Goal: Information Seeking & Learning: Learn about a topic

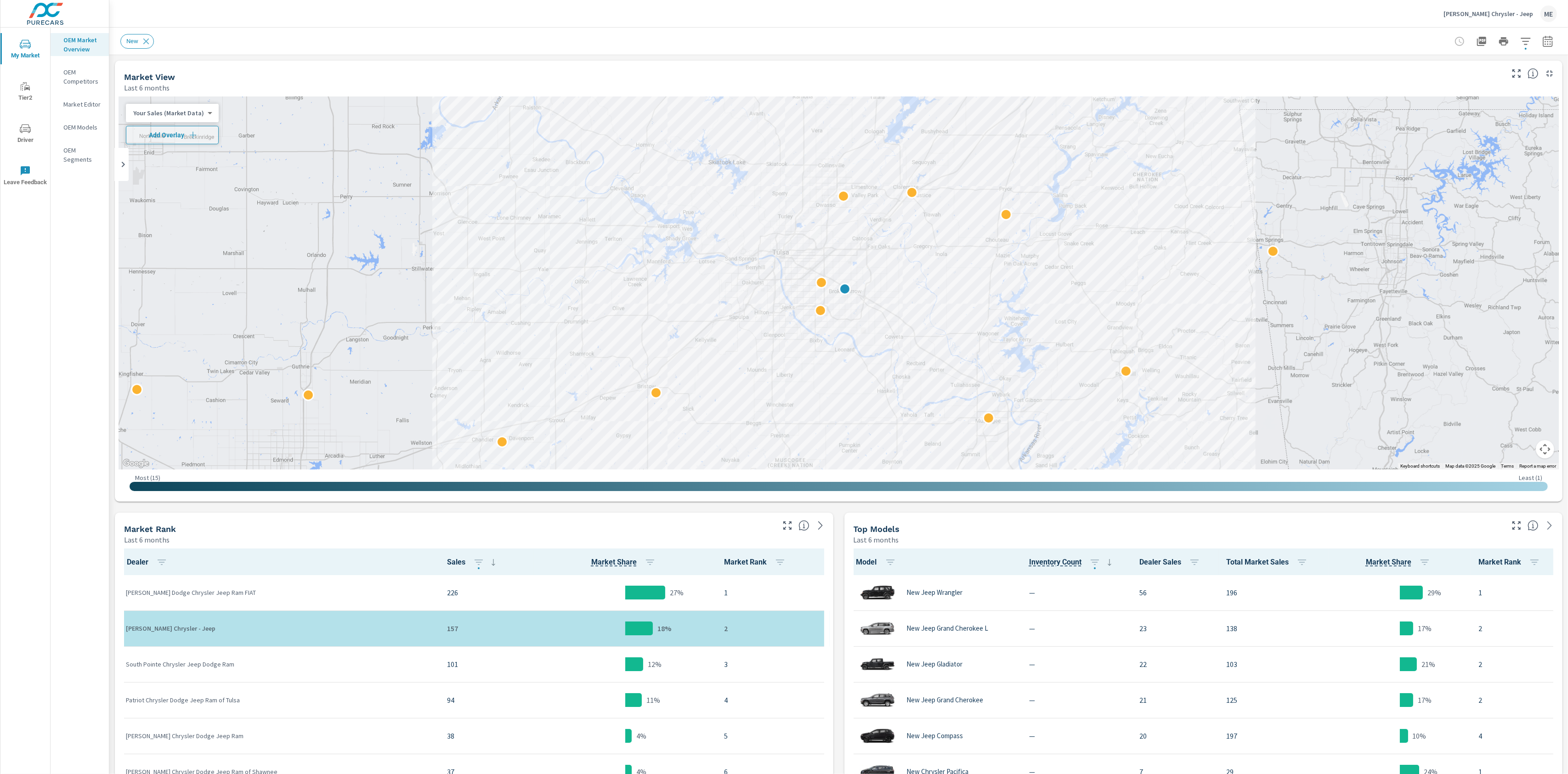
scroll to position [1, 0]
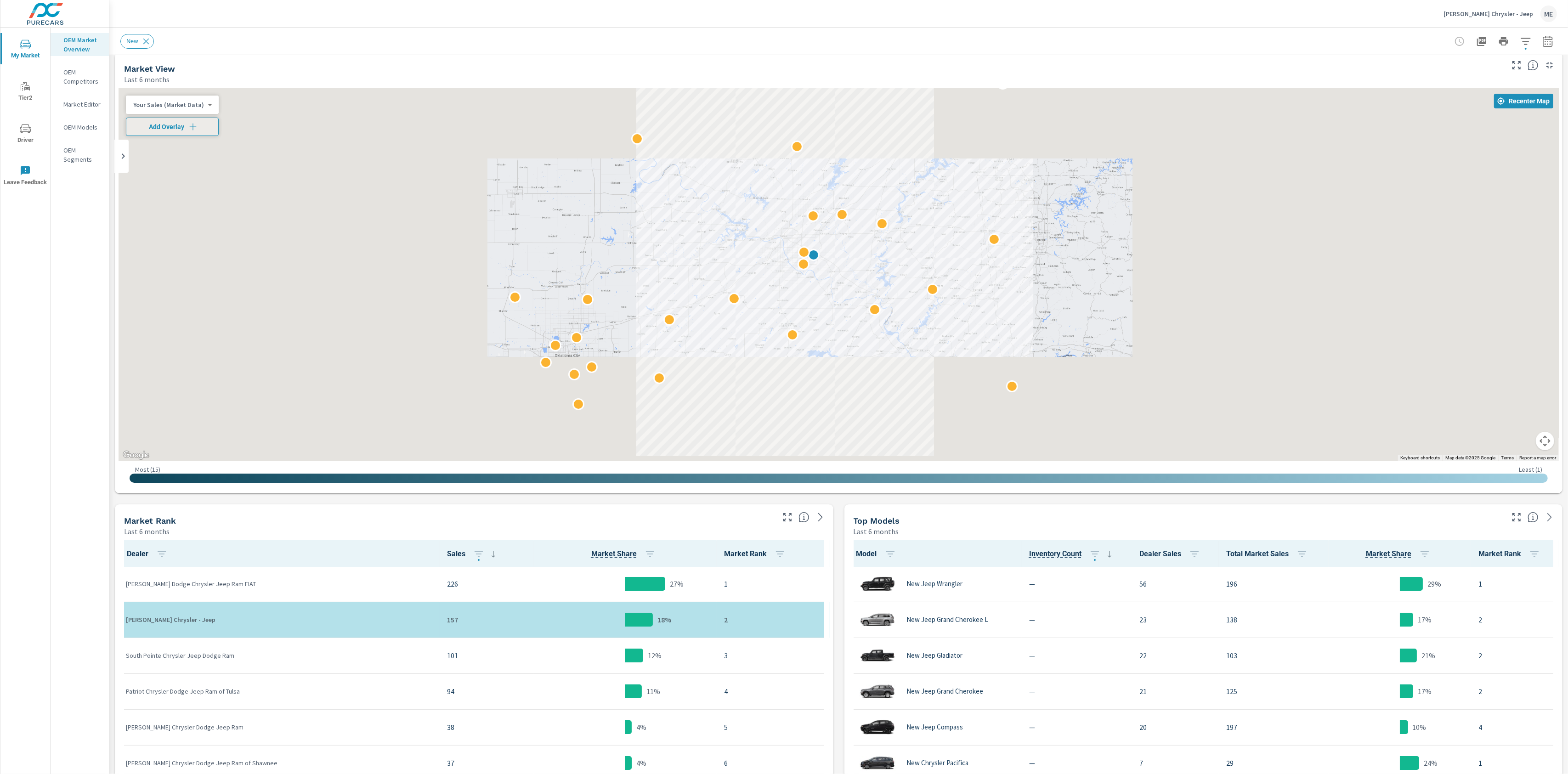
scroll to position [12, 0]
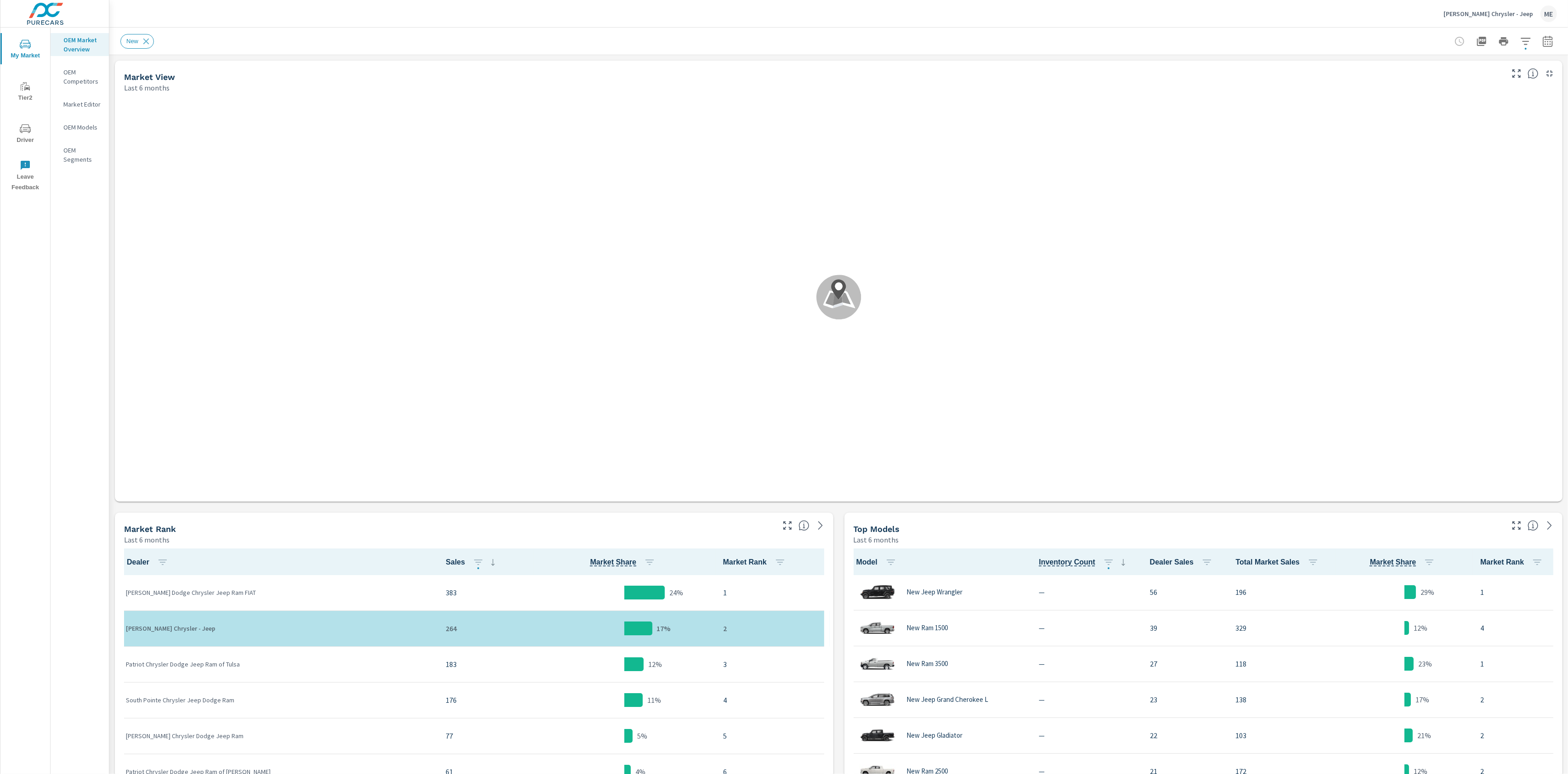
scroll to position [1, 0]
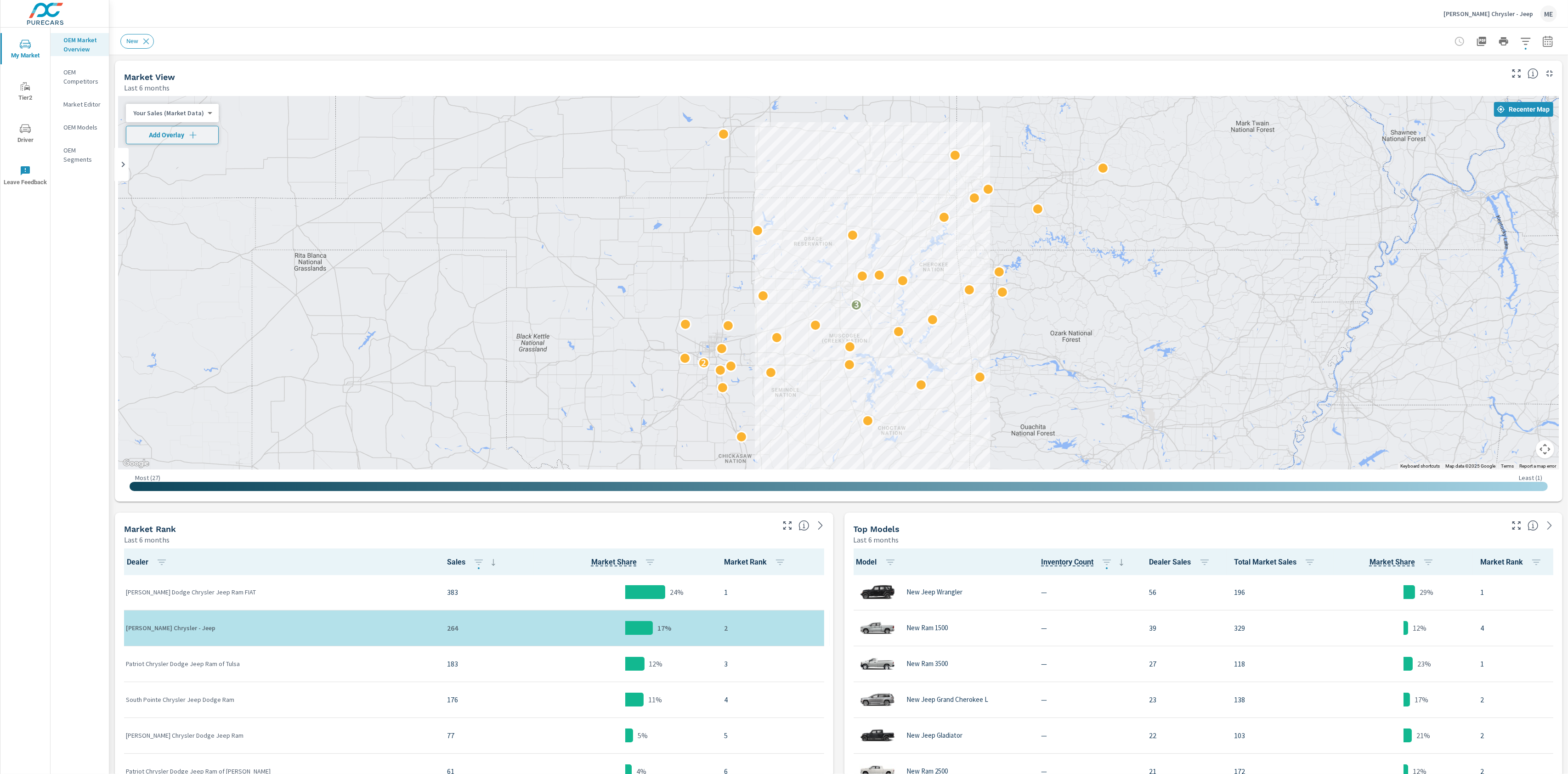
drag, startPoint x: 820, startPoint y: 137, endPoint x: 926, endPoint y: 197, distance: 121.8
click at [926, 197] on div "2 3" at bounding box center [839, 282] width 1440 height 373
click at [1554, 41] on button "button" at bounding box center [1548, 41] width 18 height 18
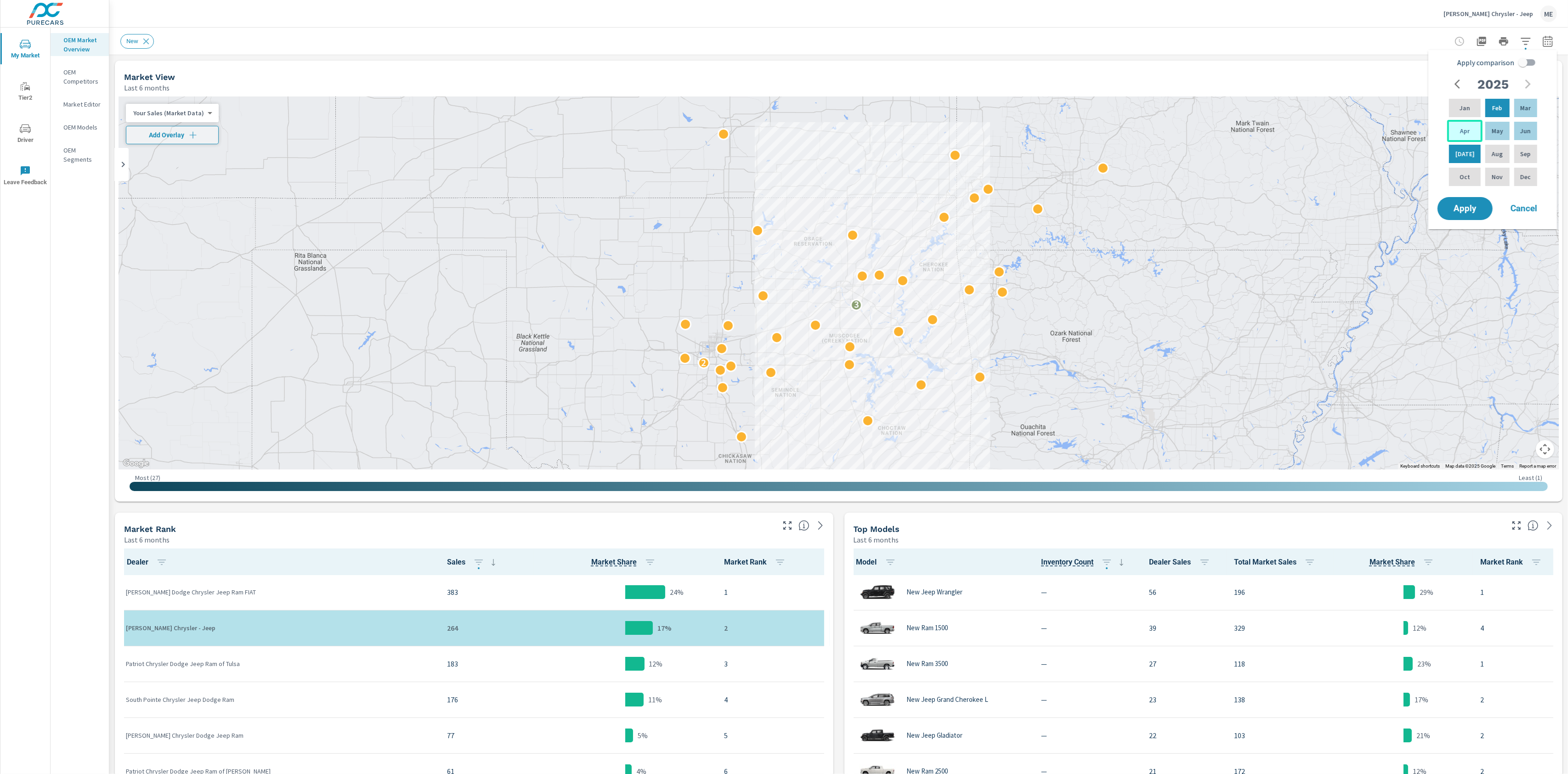
click at [1469, 128] on div "Apr" at bounding box center [1465, 131] width 35 height 22
click at [1521, 132] on p "Jun" at bounding box center [1525, 131] width 10 height 9
click at [1533, 63] on input "Apply comparison" at bounding box center [1523, 62] width 52 height 18
checkbox input "true"
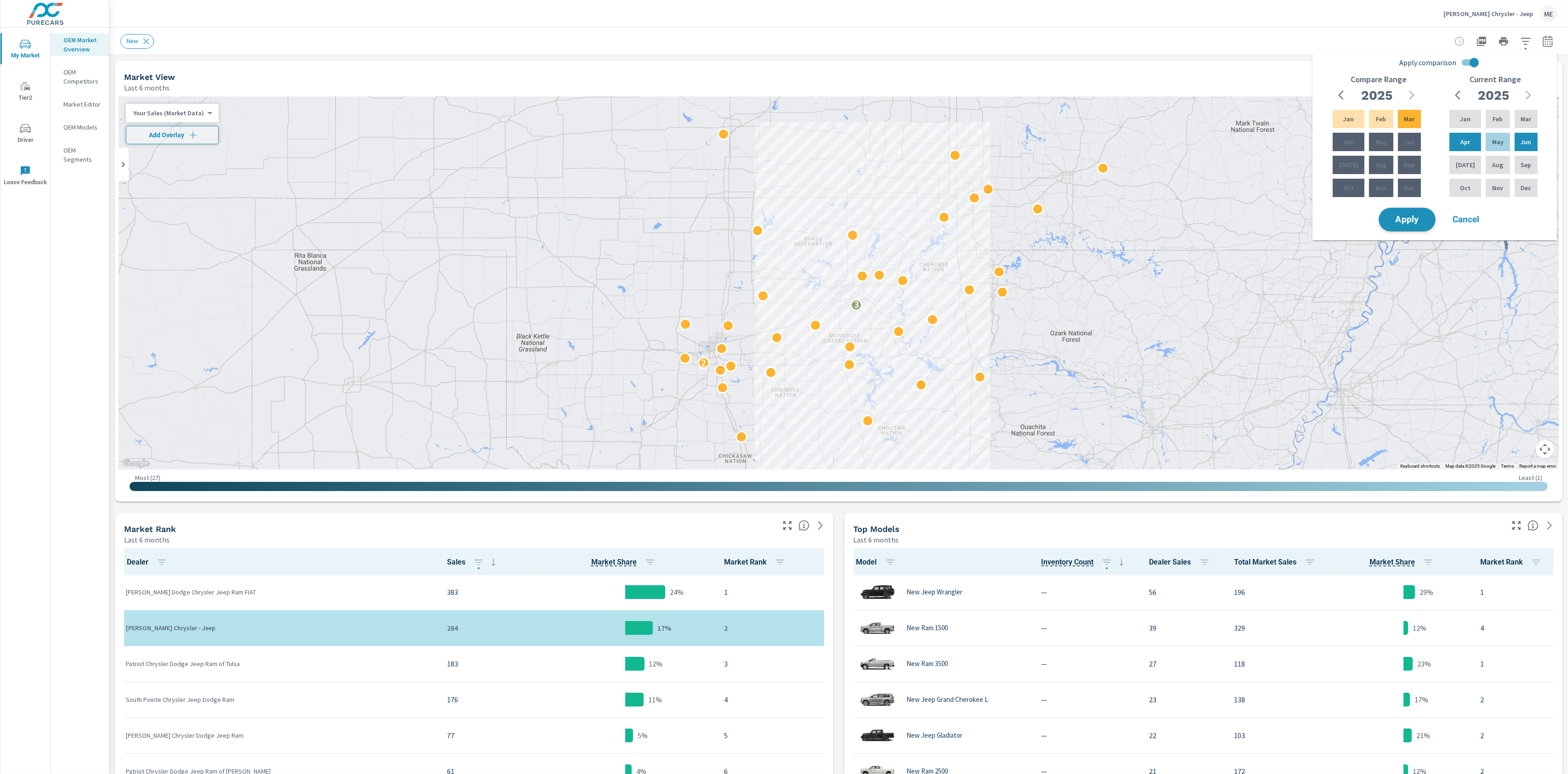
click at [1417, 218] on span "Apply" at bounding box center [1407, 220] width 38 height 9
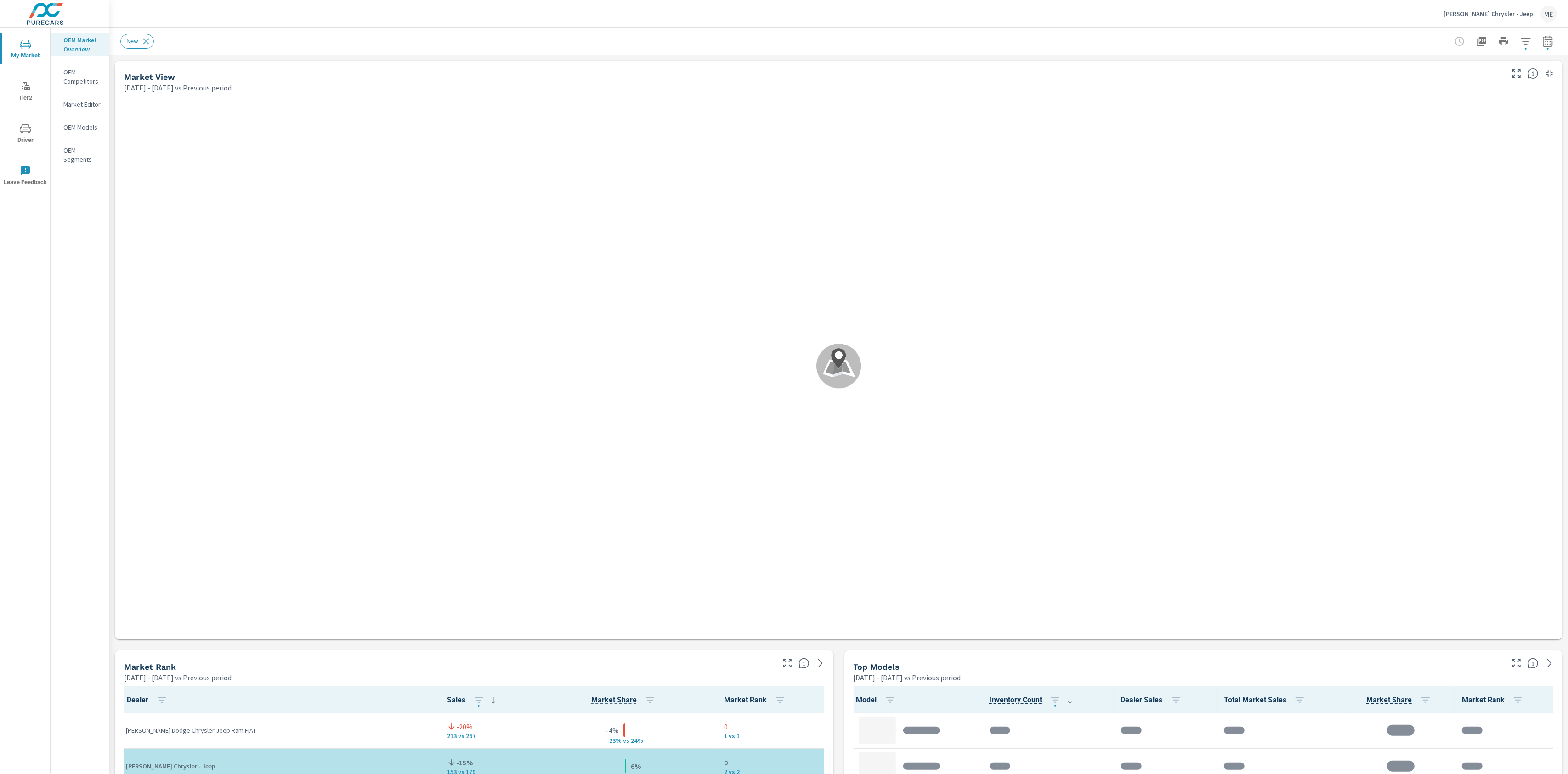
scroll to position [1, 0]
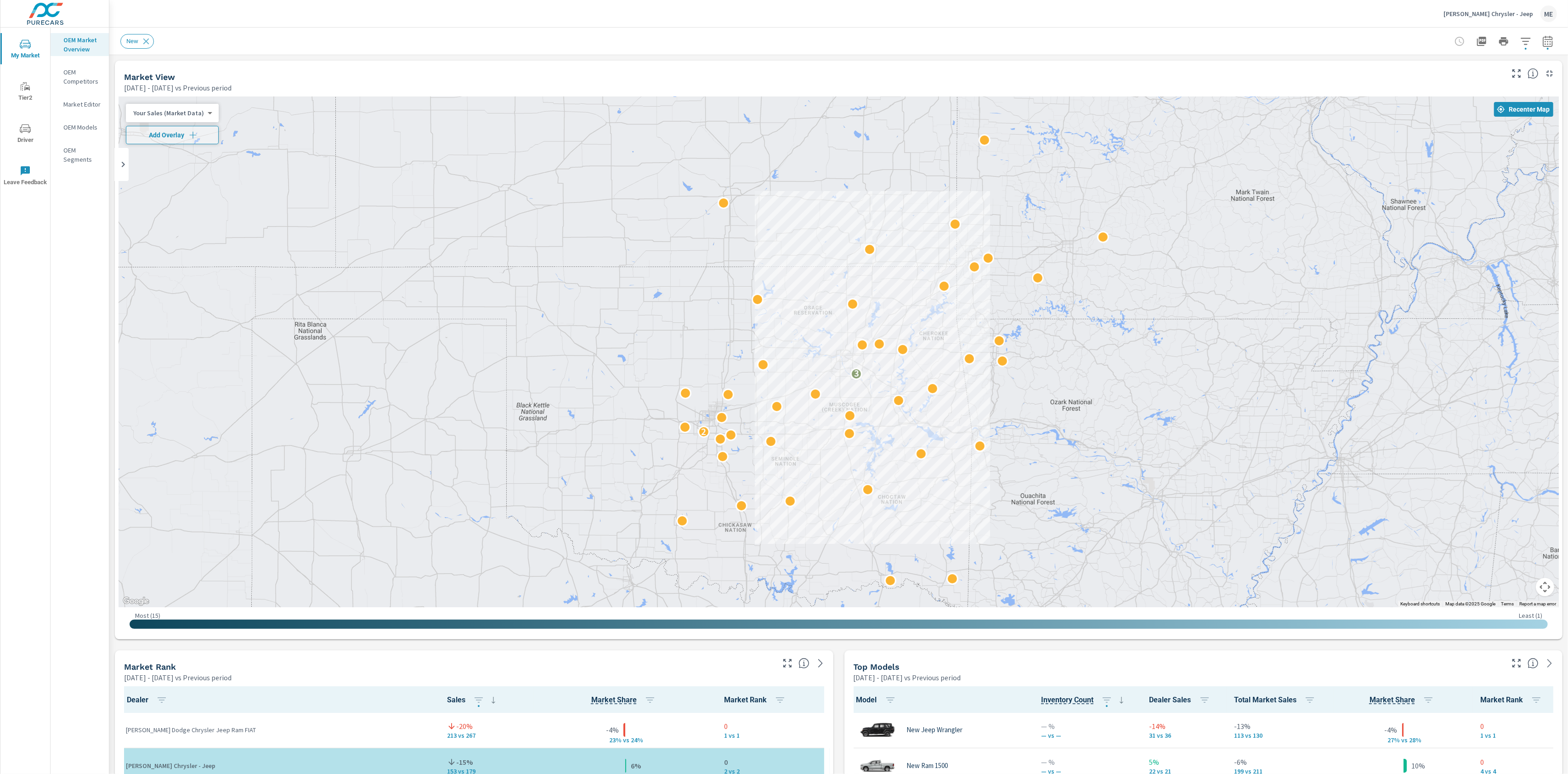
scroll to position [37, 0]
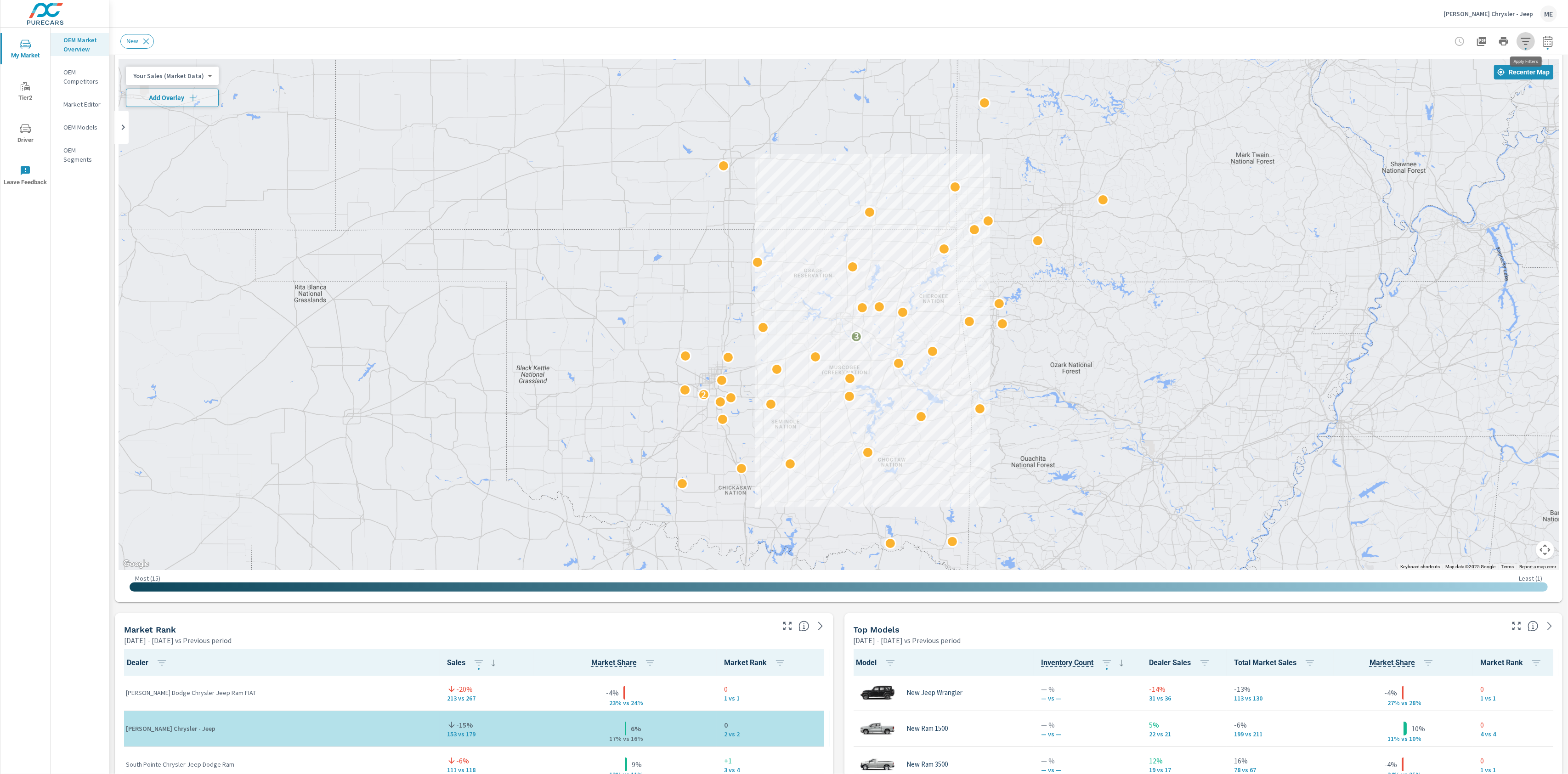
click at [1526, 41] on icon "button" at bounding box center [1526, 41] width 11 height 11
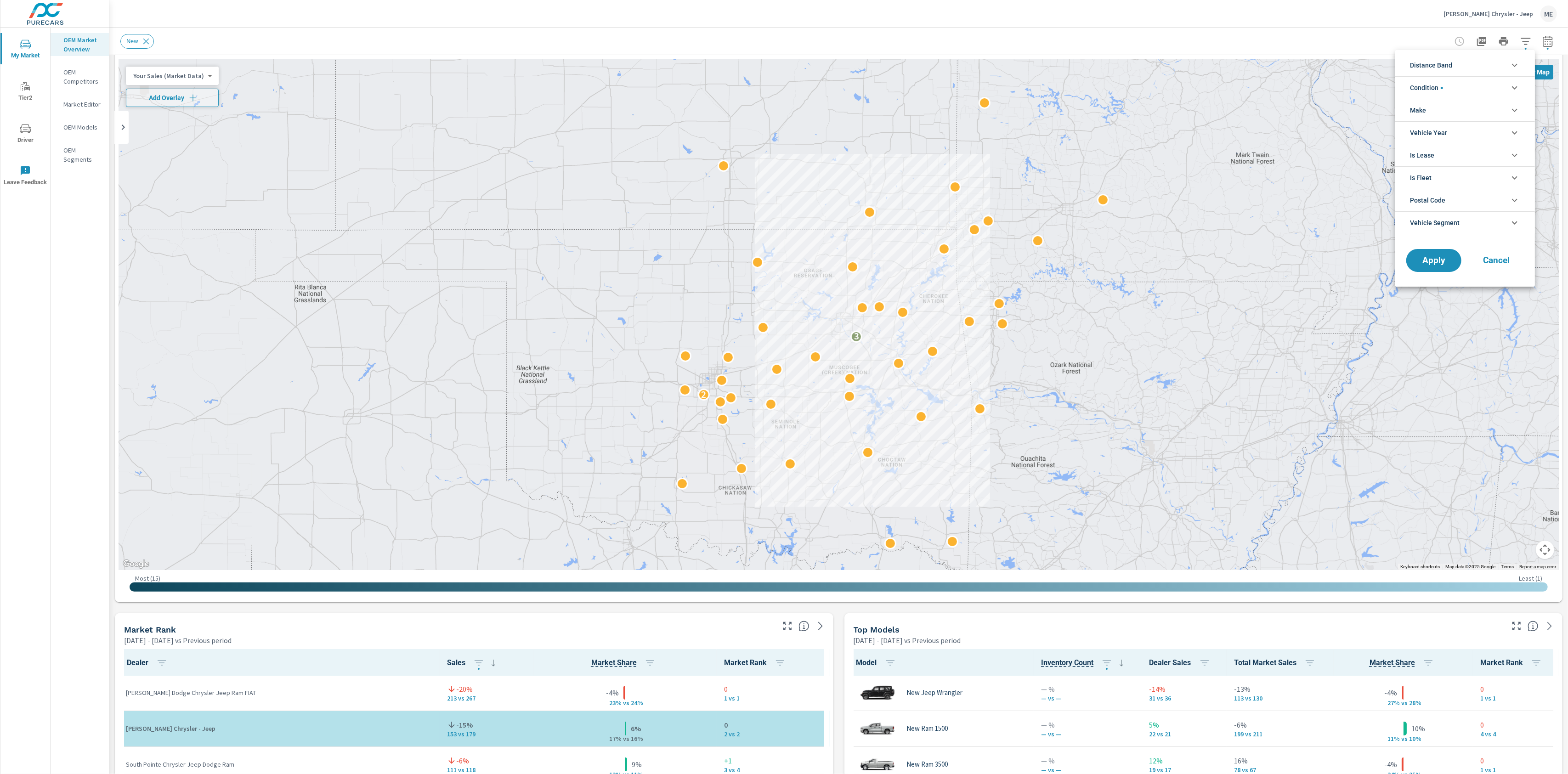
click at [1437, 66] on span "Distance Band" at bounding box center [1430, 65] width 42 height 22
click at [1429, 89] on span "0-10" at bounding box center [1475, 87] width 100 height 11
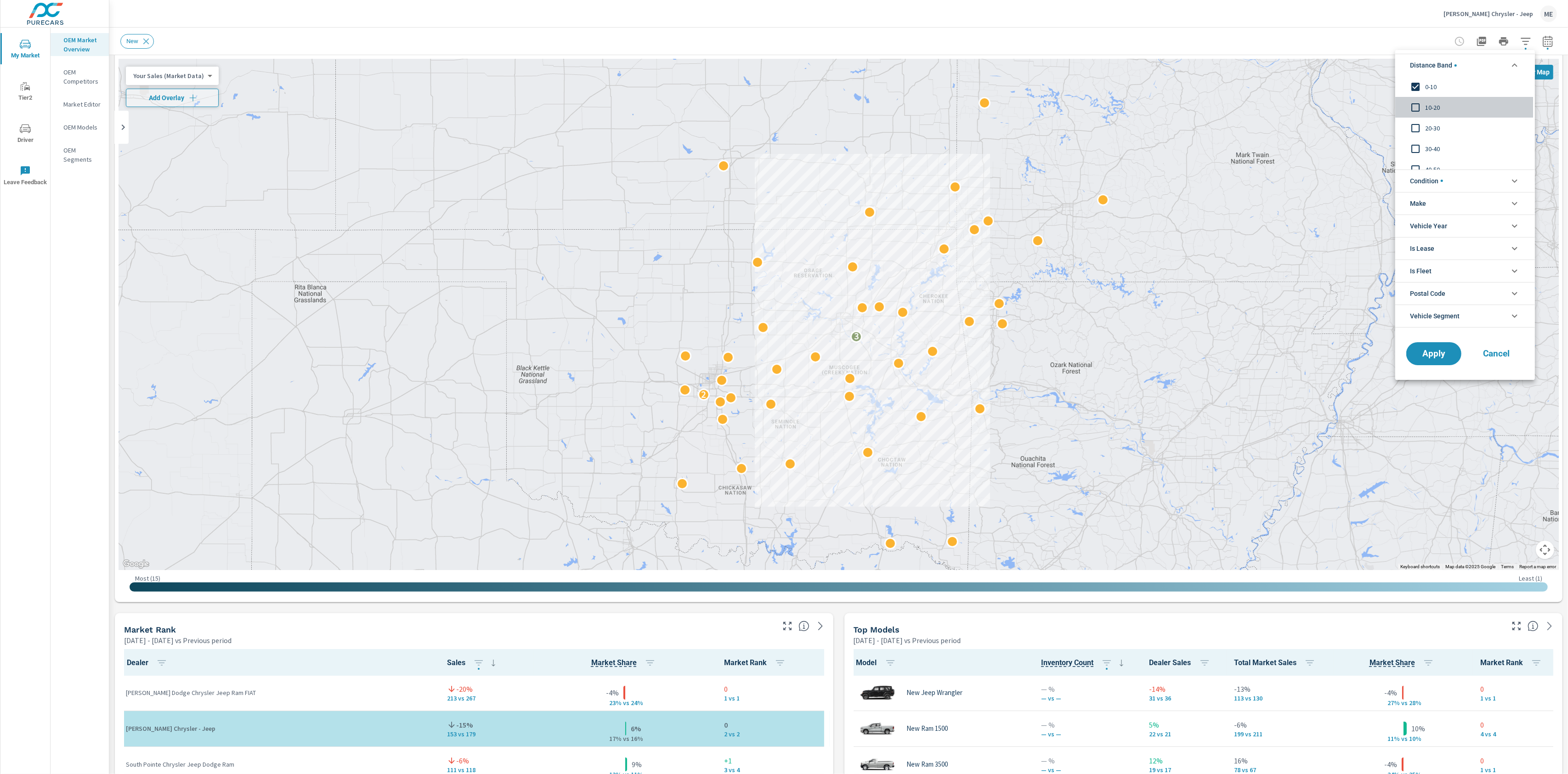
click at [1432, 105] on span "10-20" at bounding box center [1475, 108] width 100 height 11
click at [1430, 352] on span "Apply" at bounding box center [1434, 354] width 38 height 9
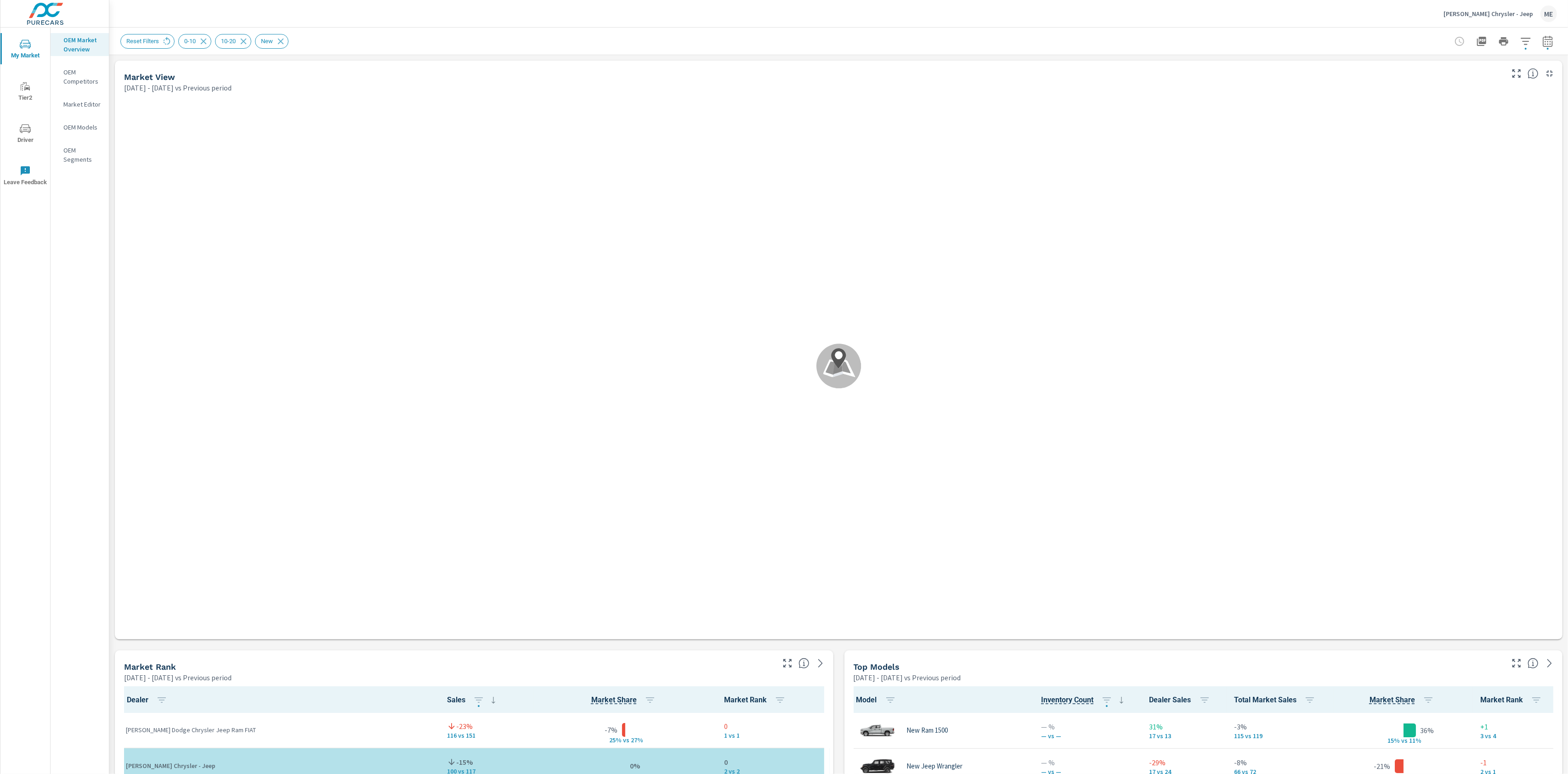
scroll to position [1, 0]
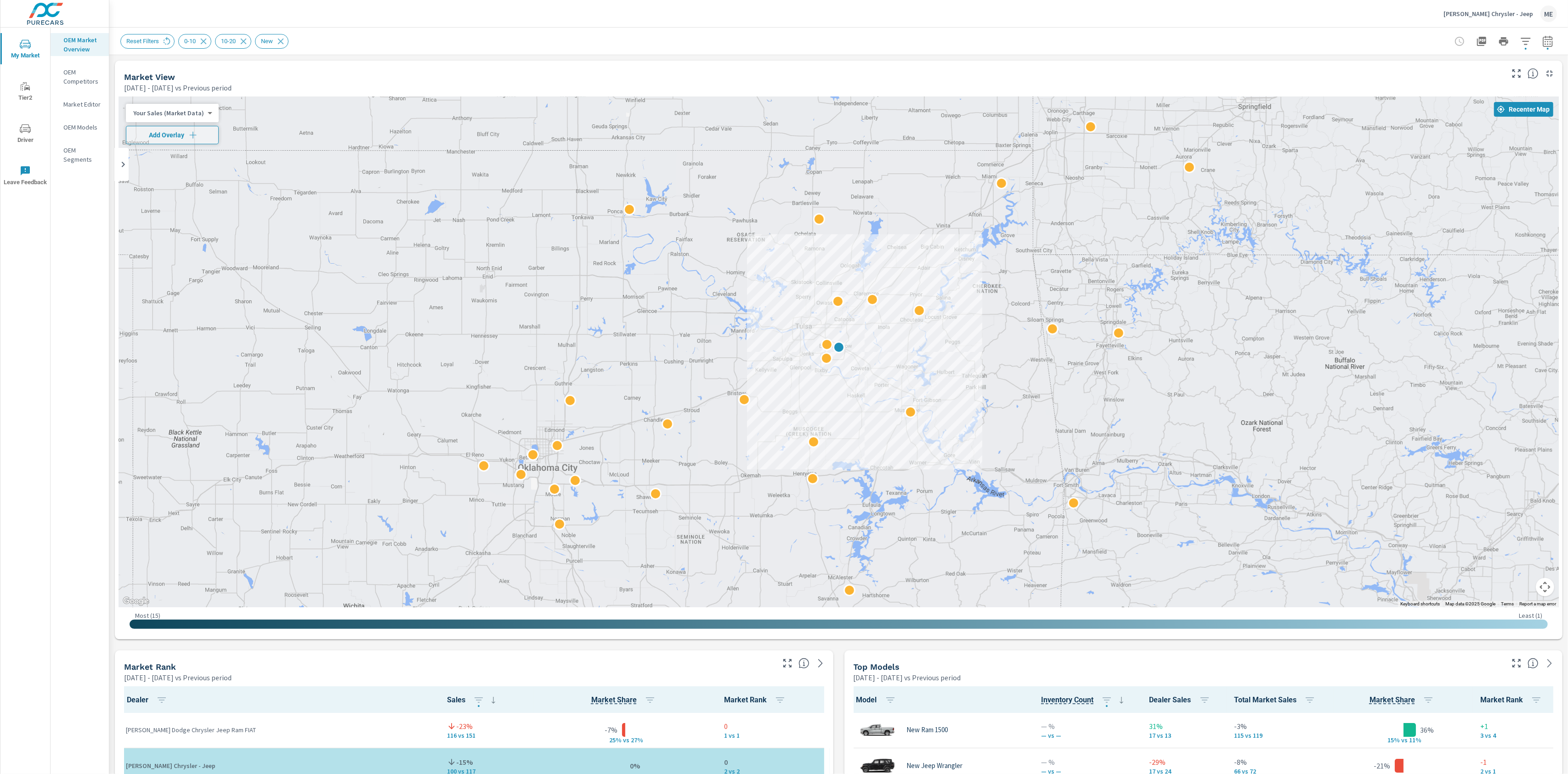
drag, startPoint x: 872, startPoint y: 386, endPoint x: 878, endPoint y: 430, distance: 44.4
click at [878, 430] on div at bounding box center [1433, 724] width 1176 height 661
click at [1528, 43] on icon "button" at bounding box center [1526, 41] width 11 height 11
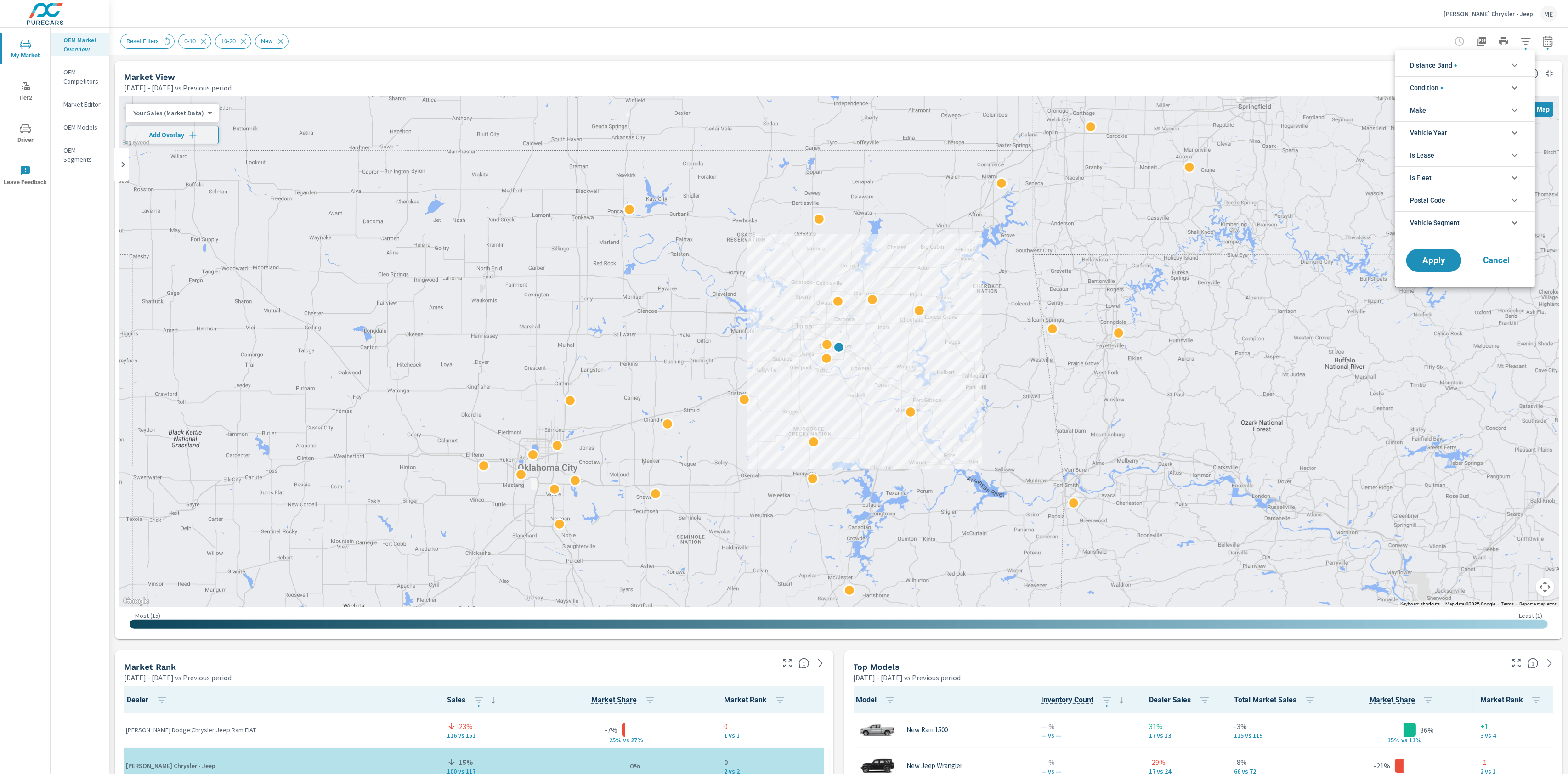
click at [1457, 60] on span "Distance Band" at bounding box center [1433, 65] width 47 height 22
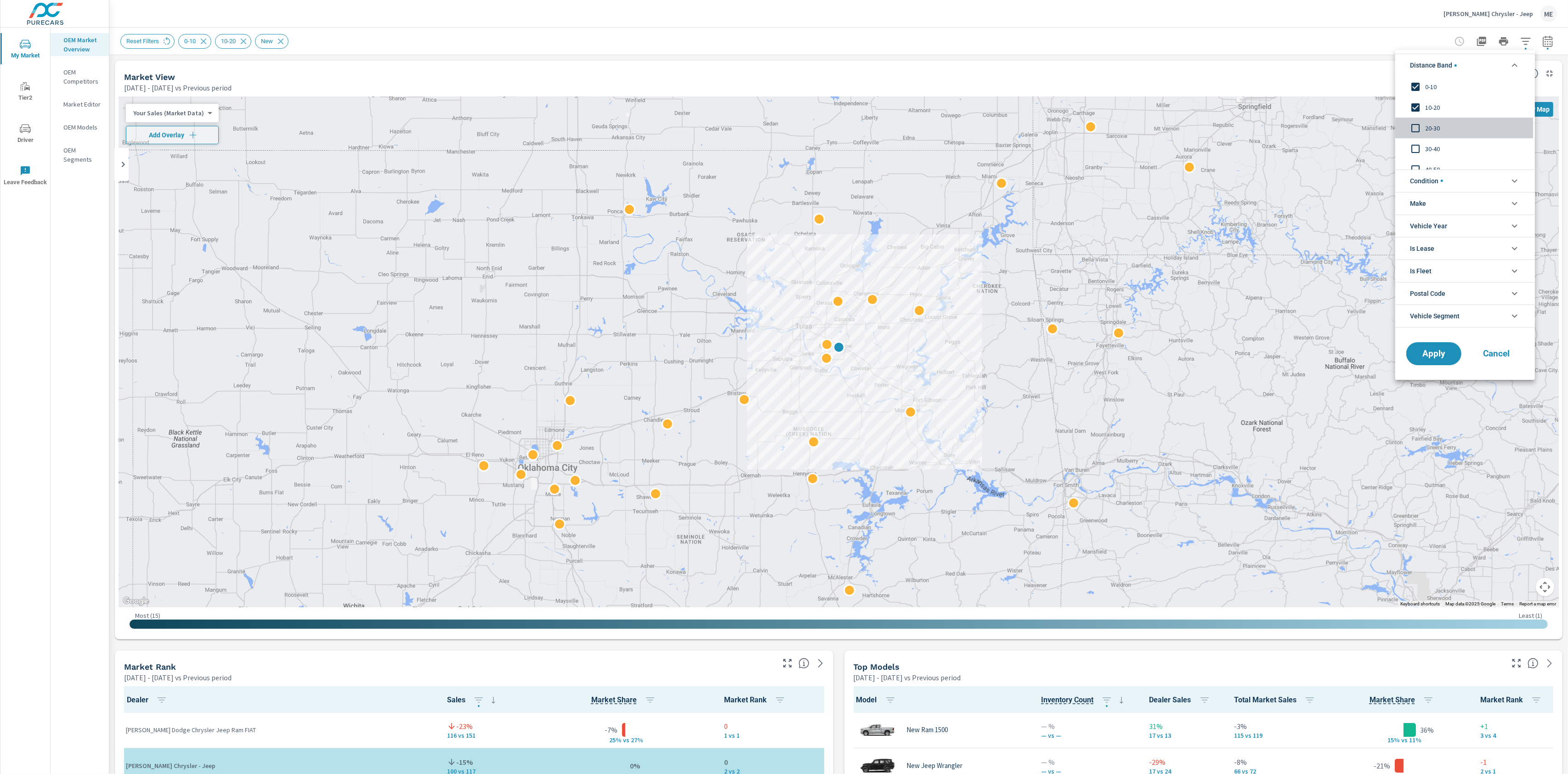
drag, startPoint x: 1440, startPoint y: 124, endPoint x: 1457, endPoint y: 175, distance: 53.8
click at [1440, 124] on span "20-30" at bounding box center [1475, 128] width 100 height 11
click at [1441, 349] on span "Apply" at bounding box center [1434, 354] width 38 height 9
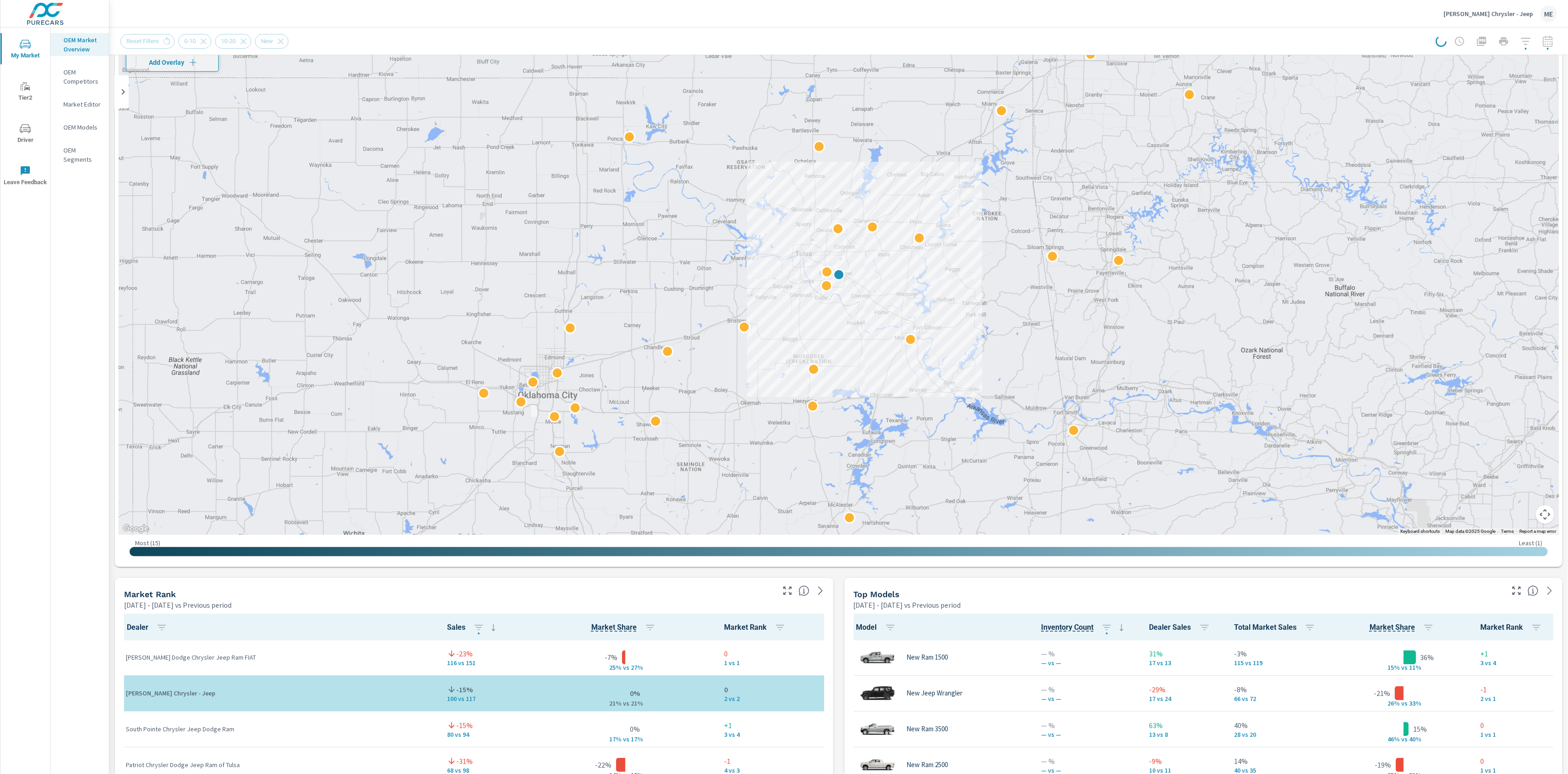
scroll to position [74, 0]
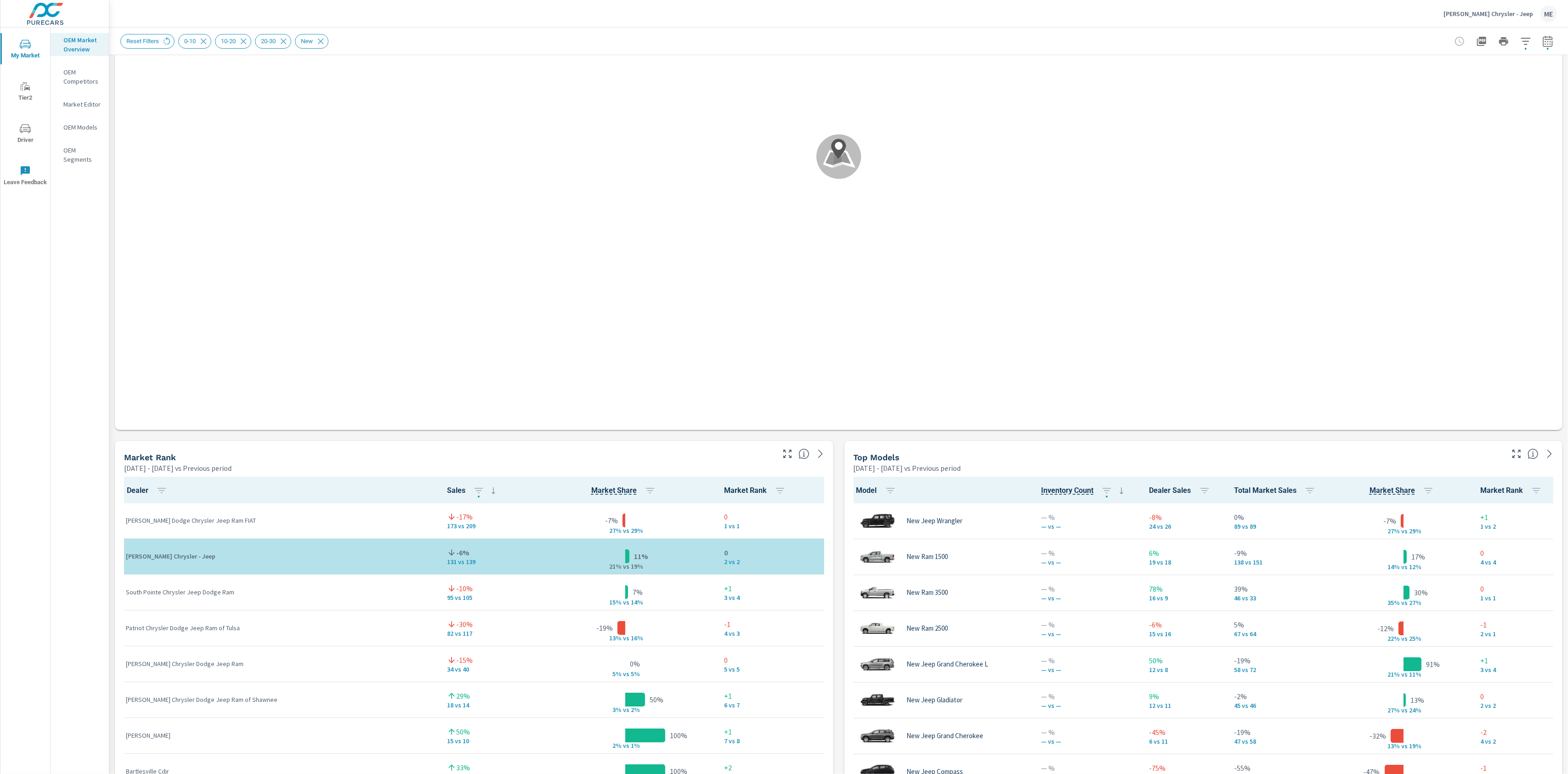
scroll to position [1, 0]
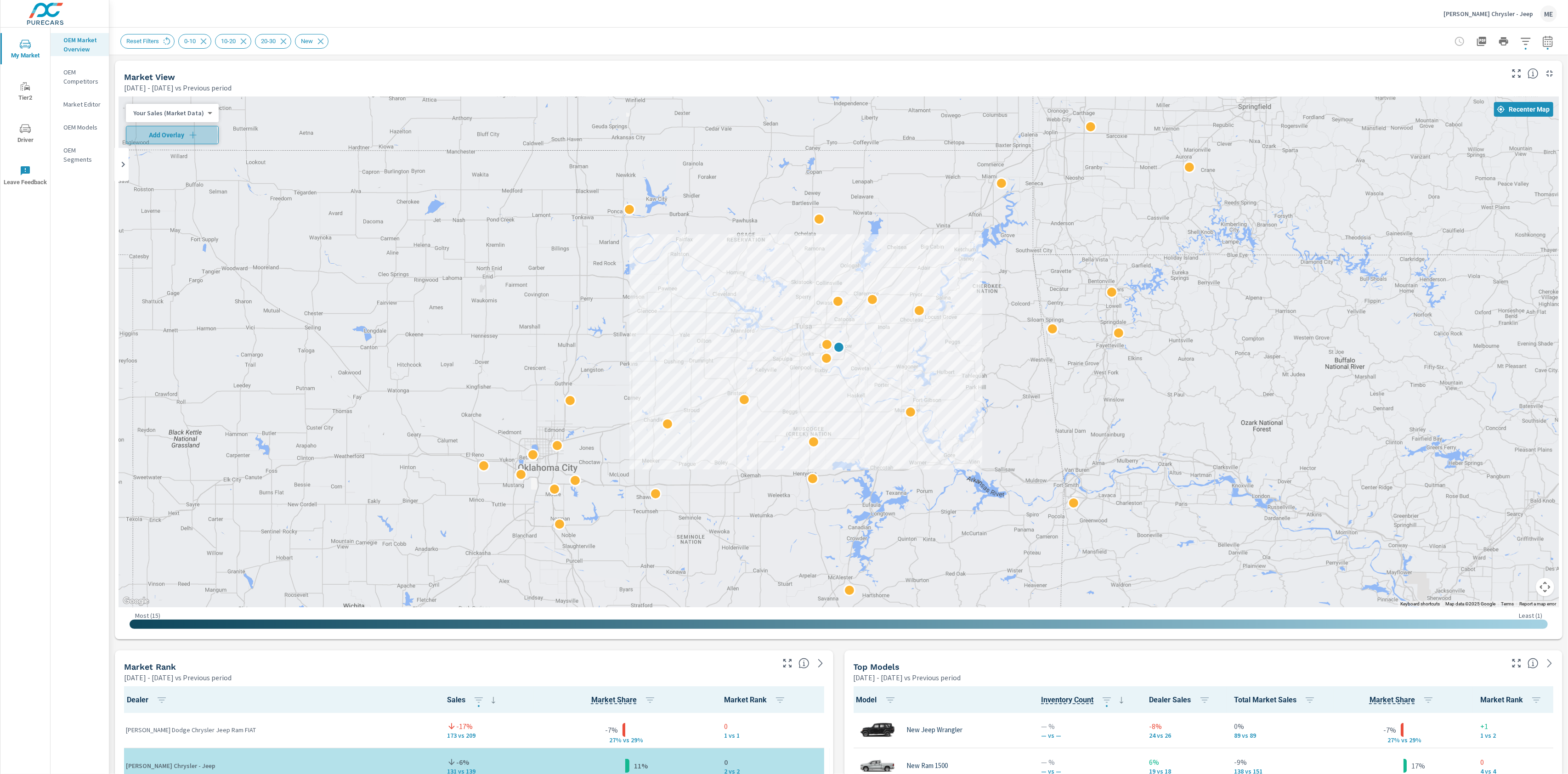
click at [172, 136] on span "Add Overlay" at bounding box center [172, 134] width 85 height 9
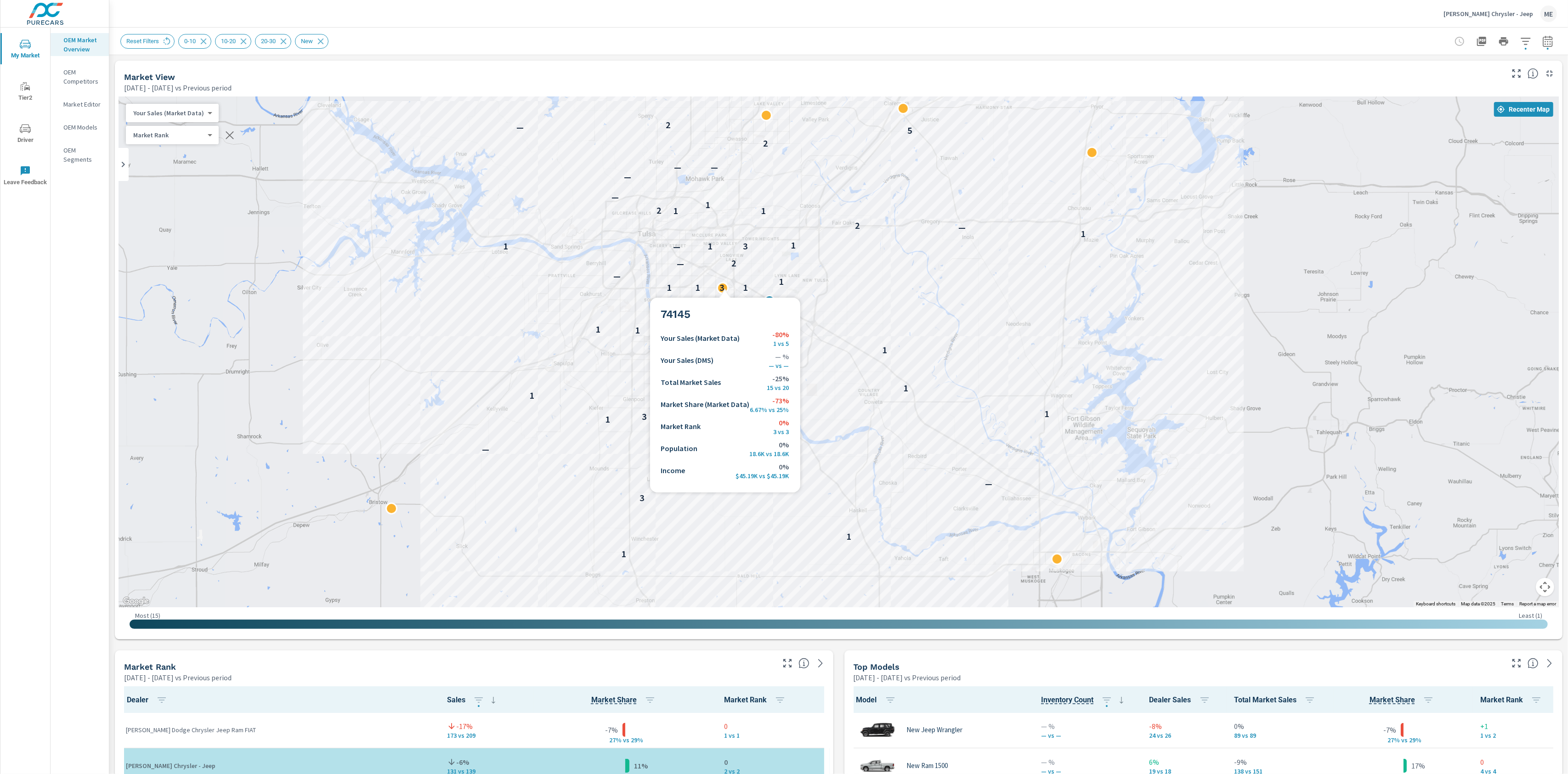
click at [725, 287] on div "3" at bounding box center [722, 288] width 12 height 12
click at [724, 292] on div "3" at bounding box center [722, 288] width 12 height 12
click at [724, 288] on div "3" at bounding box center [722, 288] width 12 height 12
click at [720, 287] on p "3" at bounding box center [722, 287] width 5 height 11
click at [725, 286] on div "3" at bounding box center [722, 288] width 12 height 12
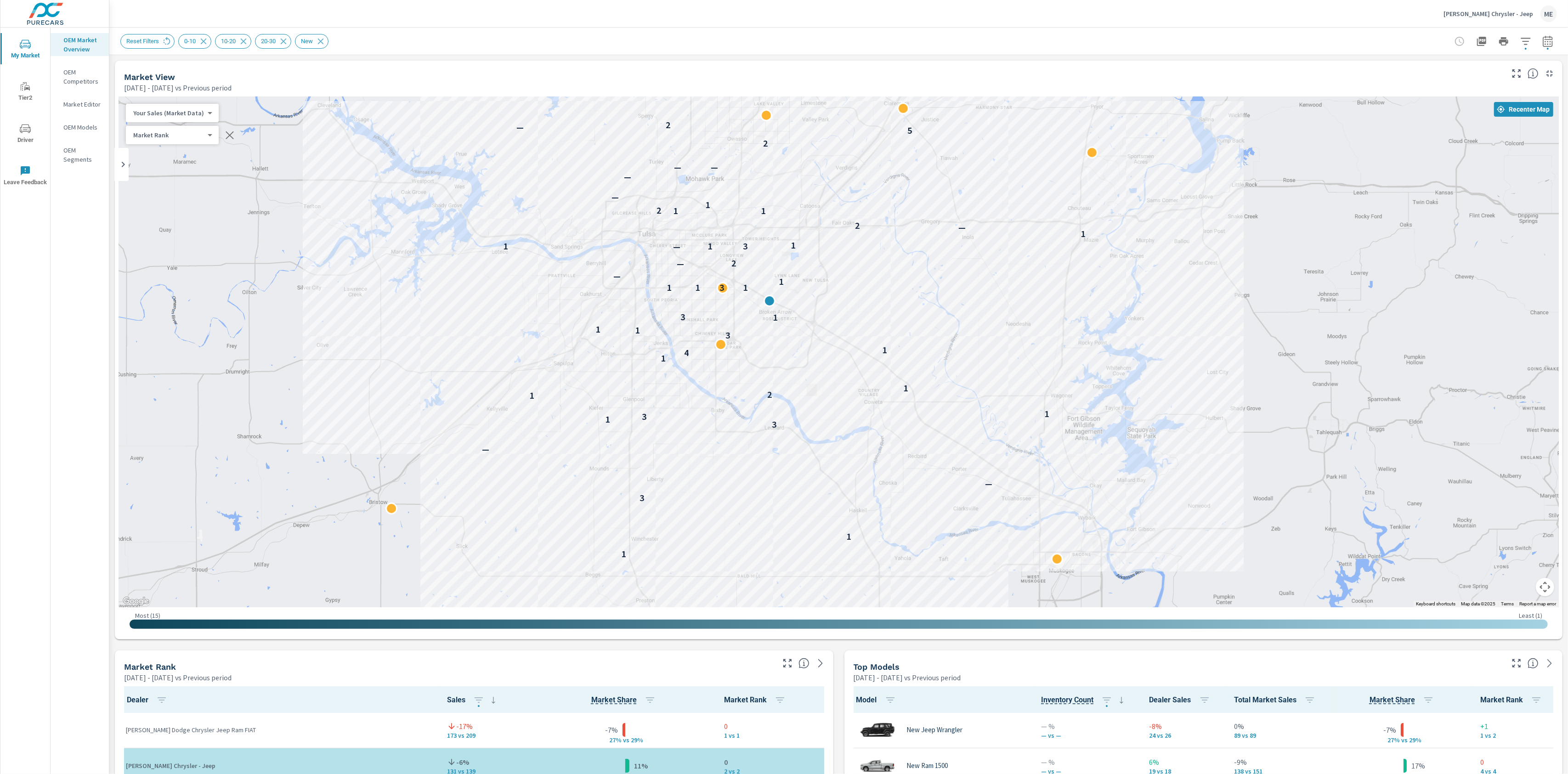
click at [1065, 23] on div "Chris Nikel Chrysler - Jeep ME" at bounding box center [839, 13] width 1437 height 27
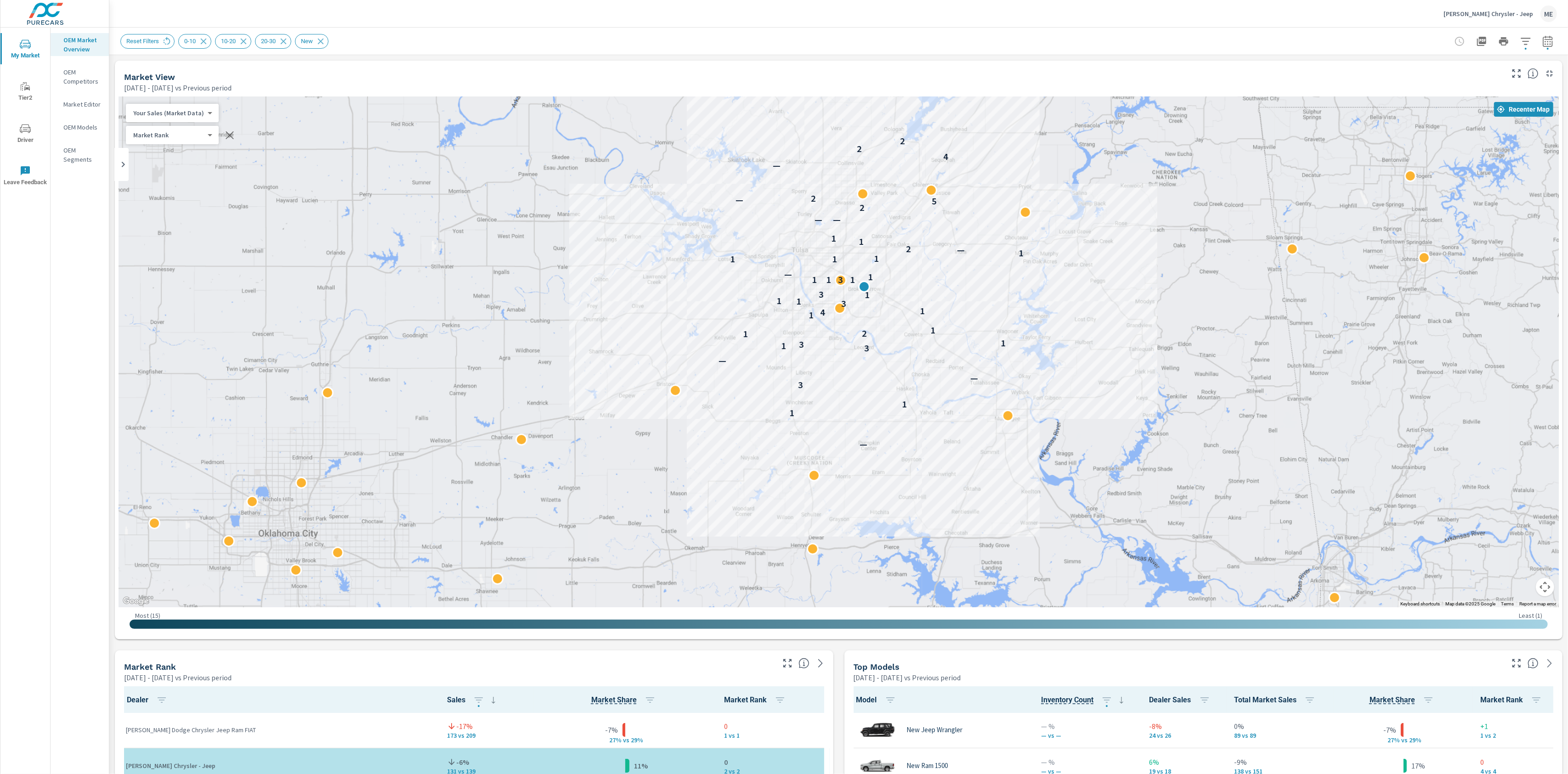
click at [1530, 41] on icon "button" at bounding box center [1526, 41] width 11 height 11
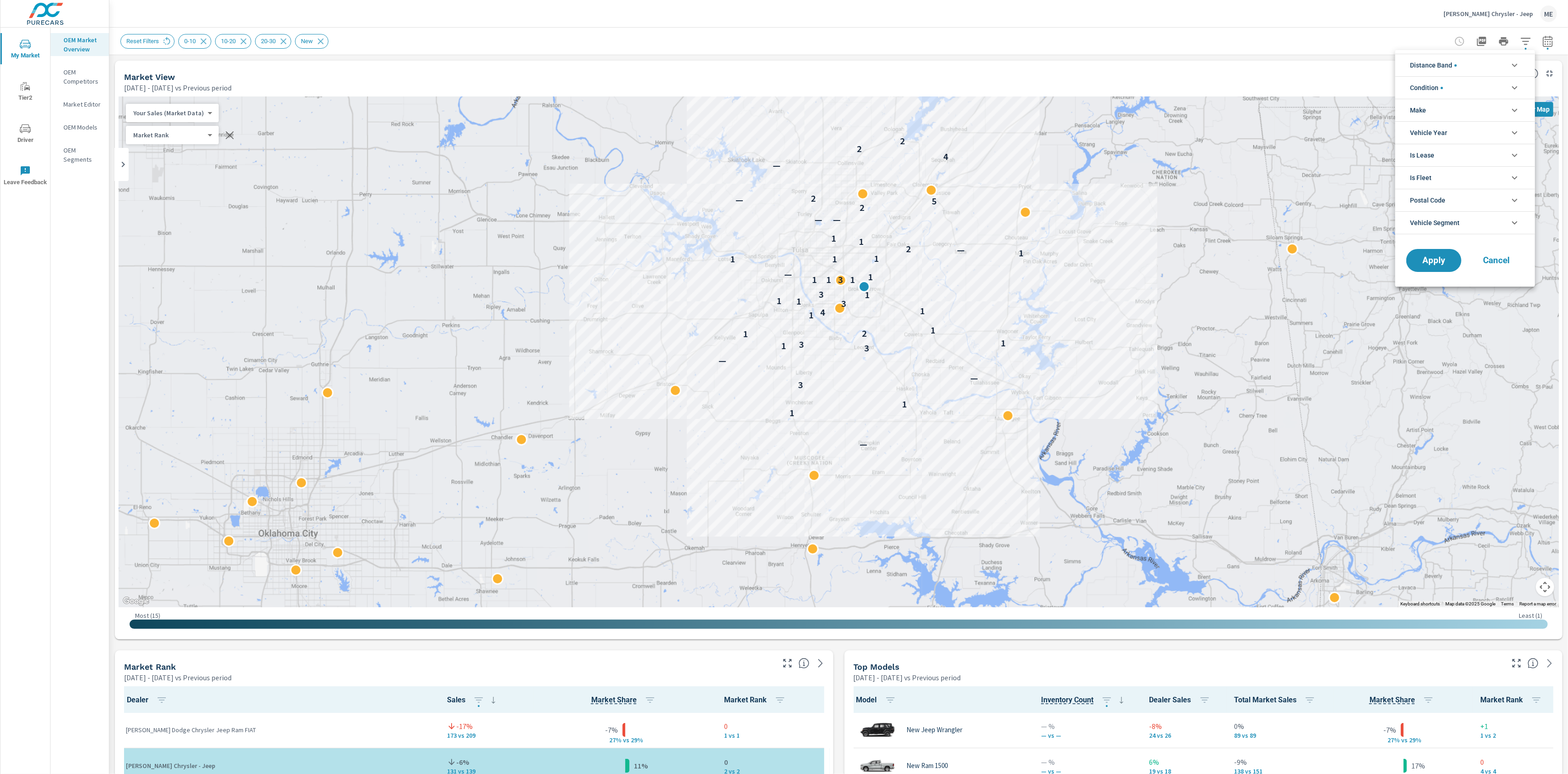
click at [1469, 103] on li "Make" at bounding box center [1465, 110] width 139 height 23
click at [1432, 135] on span "Jeep" at bounding box center [1475, 132] width 100 height 11
click at [1432, 151] on span "Ram" at bounding box center [1475, 153] width 100 height 11
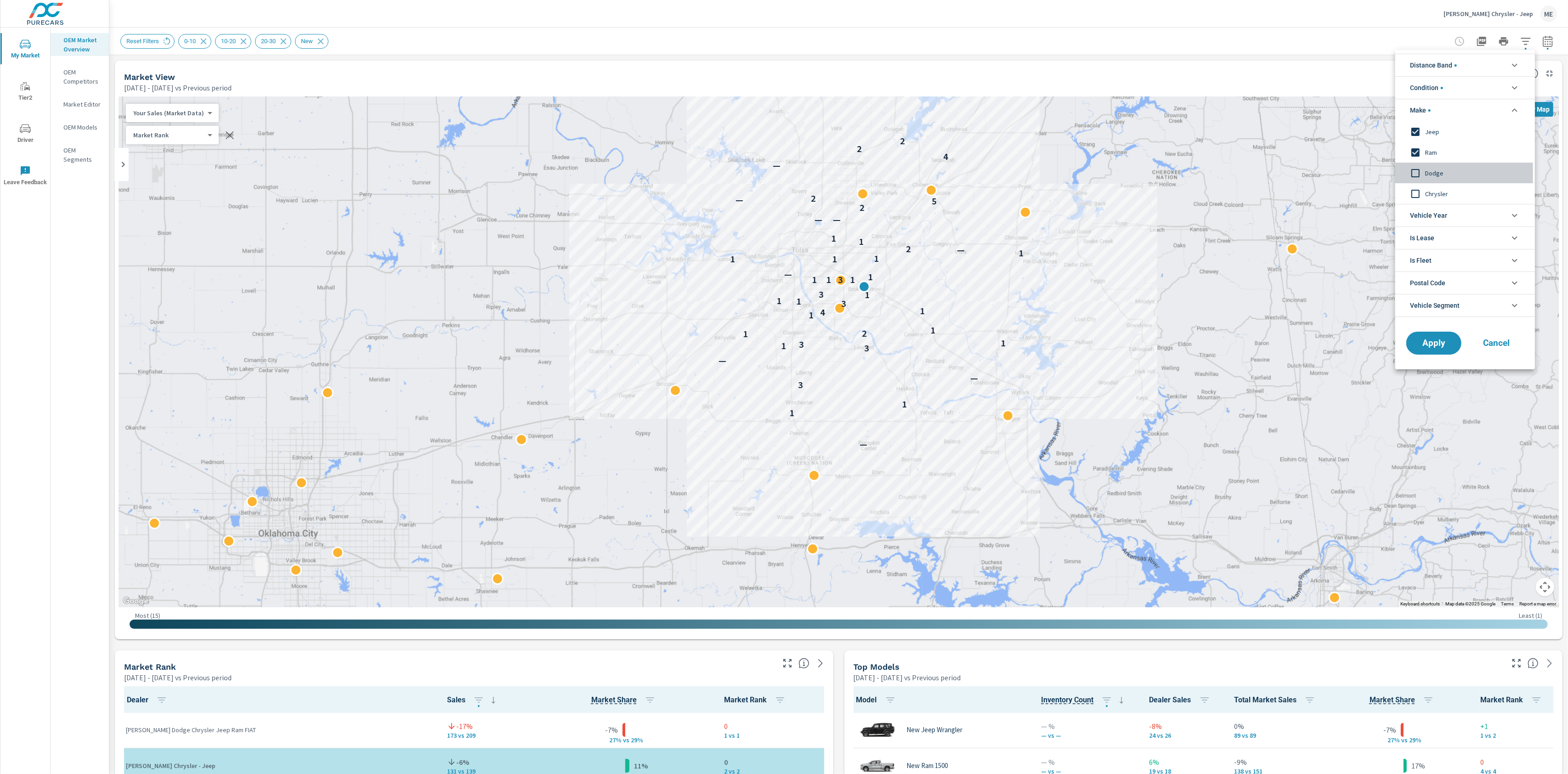
click at [1438, 171] on span "Dodge" at bounding box center [1475, 173] width 100 height 11
click at [1441, 196] on span "Chrysler" at bounding box center [1475, 194] width 100 height 11
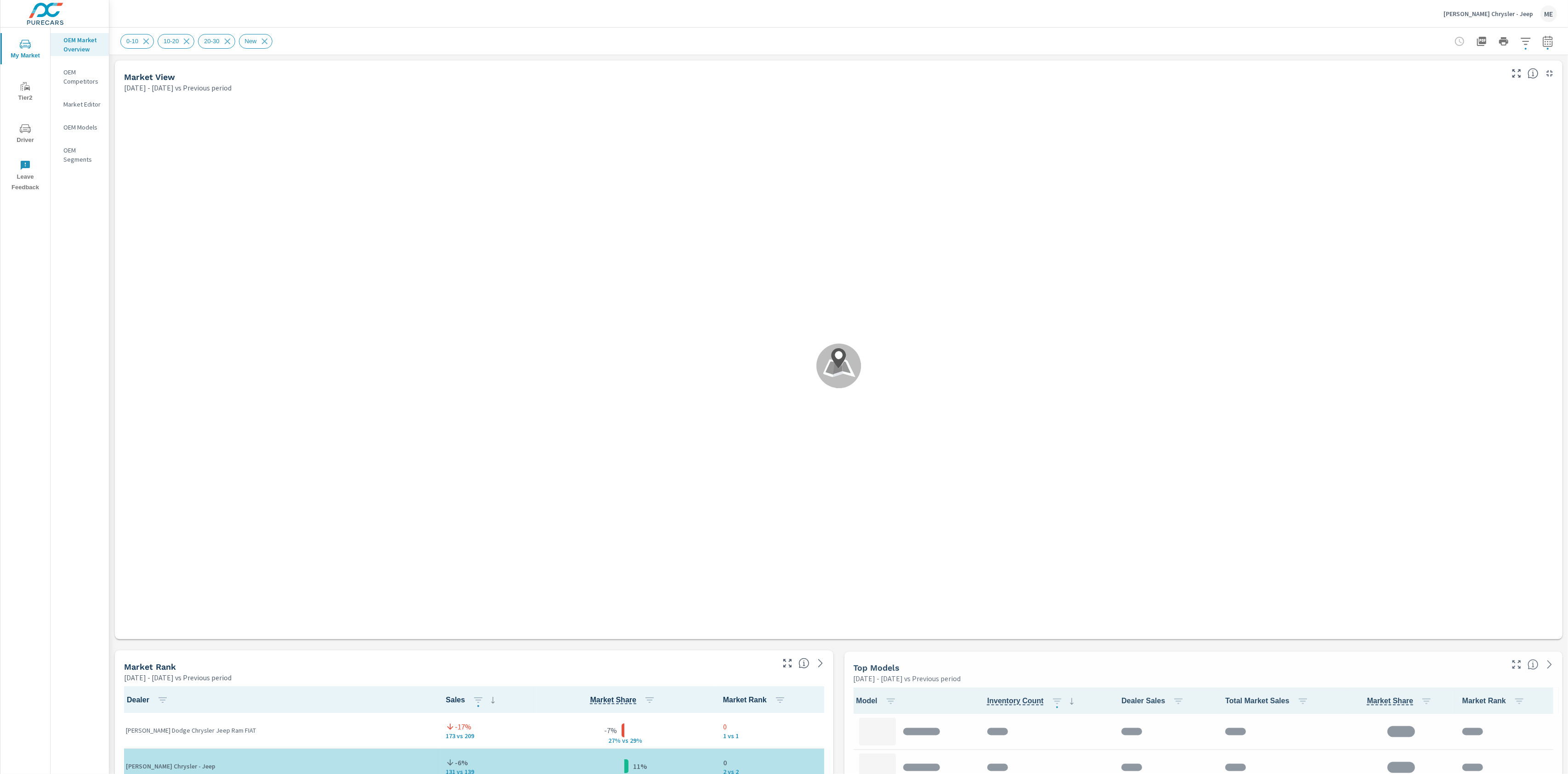
scroll to position [1, 0]
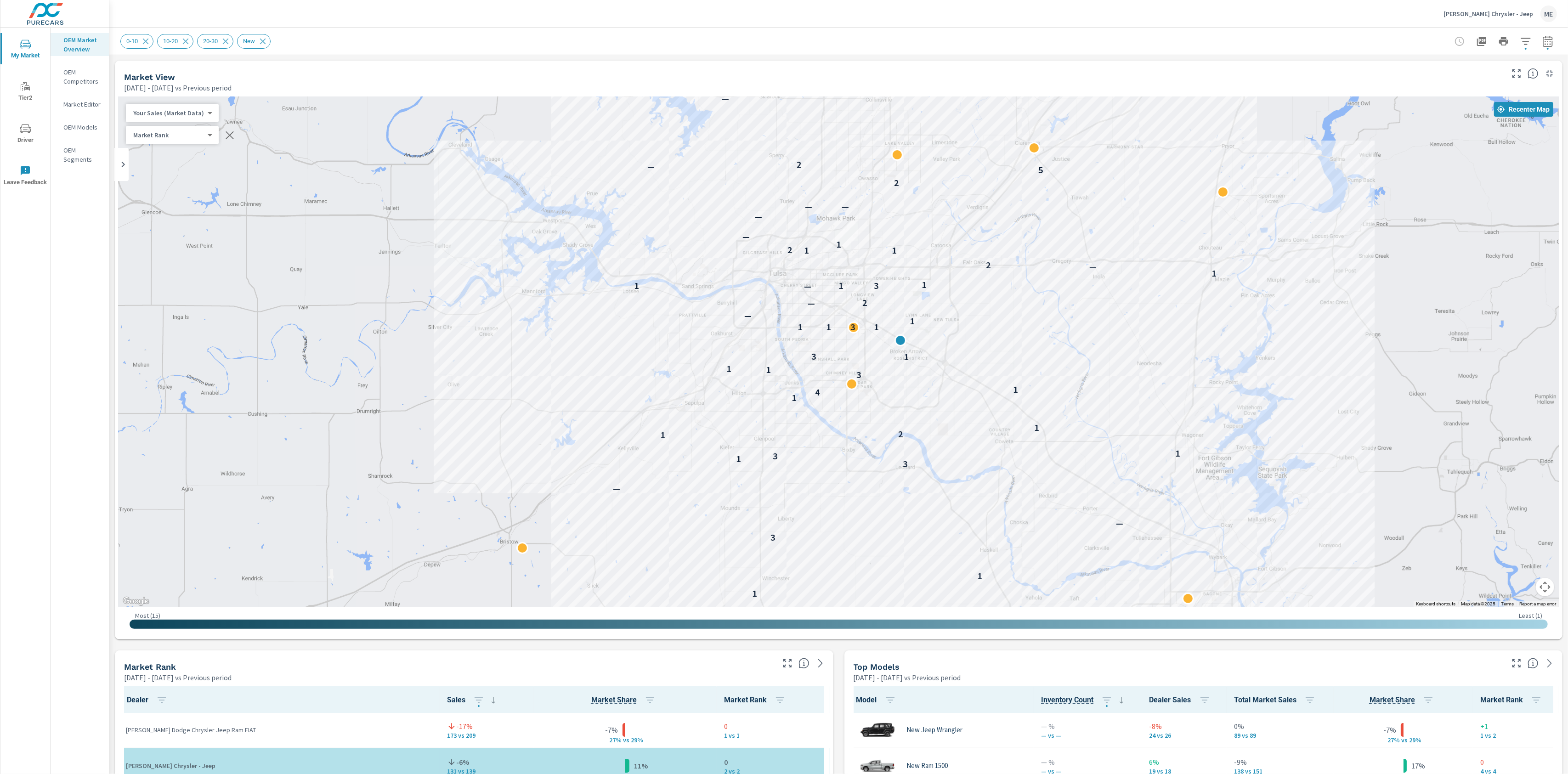
drag, startPoint x: 1256, startPoint y: 180, endPoint x: 1193, endPoint y: 194, distance: 64.5
click at [1193, 194] on div "— 1 1 3 — — 3 1 3 1 1 2 1 1 4 1 3 1 1 1 3 1 1 3 1 1 — — 2 — 1 1 3 1 1 — 2 1 1 2…" at bounding box center [839, 351] width 1440 height 511
click at [1547, 46] on icon "button" at bounding box center [1547, 41] width 10 height 11
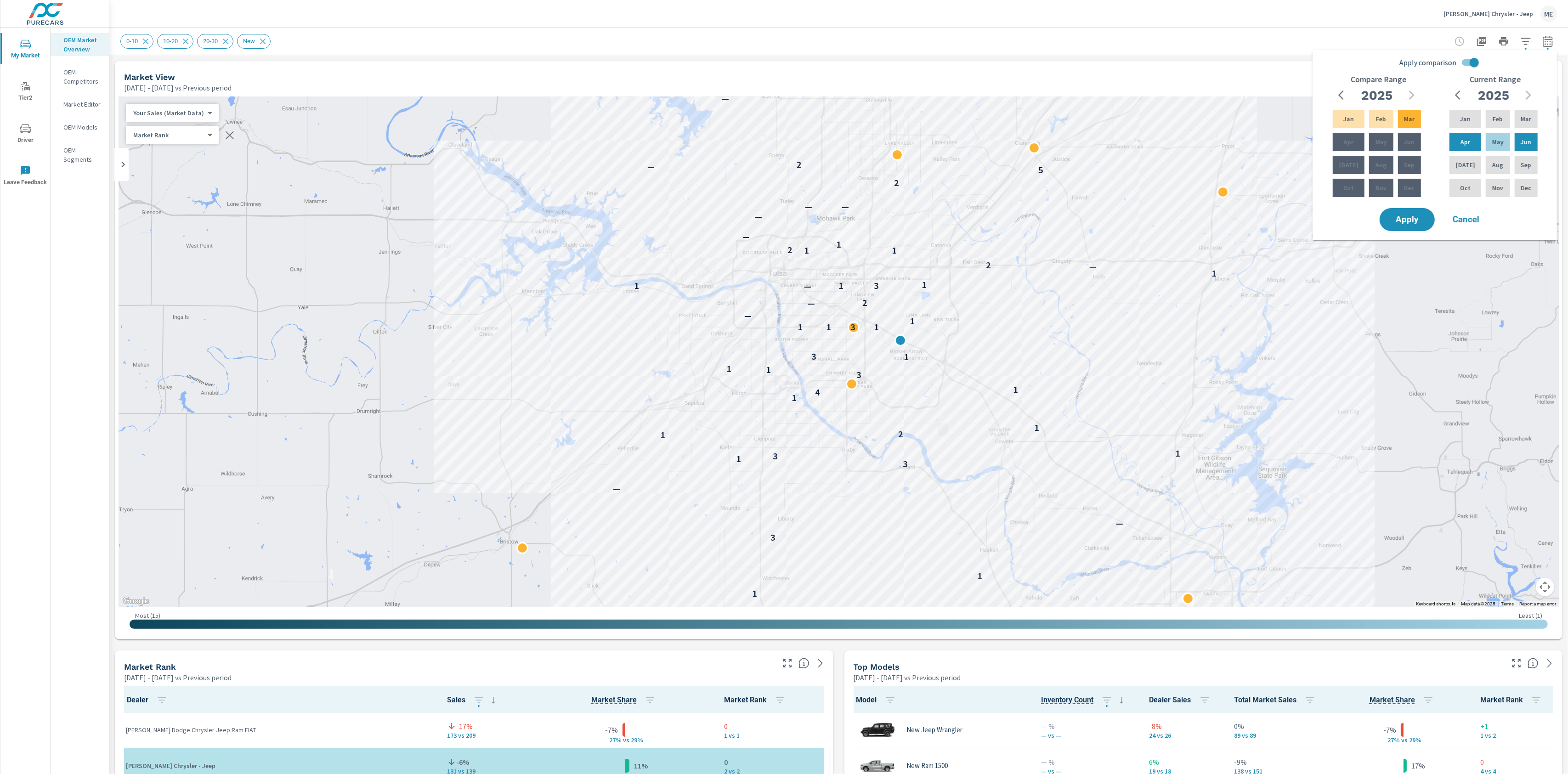
click at [1318, 37] on div "0-10 10-20 20-30 New" at bounding box center [774, 41] width 1308 height 15
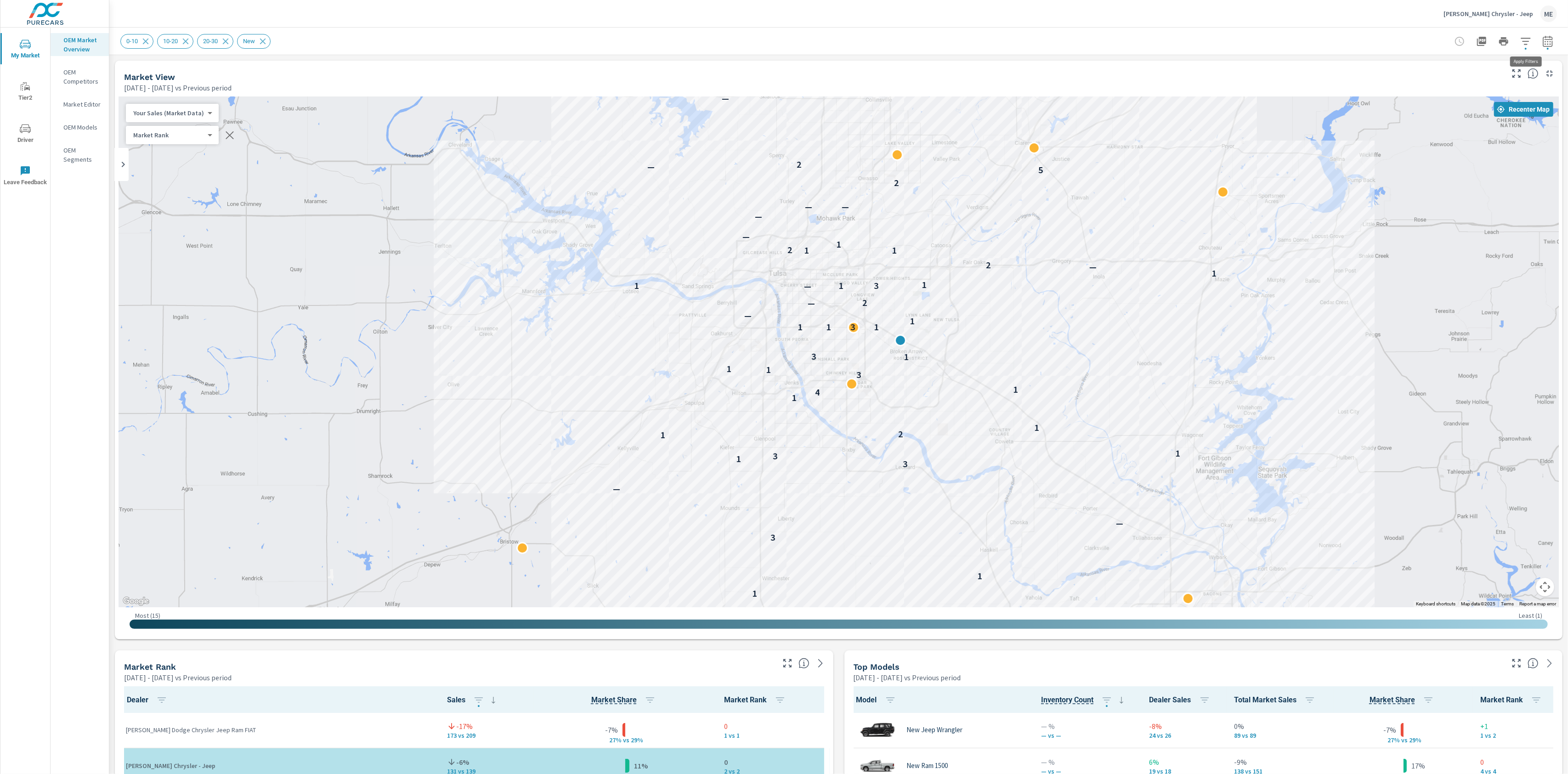
click at [1529, 41] on icon "button" at bounding box center [1526, 41] width 11 height 11
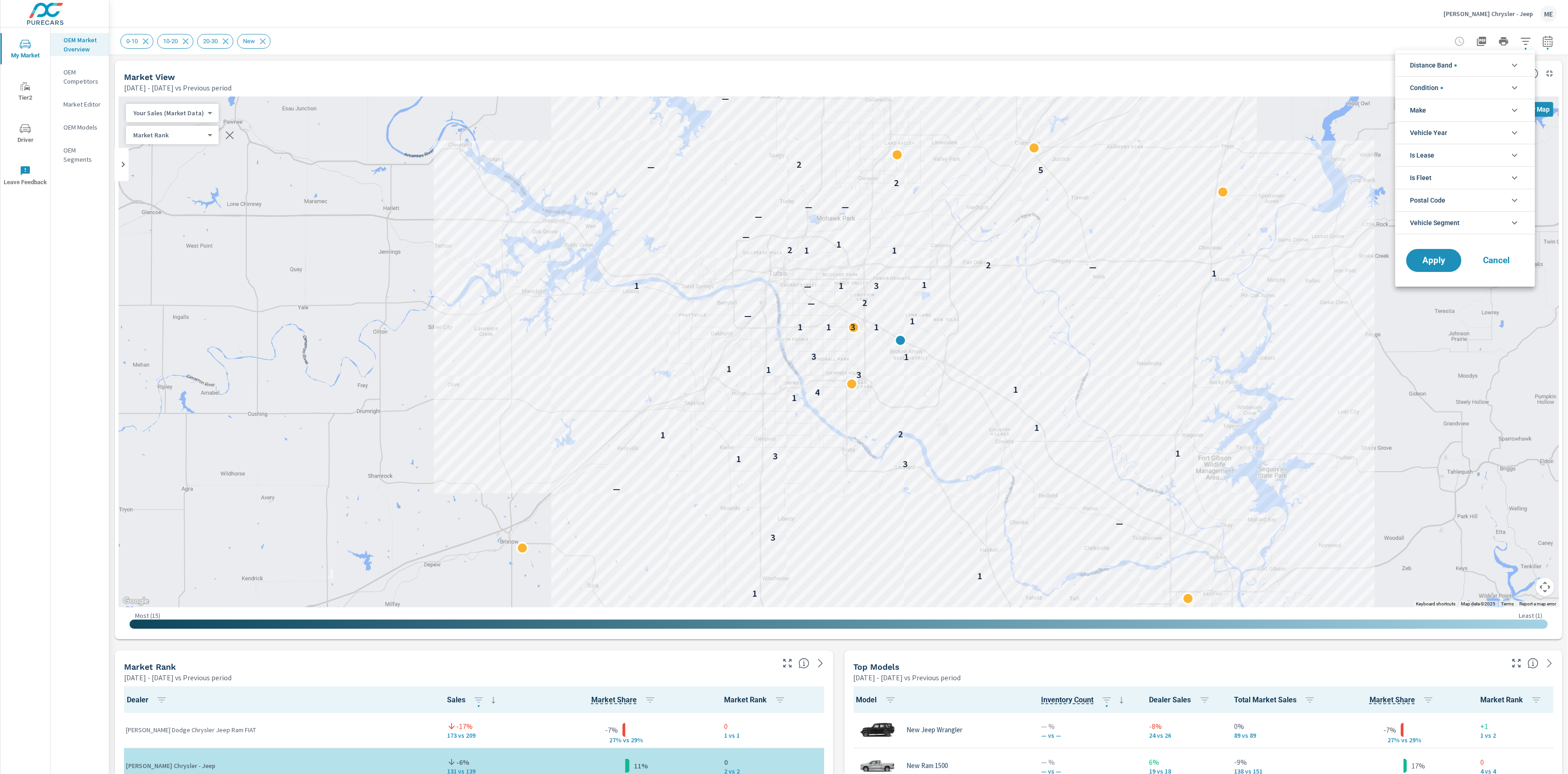
click at [1082, 35] on div at bounding box center [784, 387] width 1568 height 774
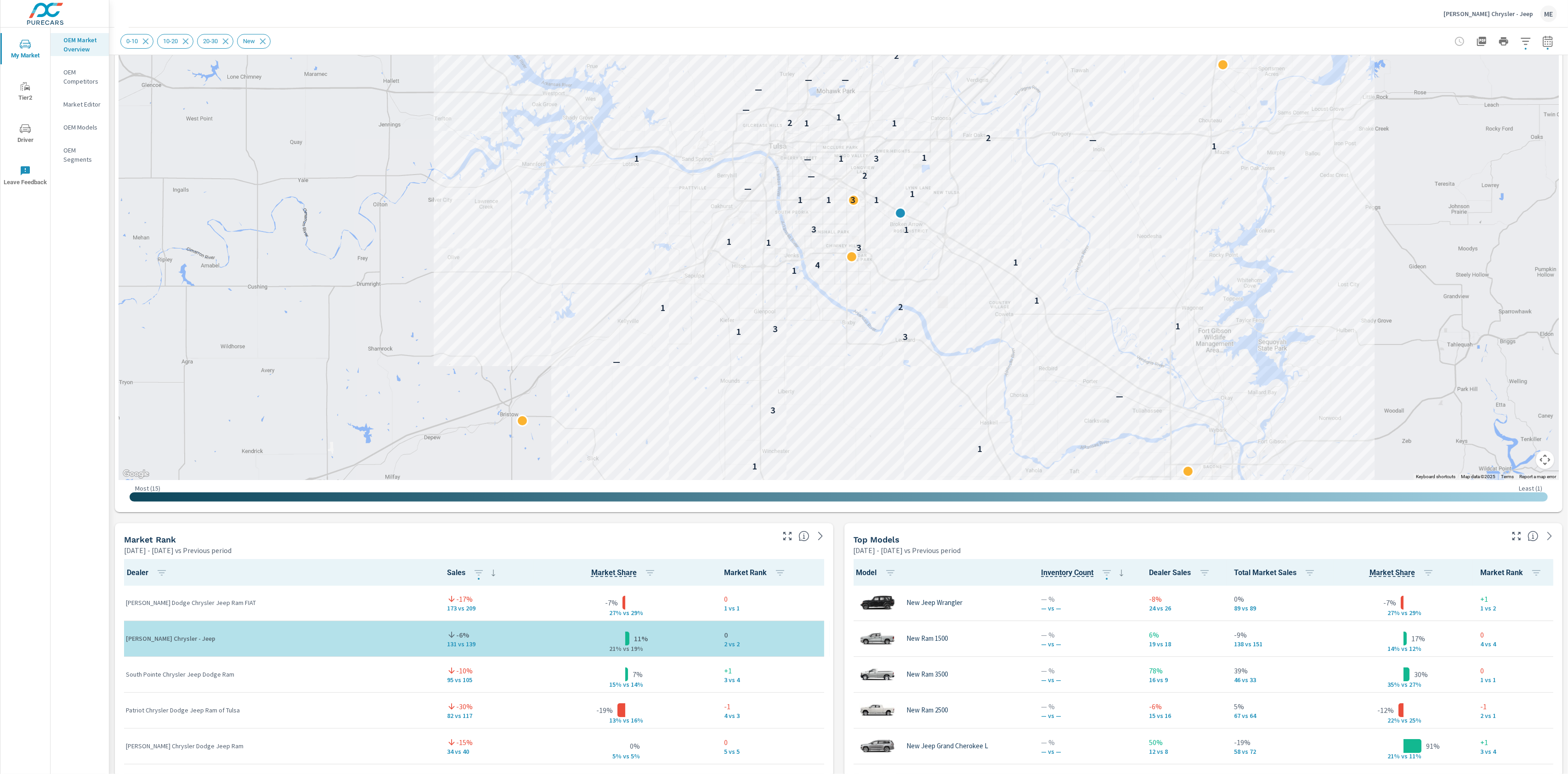
scroll to position [155, 0]
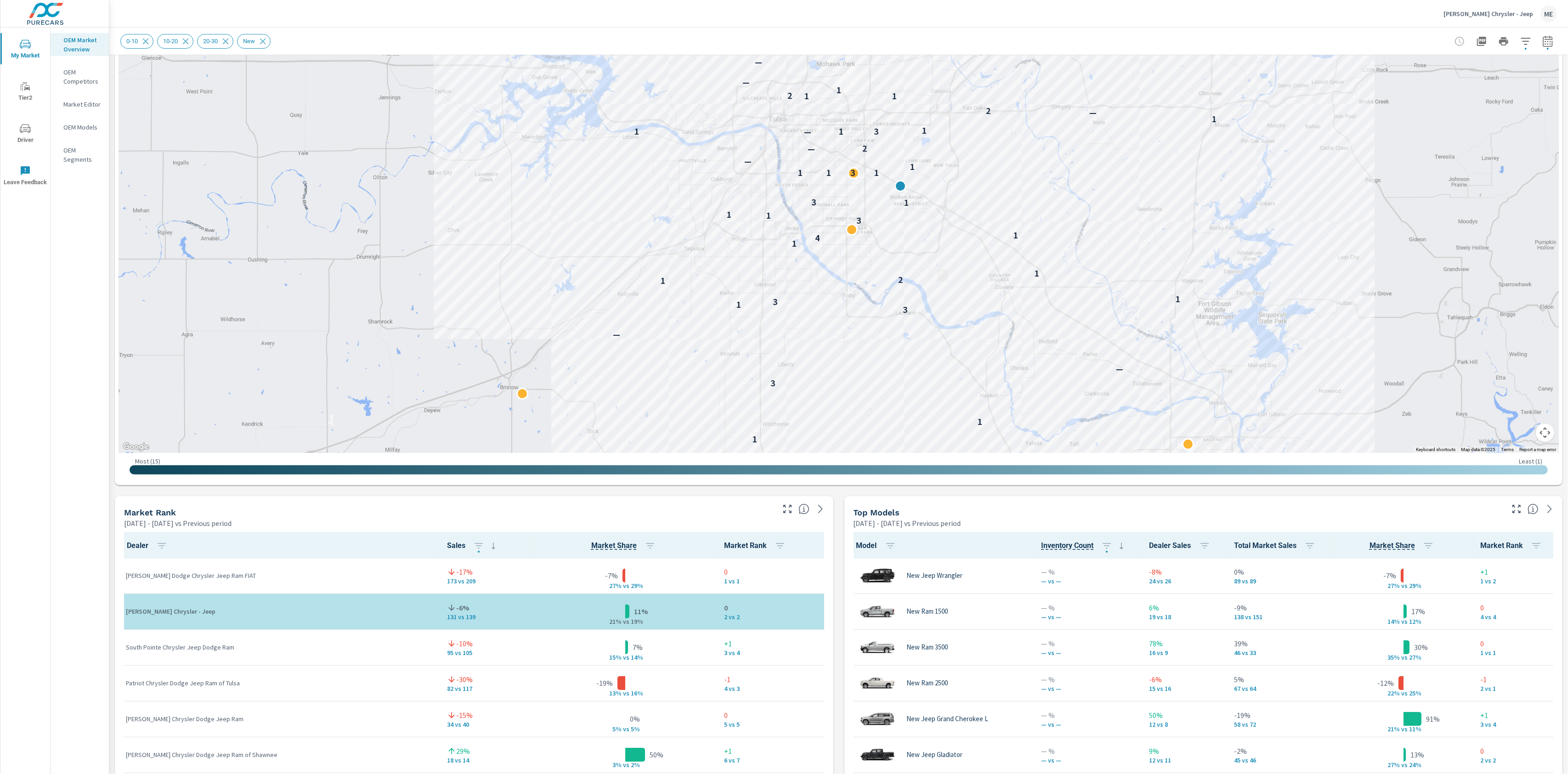
click at [1523, 46] on icon "button" at bounding box center [1526, 41] width 11 height 11
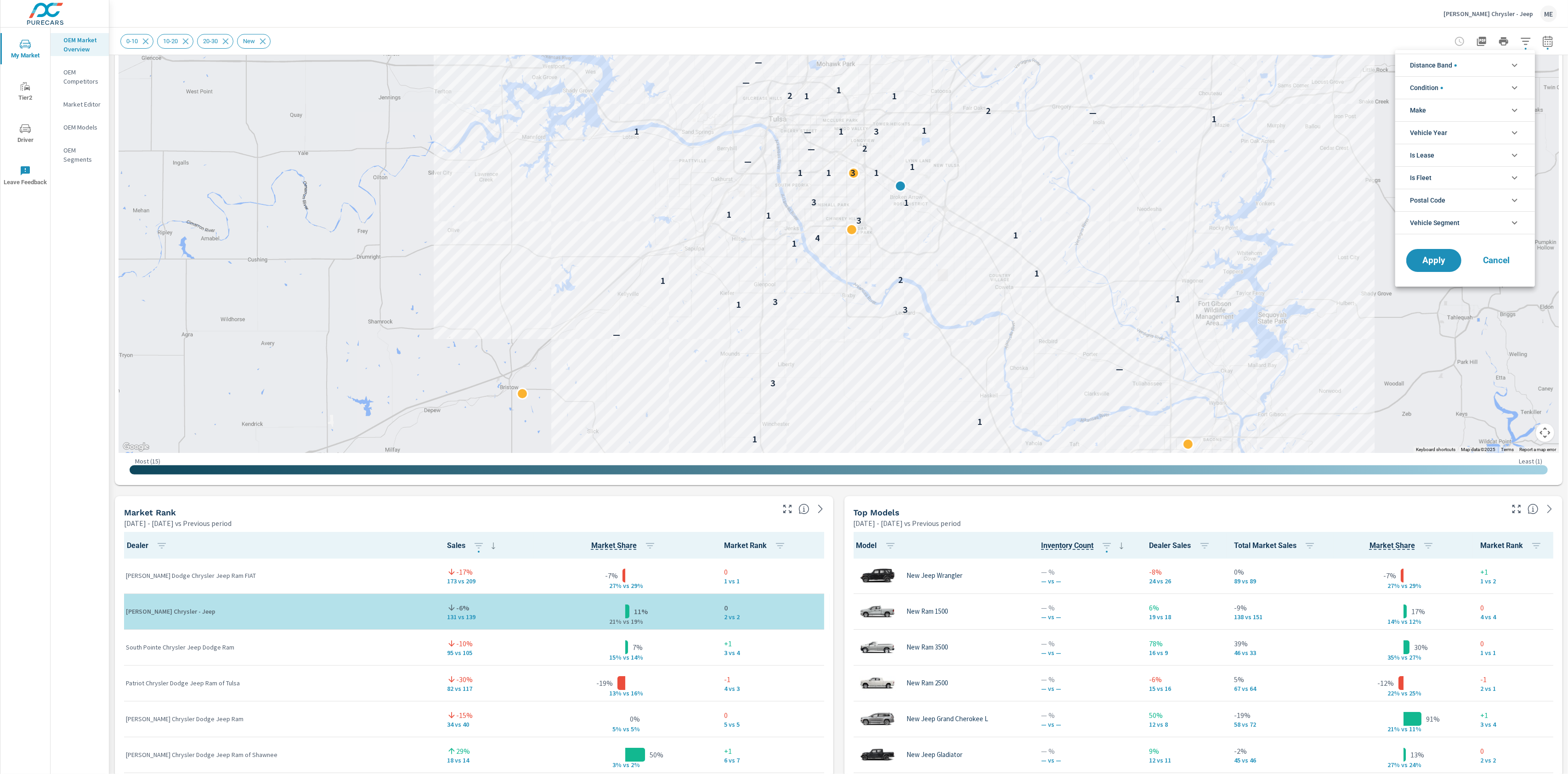
drag, startPoint x: 1429, startPoint y: 112, endPoint x: 1449, endPoint y: 118, distance: 20.9
click at [1433, 113] on li "Make" at bounding box center [1465, 110] width 139 height 23
click at [1430, 134] on span "Jeep" at bounding box center [1475, 132] width 100 height 11
click at [1434, 150] on span "Ram" at bounding box center [1475, 153] width 100 height 11
click at [1436, 171] on span "Dodge" at bounding box center [1475, 173] width 100 height 11
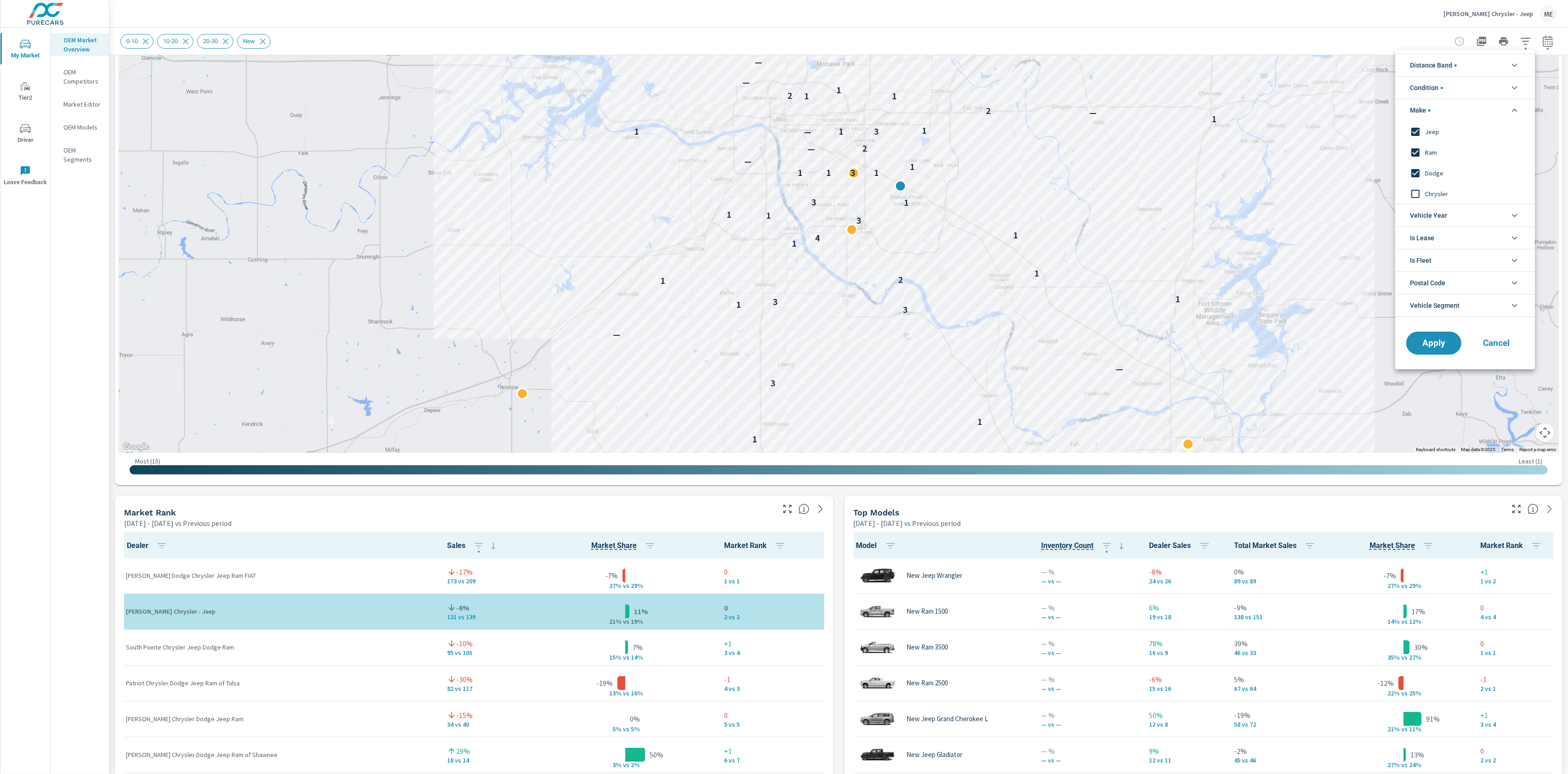
drag, startPoint x: 1441, startPoint y: 192, endPoint x: 1448, endPoint y: 192, distance: 7.0
click at [1447, 192] on span "Chrysler" at bounding box center [1475, 194] width 100 height 11
click at [1438, 352] on button "Apply" at bounding box center [1434, 343] width 57 height 24
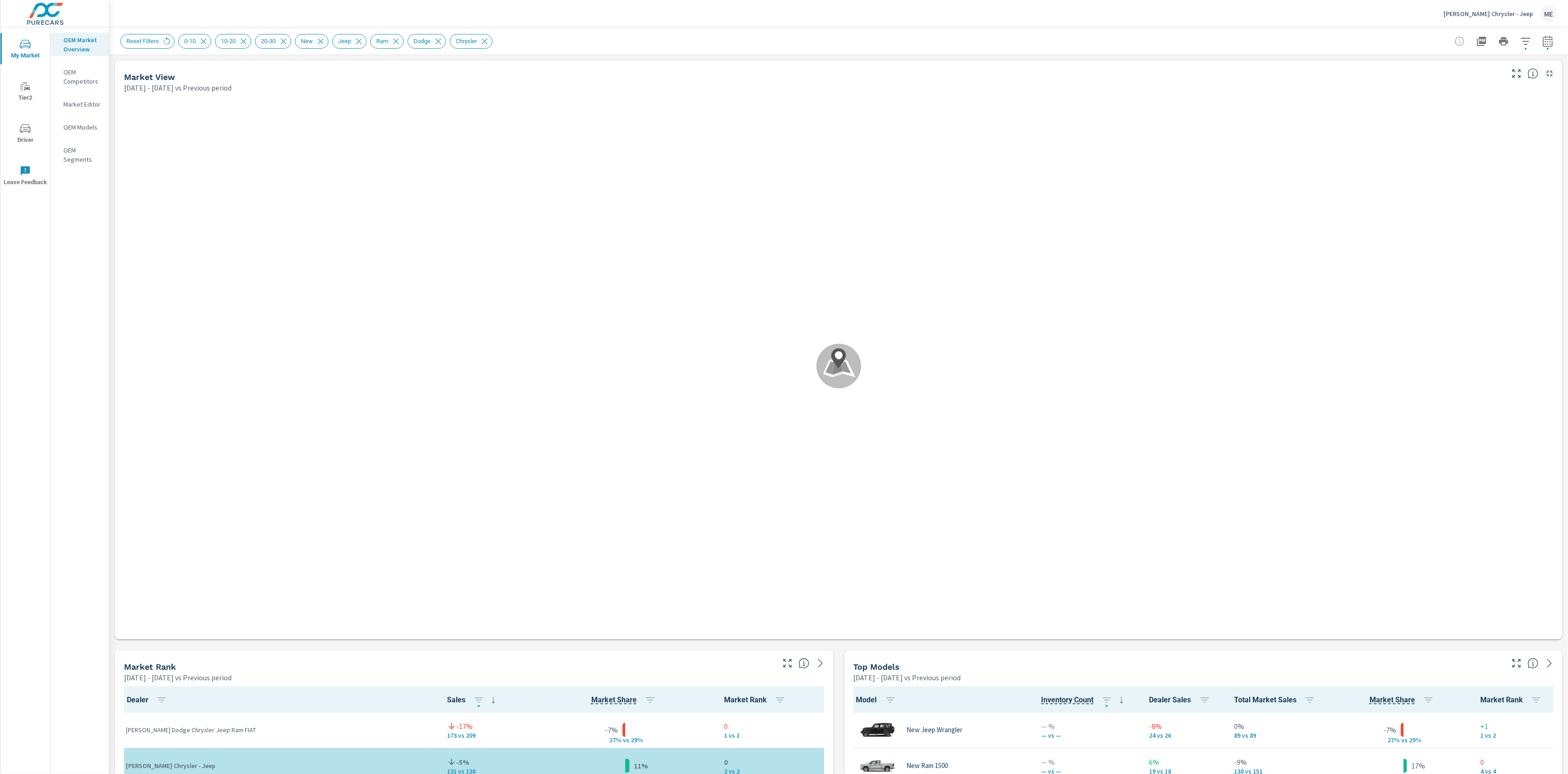
scroll to position [1, 0]
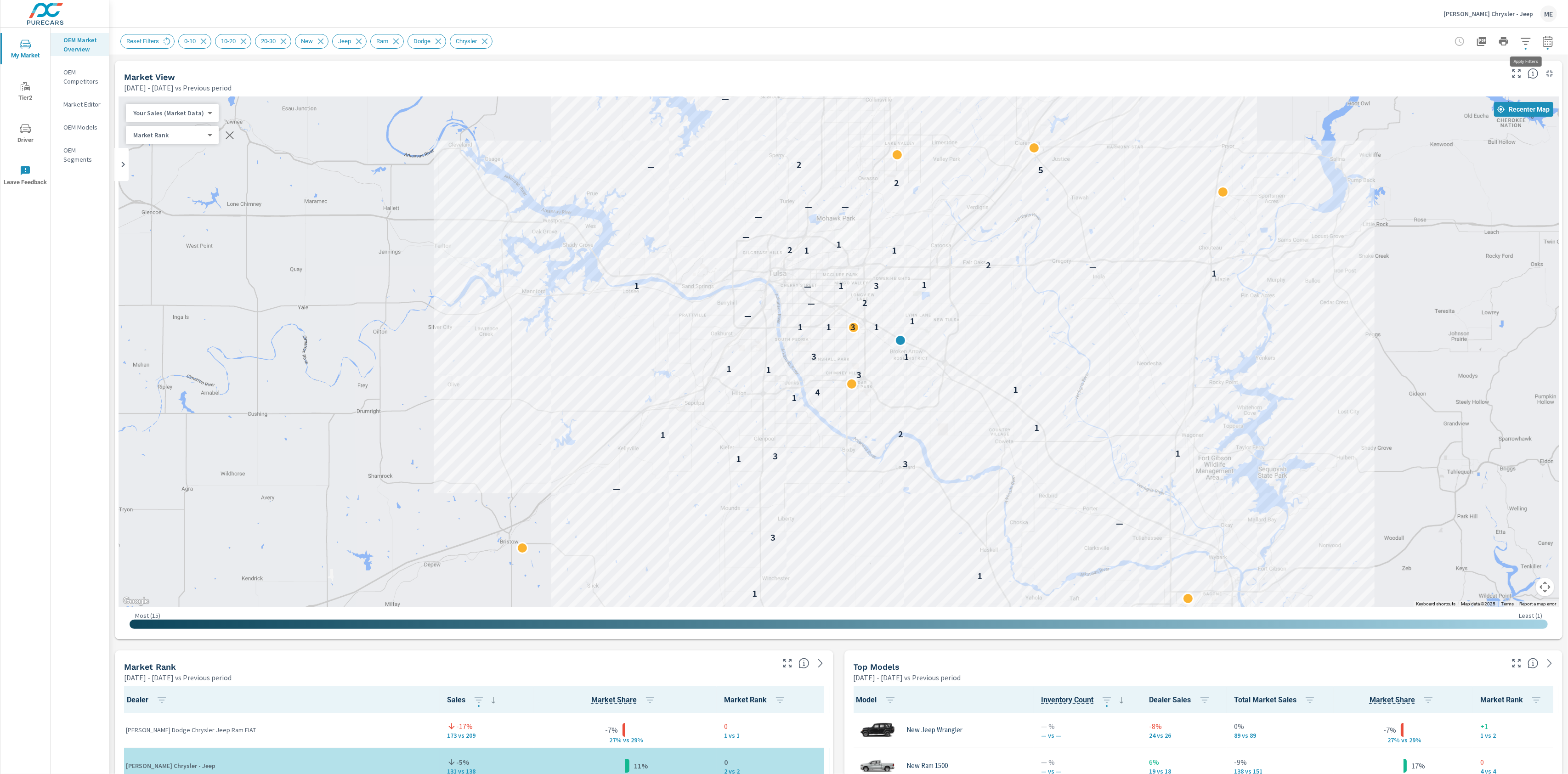
click at [1530, 38] on icon "button" at bounding box center [1526, 41] width 11 height 11
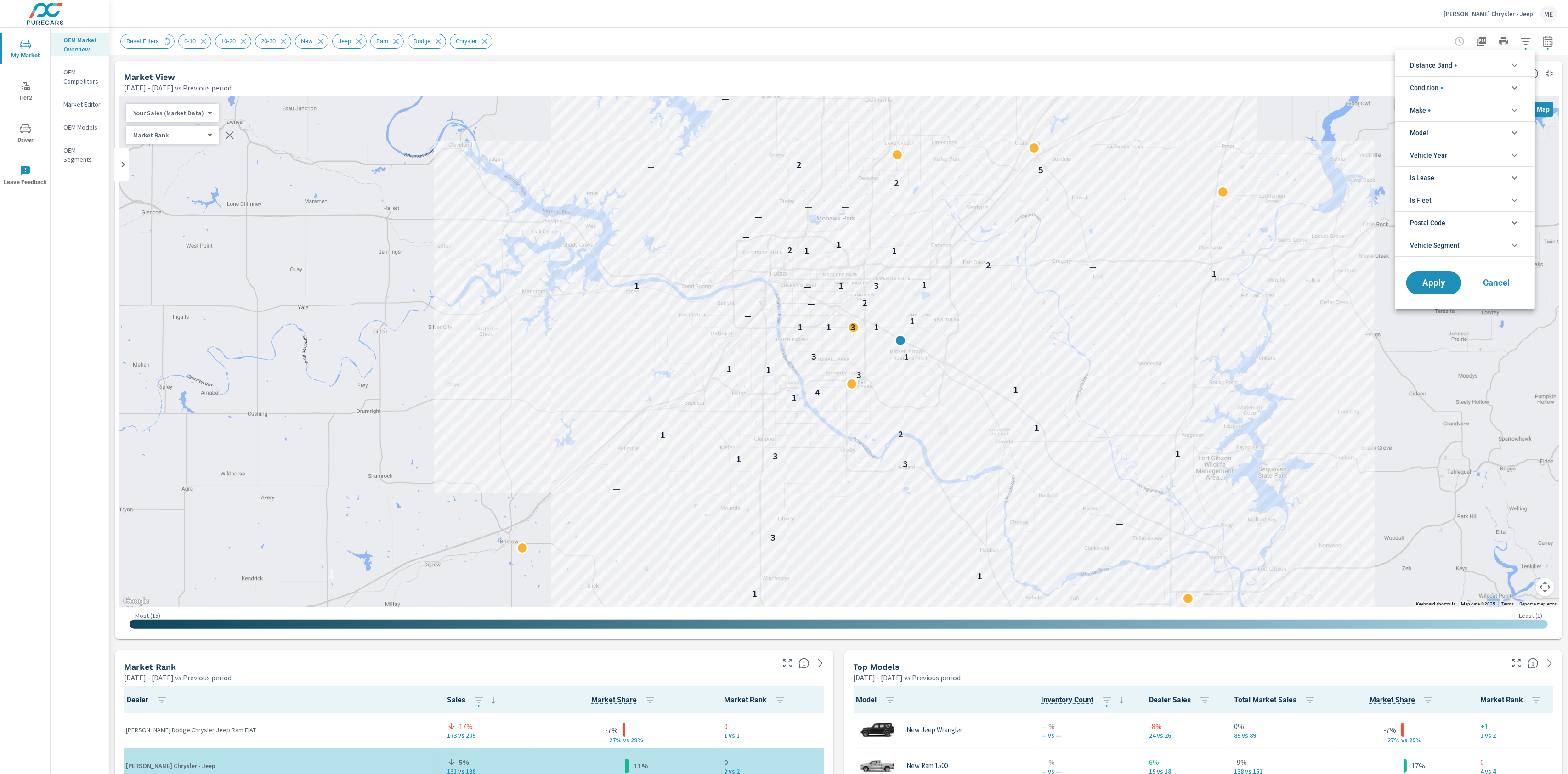
scroll to position [61, 0]
drag, startPoint x: 1434, startPoint y: 128, endPoint x: 1440, endPoint y: 130, distance: 6.3
click at [1434, 128] on li "Model" at bounding box center [1465, 132] width 139 height 23
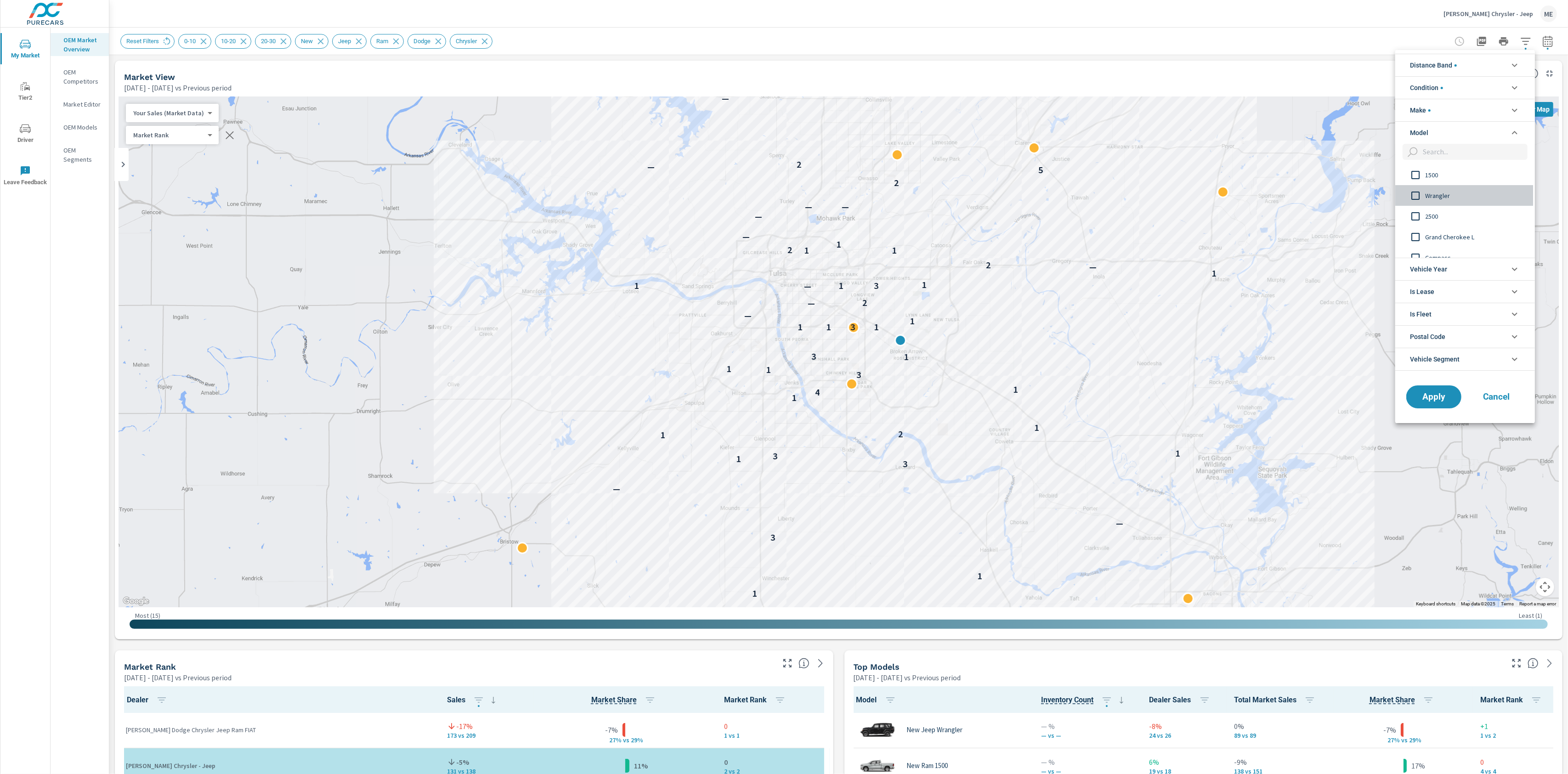
click at [1441, 198] on span "Wrangler" at bounding box center [1475, 195] width 100 height 11
click at [1438, 405] on button "Apply" at bounding box center [1434, 396] width 57 height 24
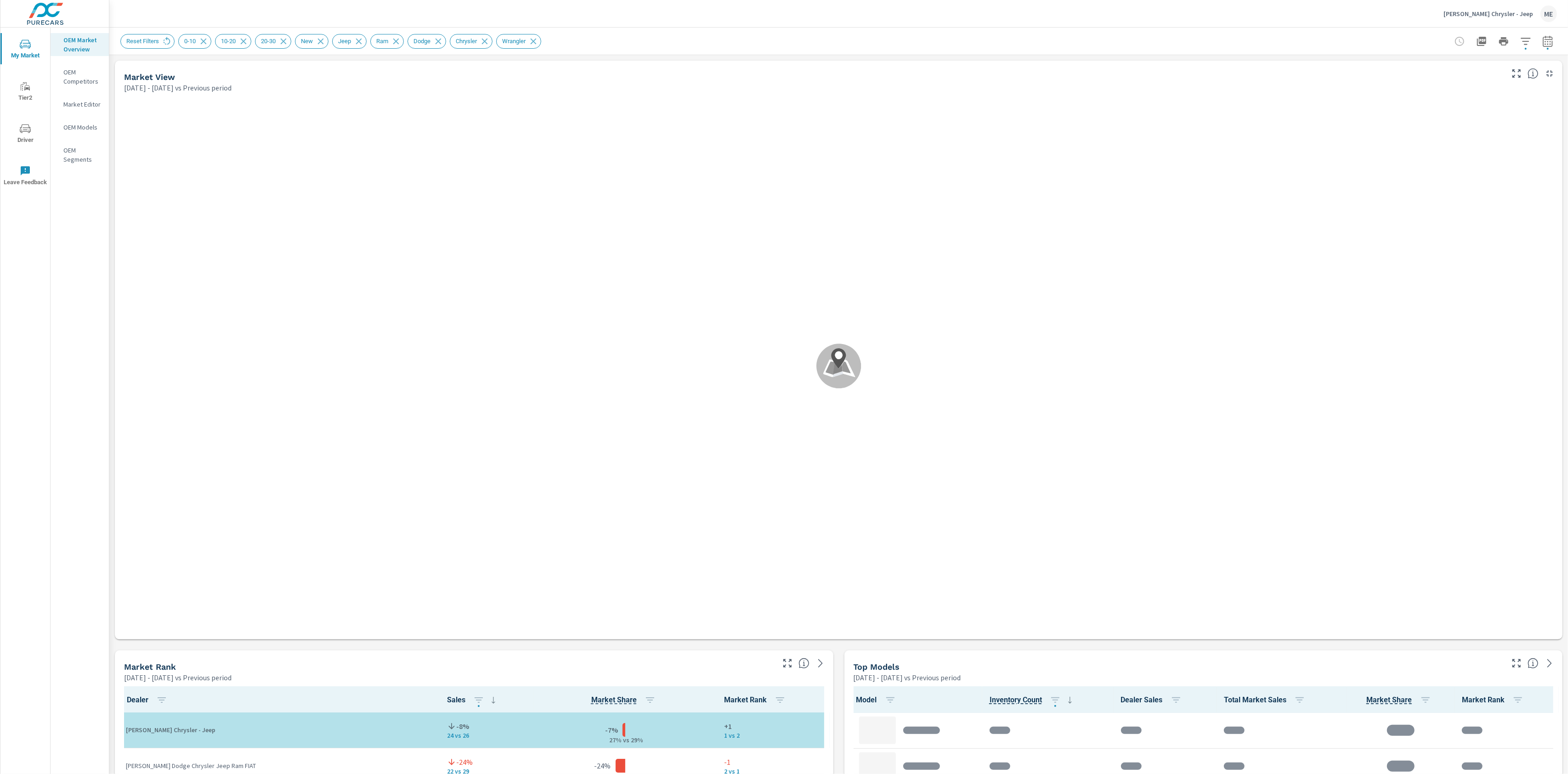
scroll to position [1, 0]
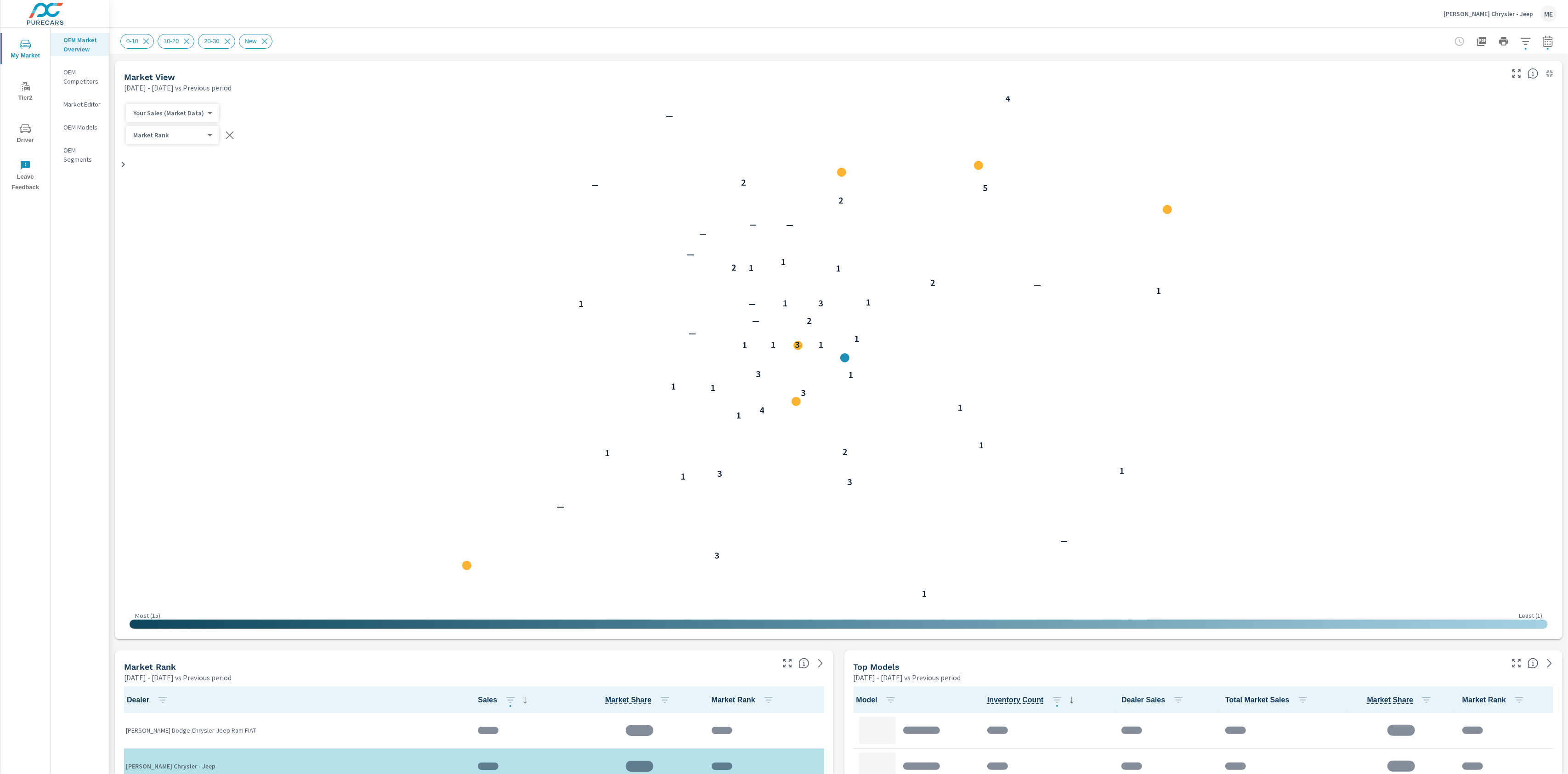
scroll to position [1, 0]
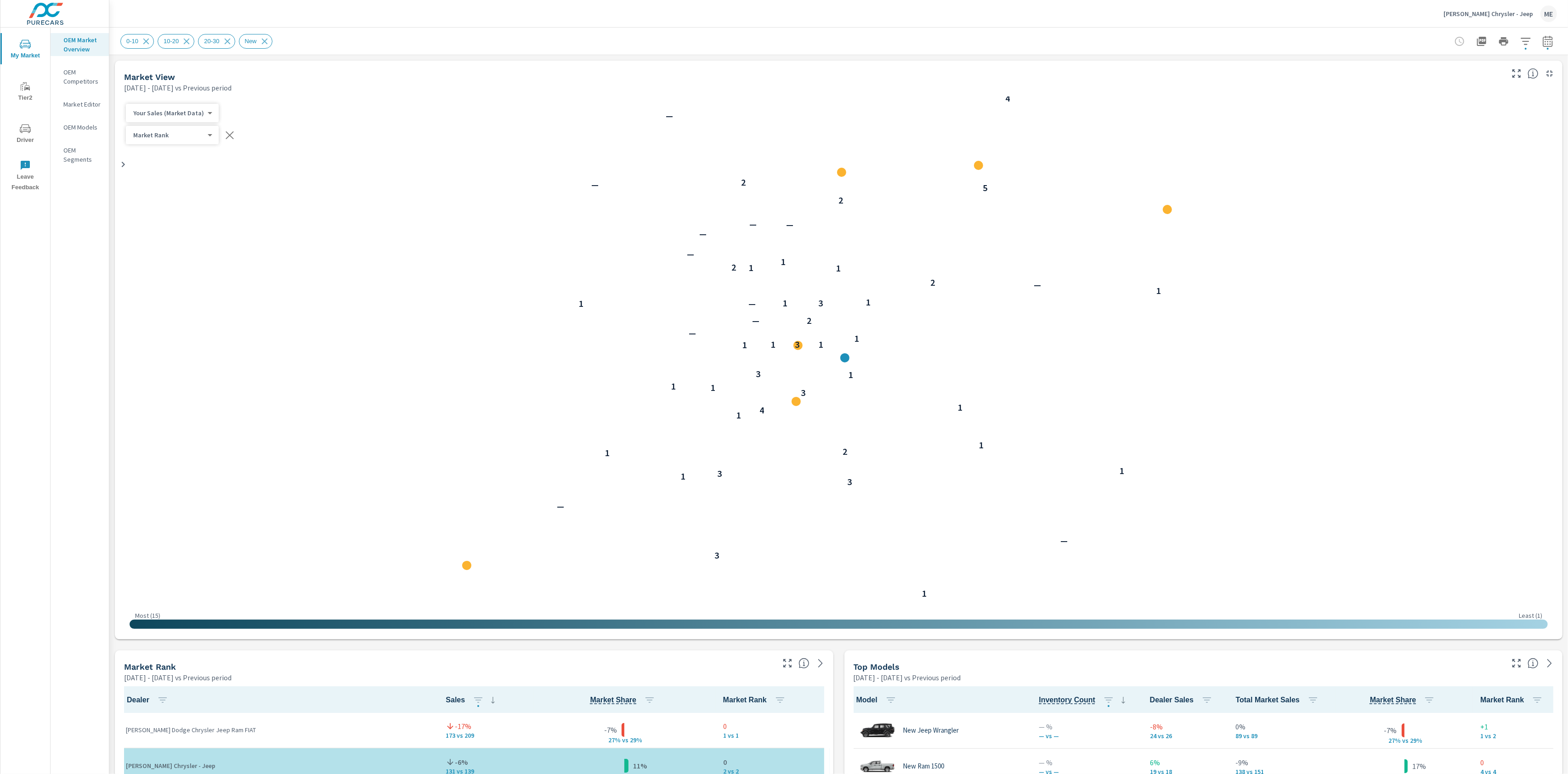
click at [1527, 41] on icon "button" at bounding box center [1525, 41] width 10 height 7
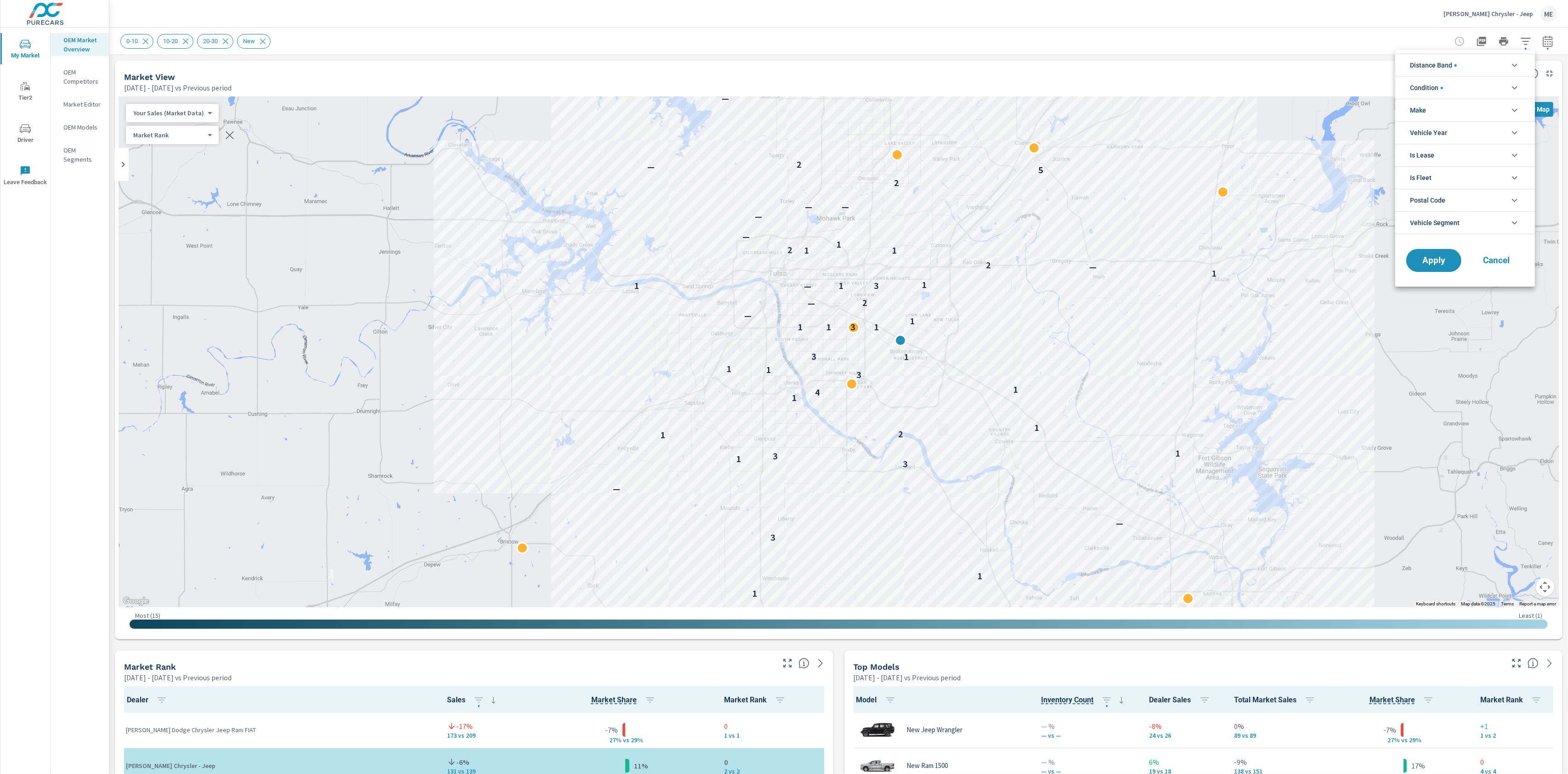
click at [1439, 111] on li "Make" at bounding box center [1465, 110] width 139 height 23
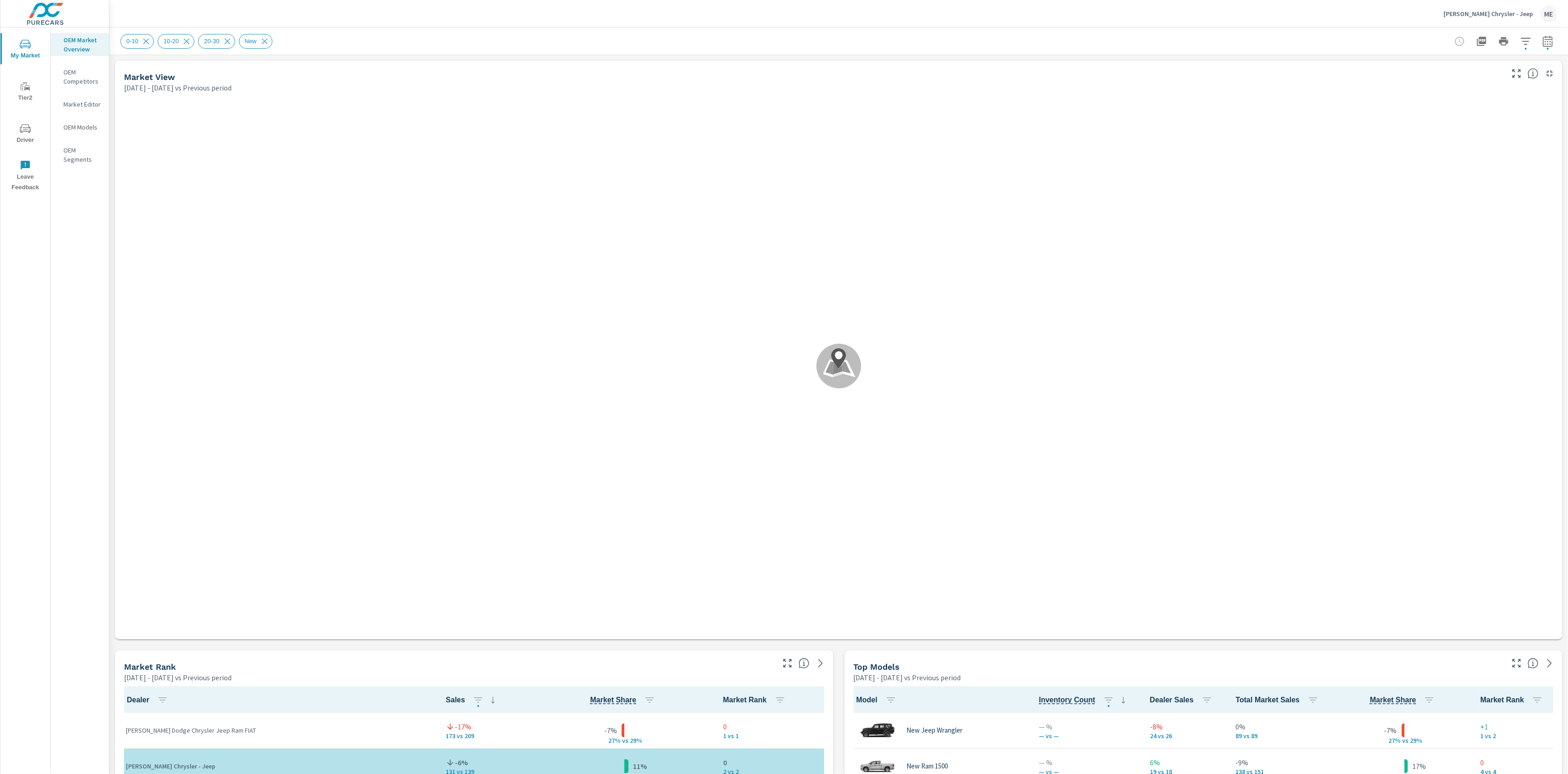
scroll to position [1, 0]
click at [1522, 40] on icon "button" at bounding box center [1526, 41] width 11 height 11
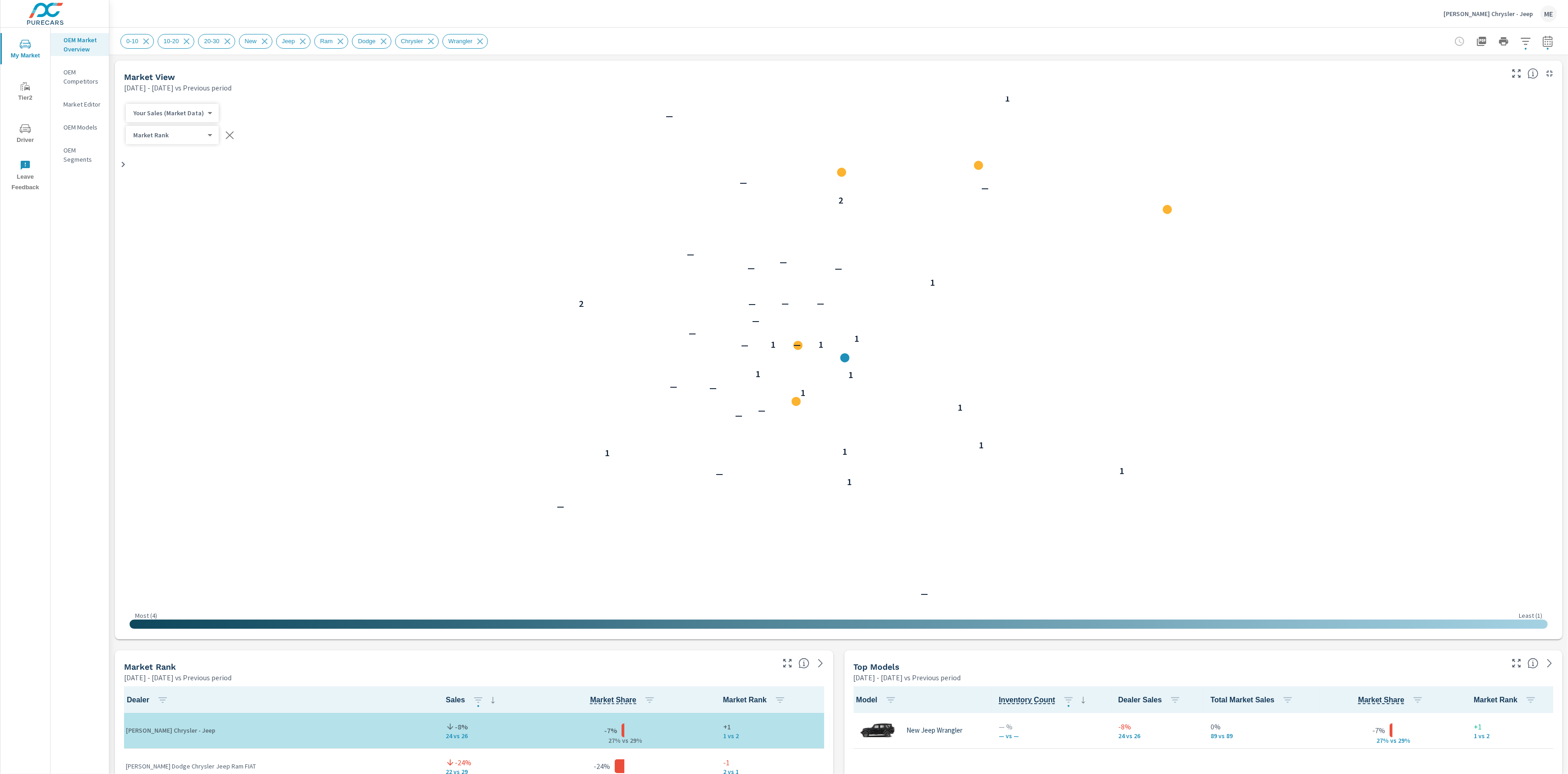
scroll to position [1, 0]
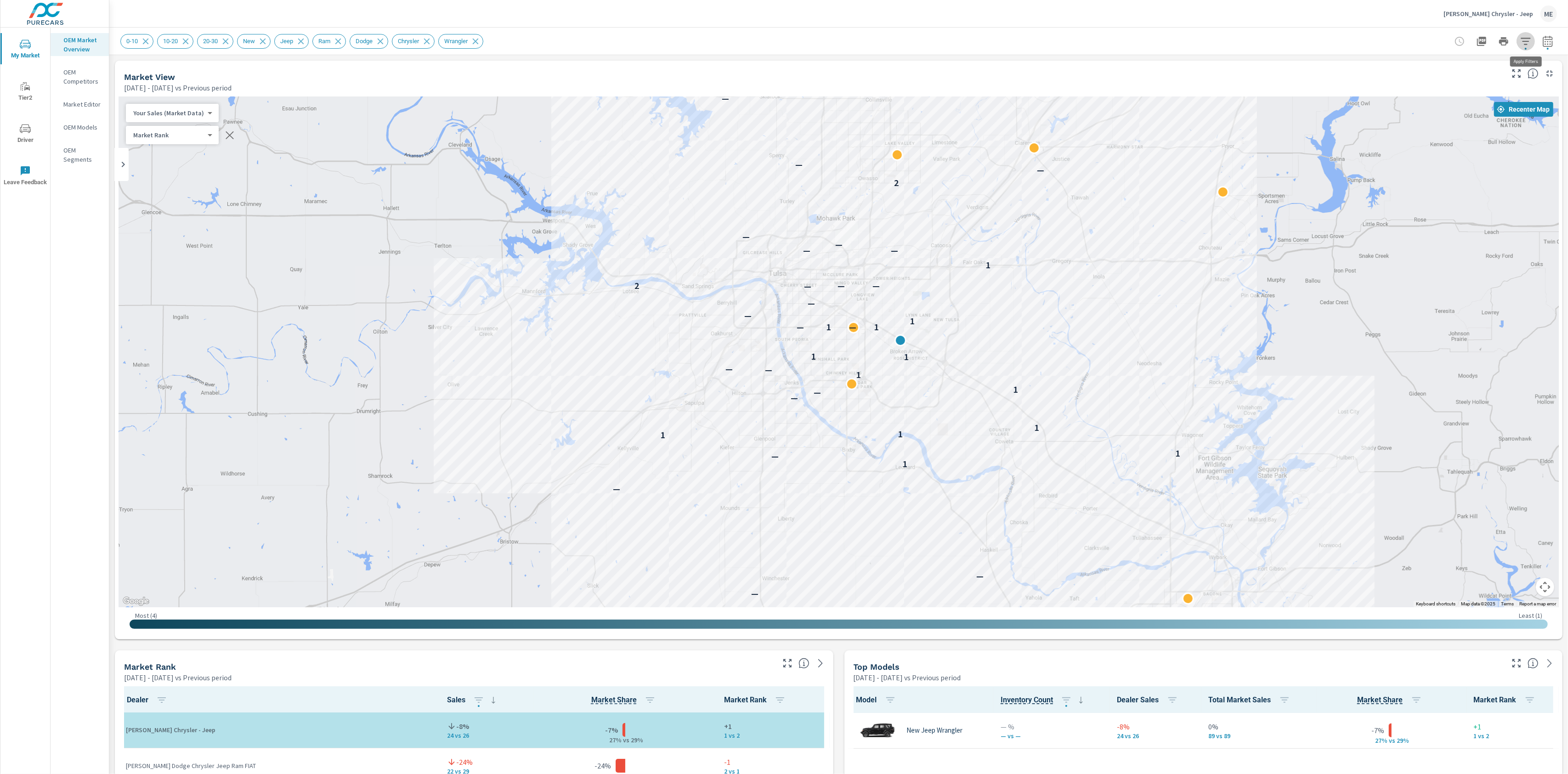
click at [1526, 40] on icon "button" at bounding box center [1526, 41] width 11 height 11
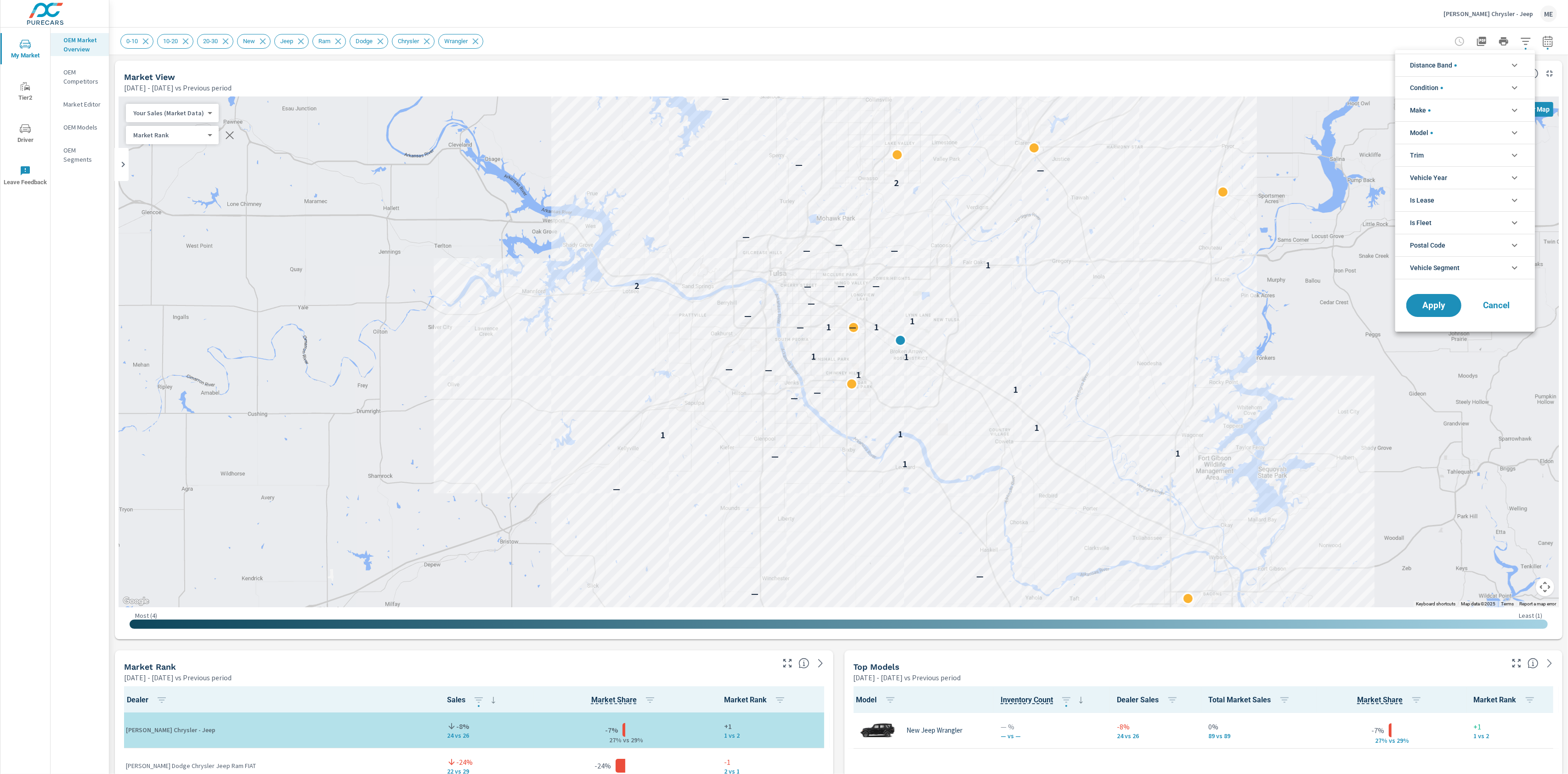
scroll to position [41, 0]
click at [1441, 133] on li "Model" at bounding box center [1465, 132] width 139 height 23
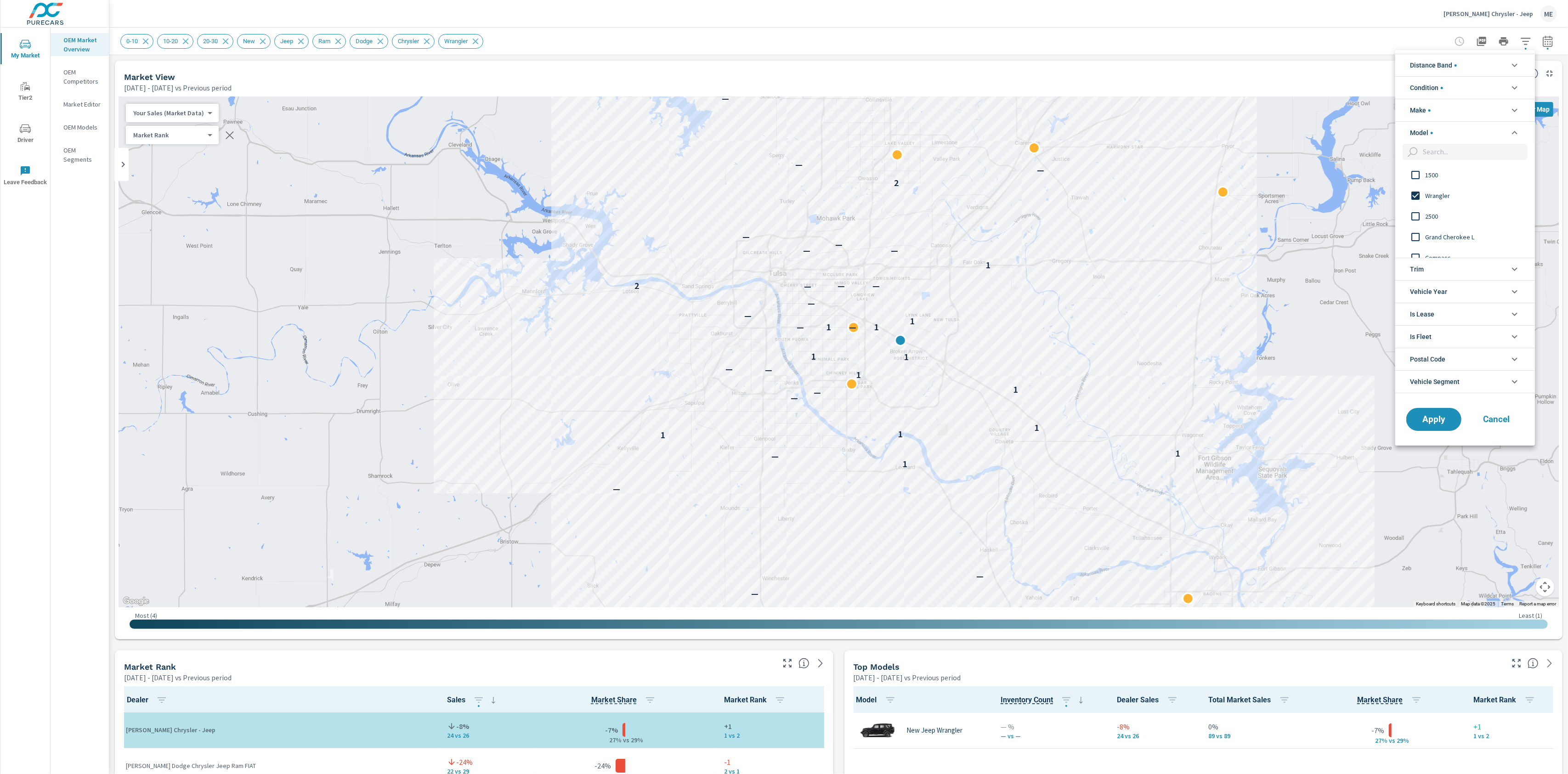
scroll to position [0, 0]
click at [1434, 190] on span "Wrangler" at bounding box center [1475, 195] width 100 height 11
click at [1452, 239] on span "Grand Cherokee L" at bounding box center [1475, 237] width 100 height 11
click at [1442, 424] on span "Apply" at bounding box center [1434, 419] width 38 height 9
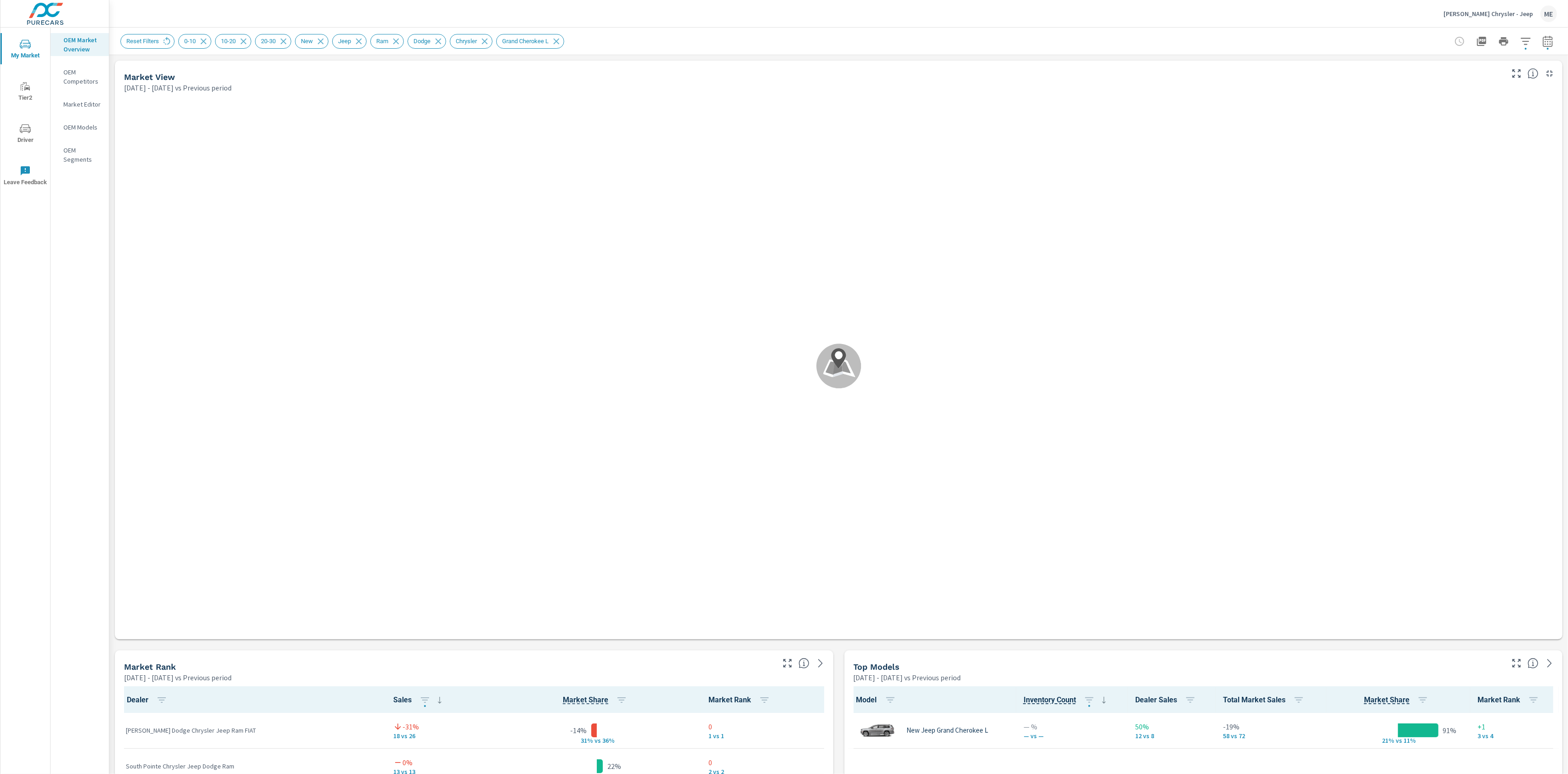
scroll to position [1, 0]
click at [1530, 38] on icon "button" at bounding box center [1525, 41] width 10 height 7
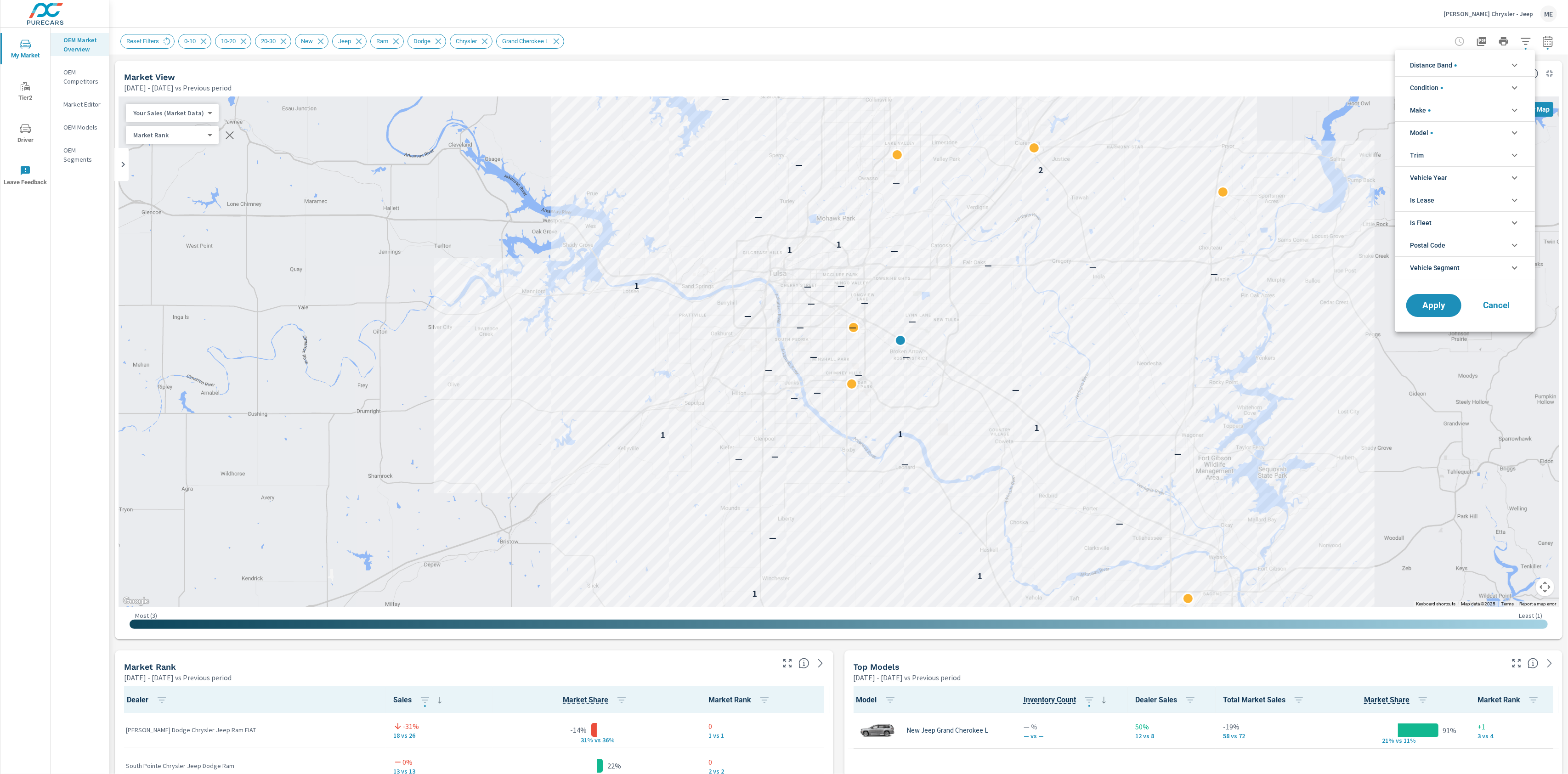
click at [1458, 273] on span "Vehicle Segment" at bounding box center [1435, 268] width 50 height 22
drag, startPoint x: 917, startPoint y: 220, endPoint x: 937, endPoint y: 282, distance: 65.1
click at [942, 285] on div at bounding box center [784, 387] width 1568 height 774
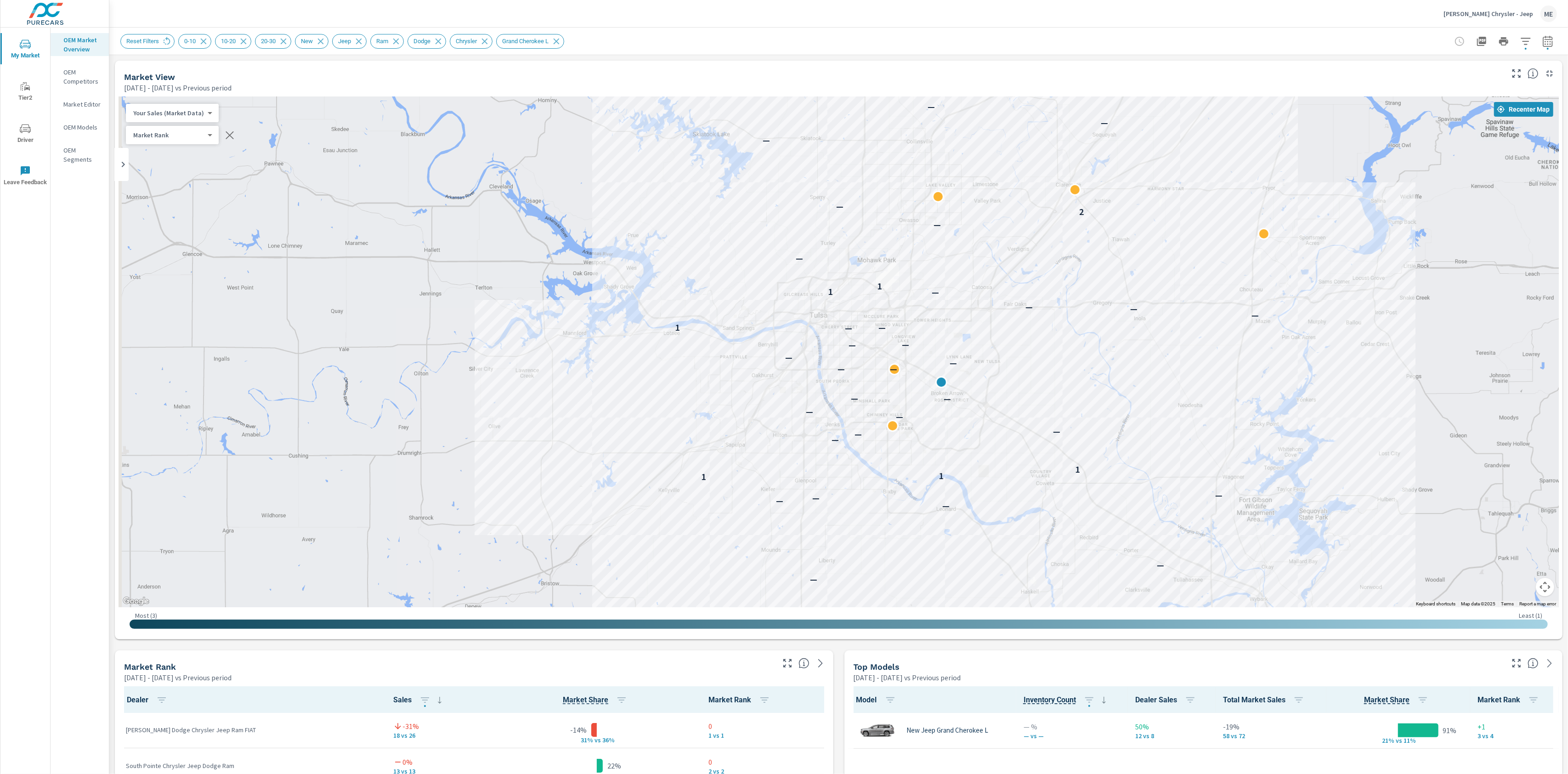
drag, startPoint x: 946, startPoint y: 324, endPoint x: 991, endPoint y: 374, distance: 67.3
click at [993, 374] on div "— 1 1 — — — — — — 1 1 1 — — — — — — — — — — — — — — 1 — — — — — 1 1 — — 2 — — —…" at bounding box center [839, 351] width 1440 height 511
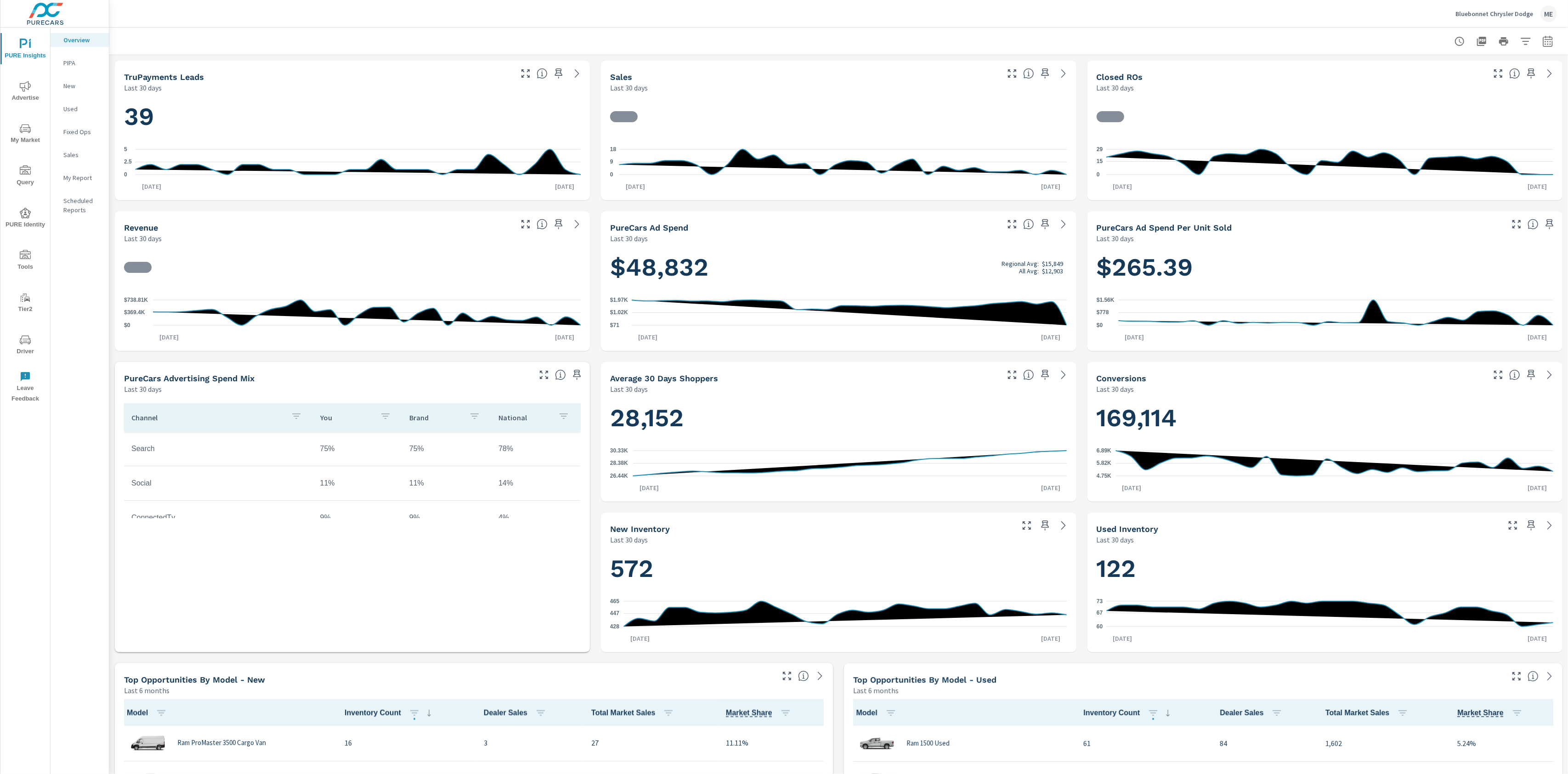
scroll to position [394, 0]
click at [26, 128] on icon "nav menu" at bounding box center [25, 128] width 11 height 9
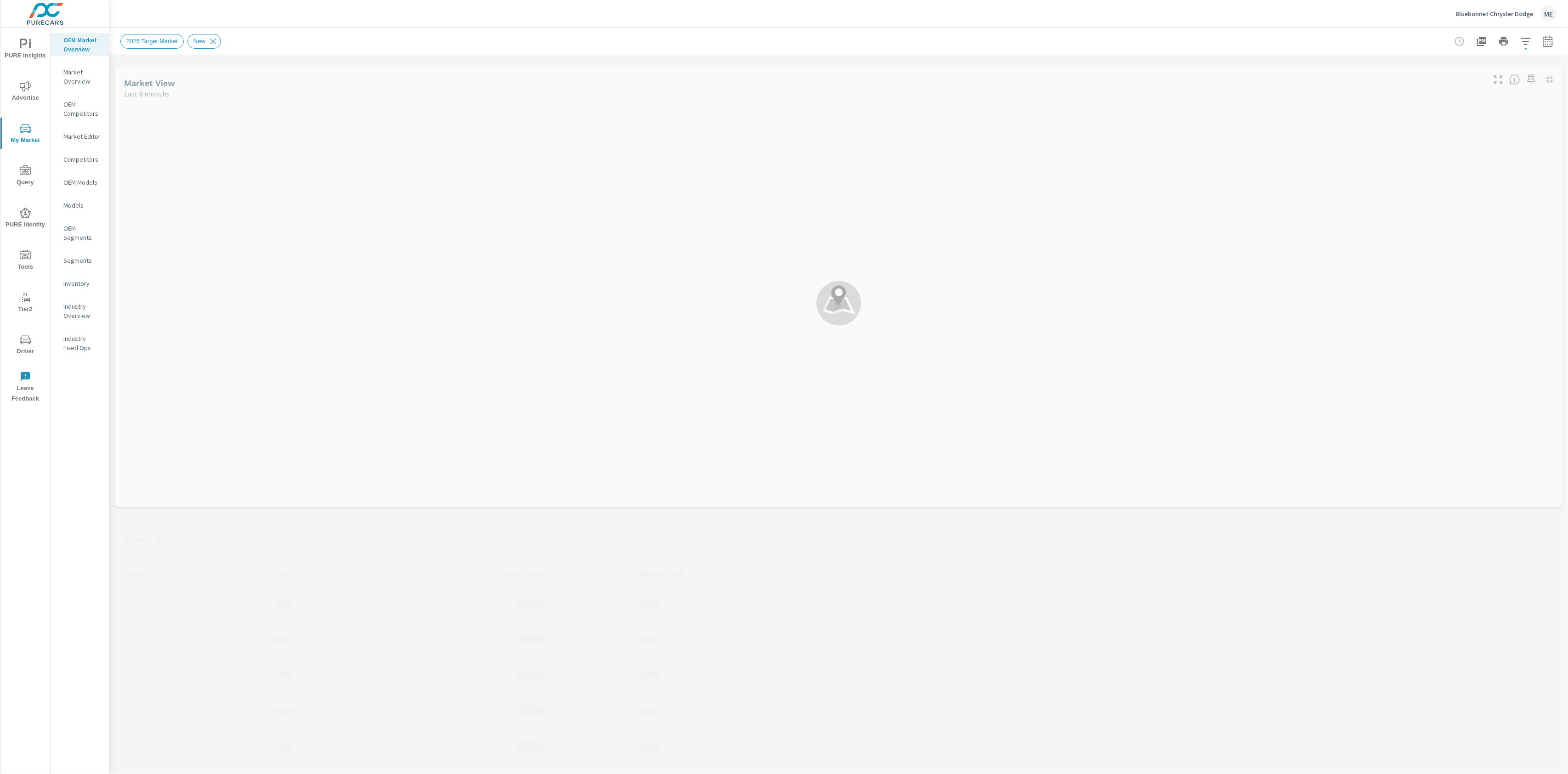
click at [83, 80] on p "Market Overview" at bounding box center [82, 77] width 38 height 18
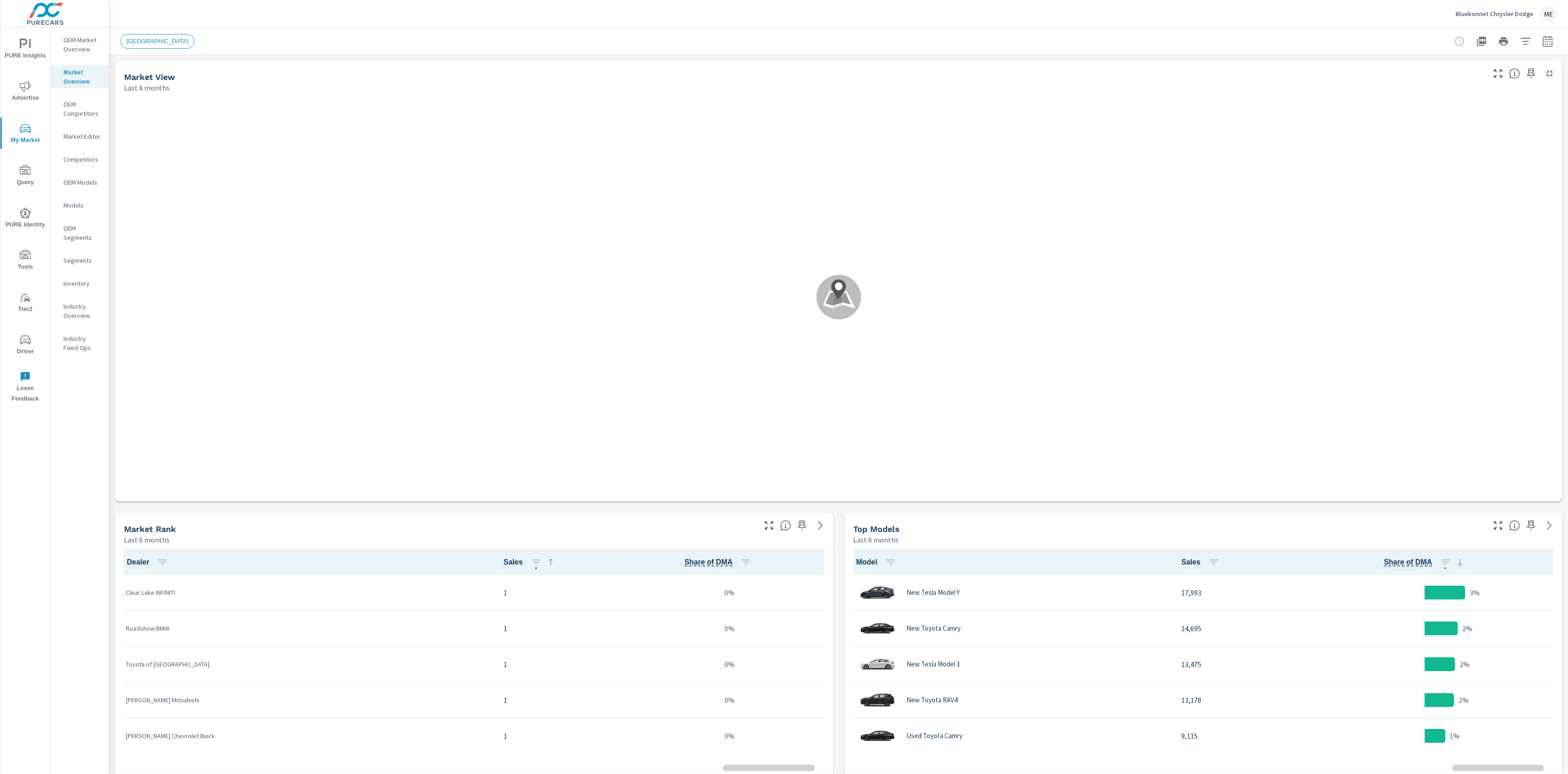
scroll to position [72, 0]
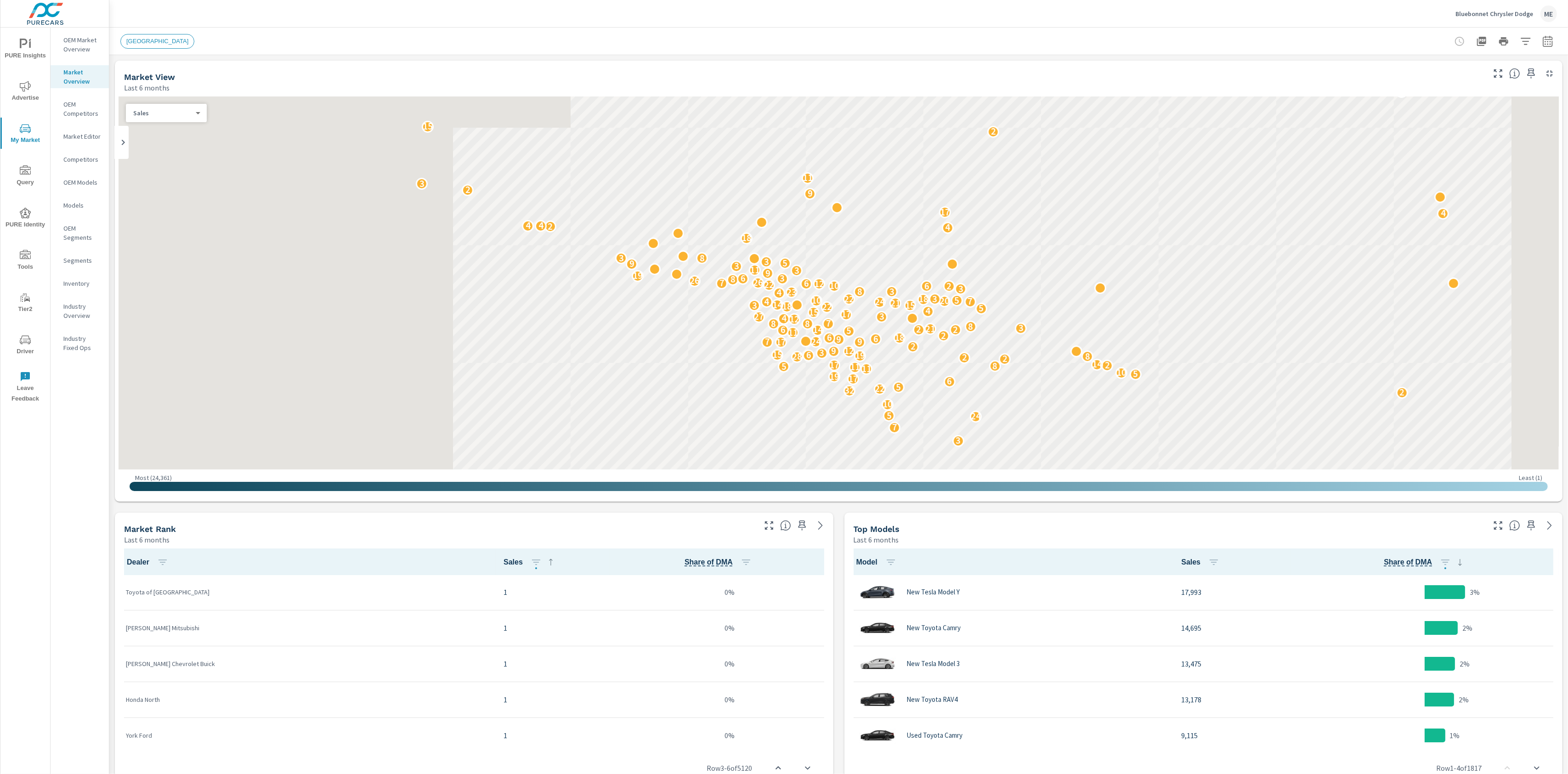
click at [1527, 42] on icon "button" at bounding box center [1526, 41] width 11 height 11
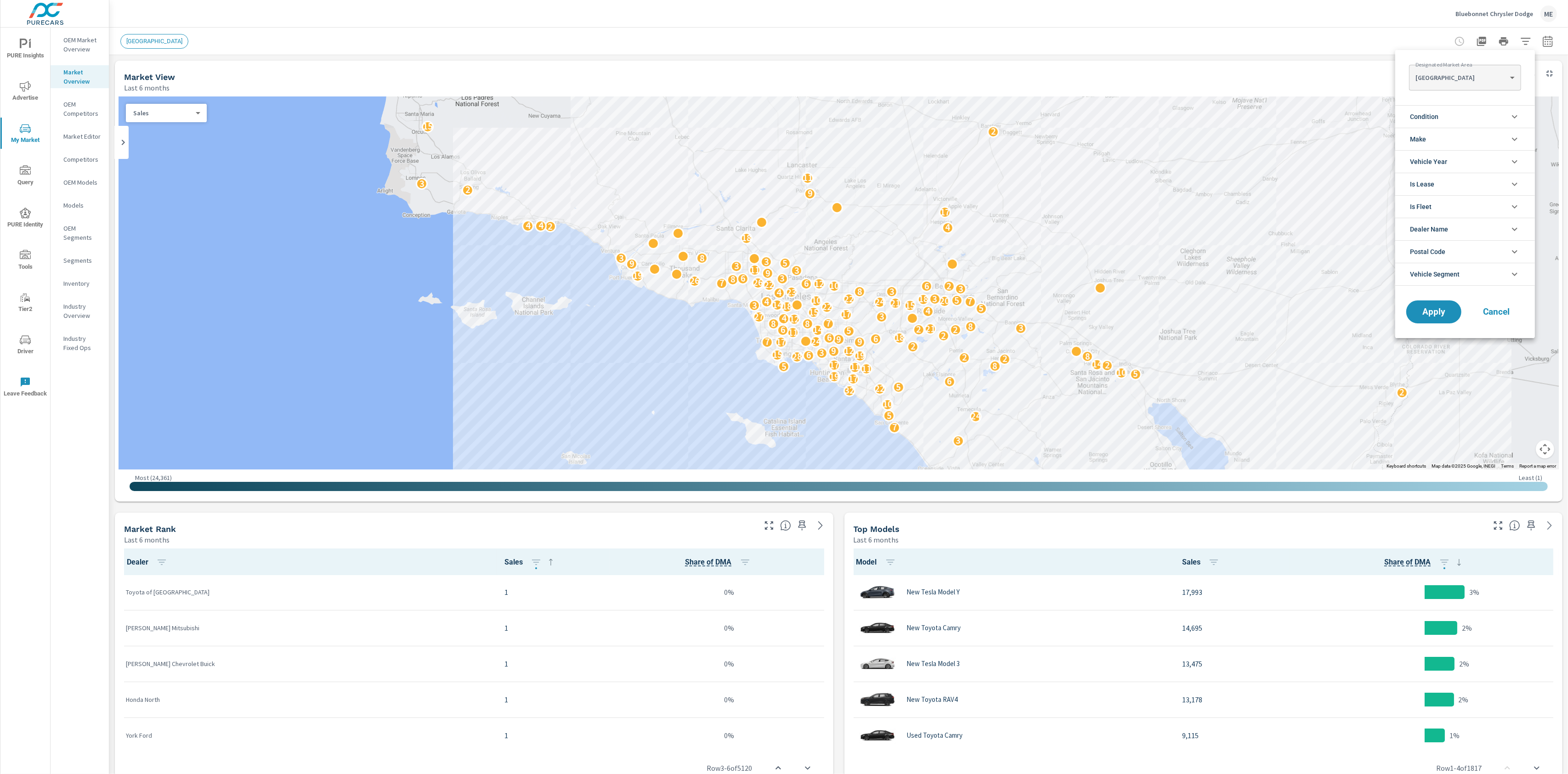
click at [1447, 82] on body "PURE Insights Advertise My Market Query PURE Identity Tools Tier2 Driver Leave …" at bounding box center [784, 387] width 1568 height 774
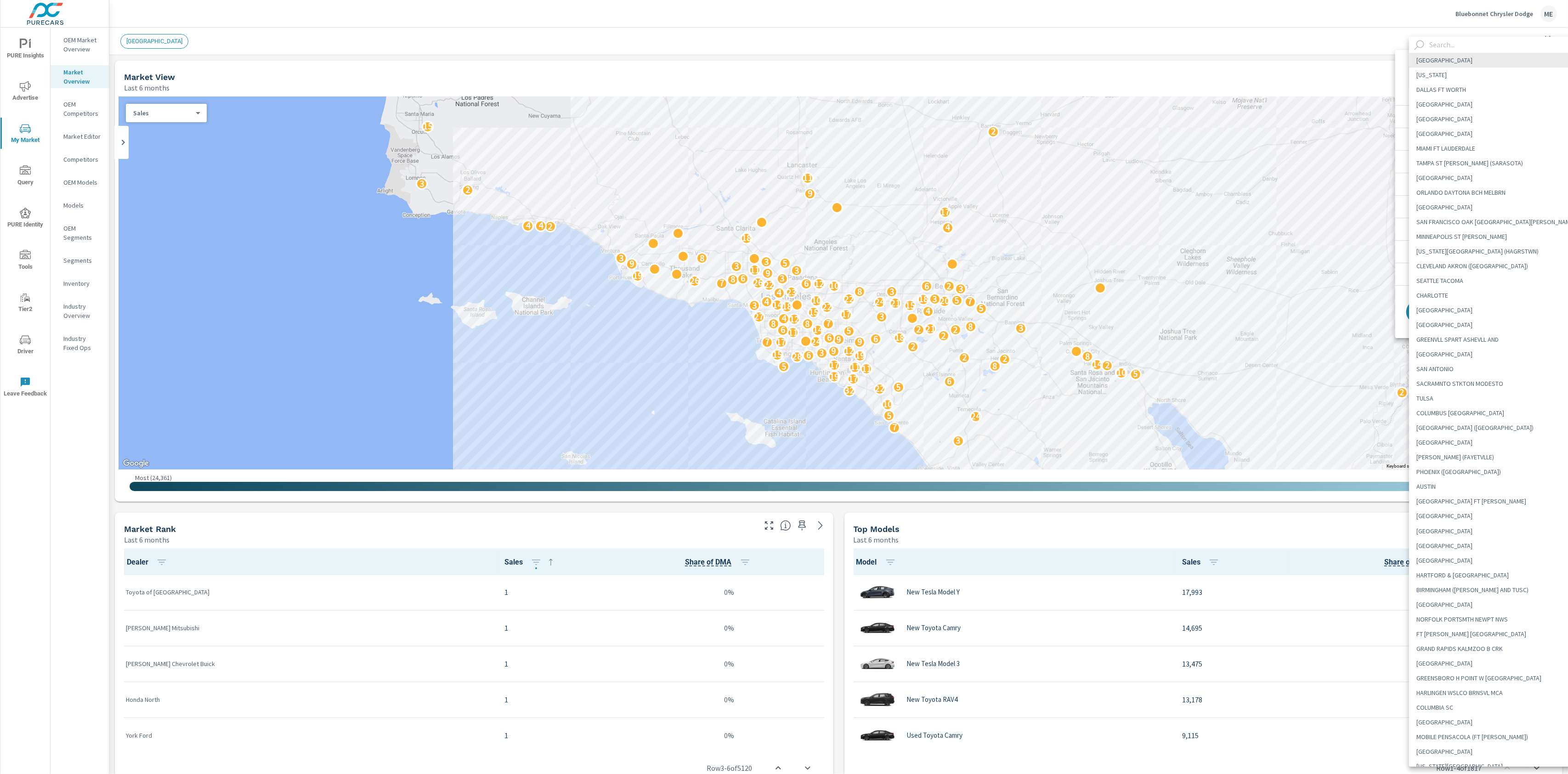
click at [1453, 42] on input "text" at bounding box center [1504, 44] width 157 height 16
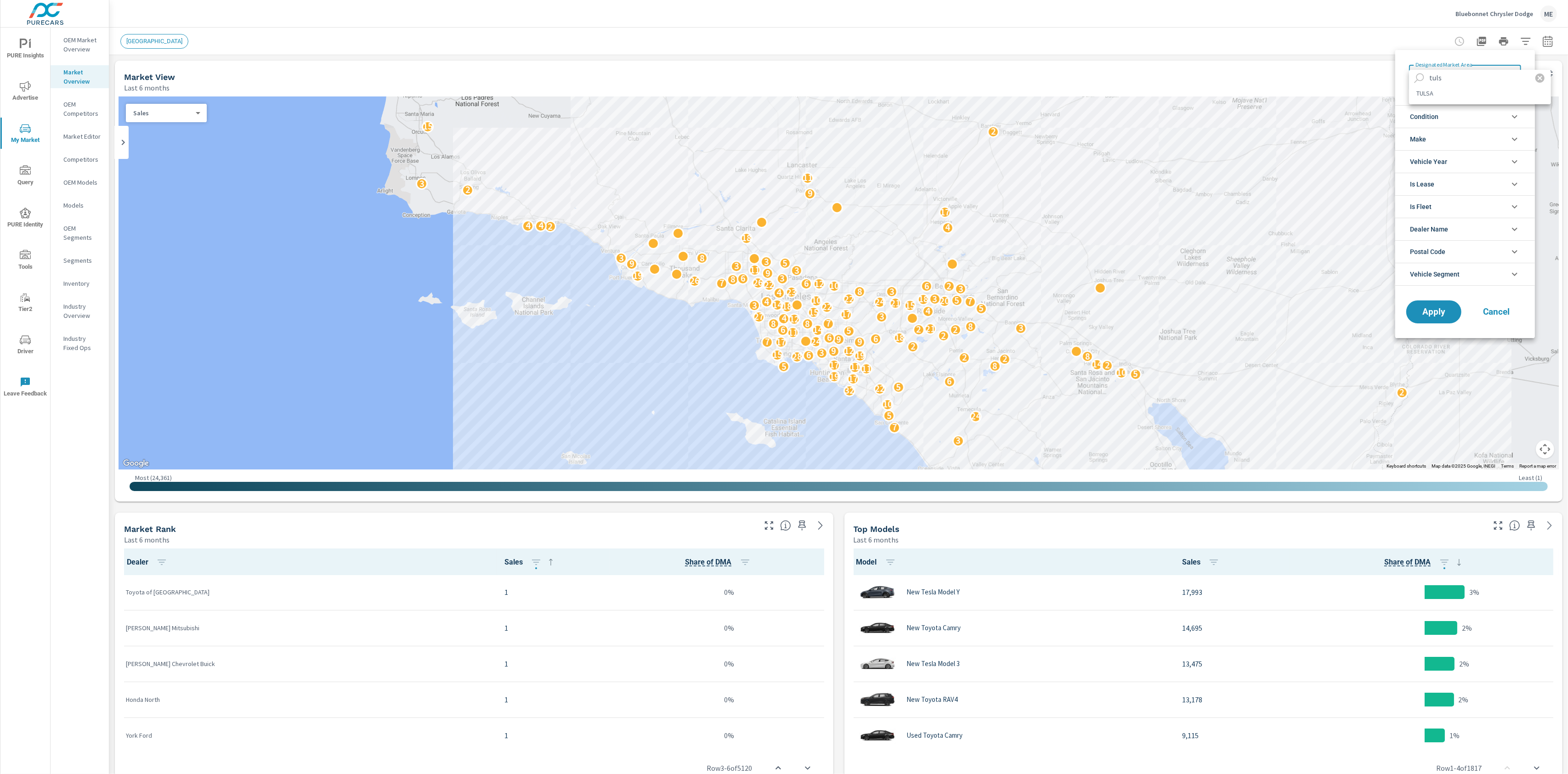
type input "tuls"
click at [1425, 91] on li "TULSA" at bounding box center [1480, 93] width 142 height 15
type Area "TULSA"
click at [1457, 277] on span "Vehicle Segment" at bounding box center [1435, 274] width 50 height 22
click at [1436, 301] on input "filter options" at bounding box center [1473, 293] width 108 height 16
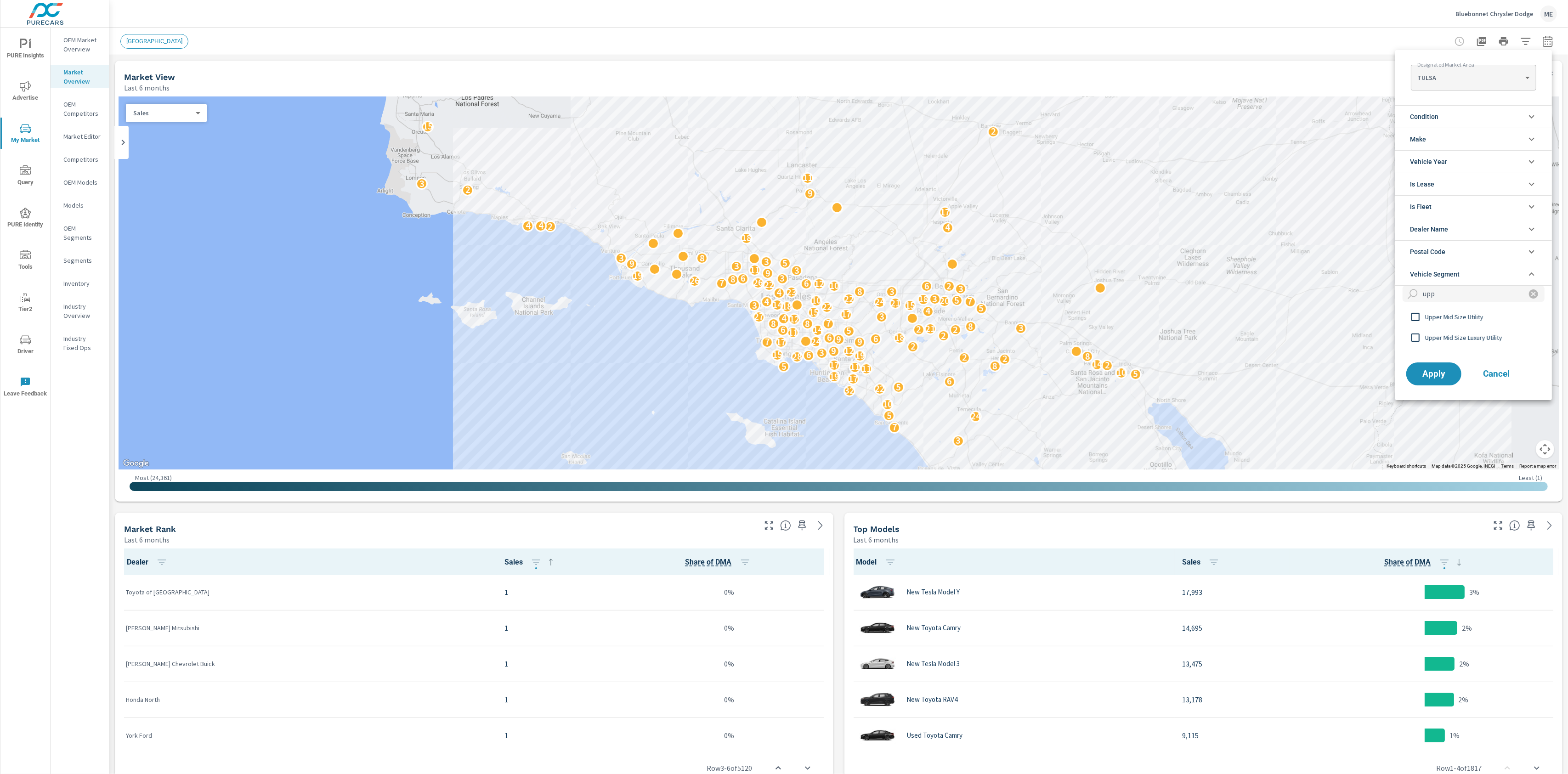
type input "upp"
click at [1474, 325] on div "Upper Mid Size Utility" at bounding box center [1464, 316] width 138 height 21
click at [1441, 377] on span "Apply" at bounding box center [1434, 374] width 38 height 9
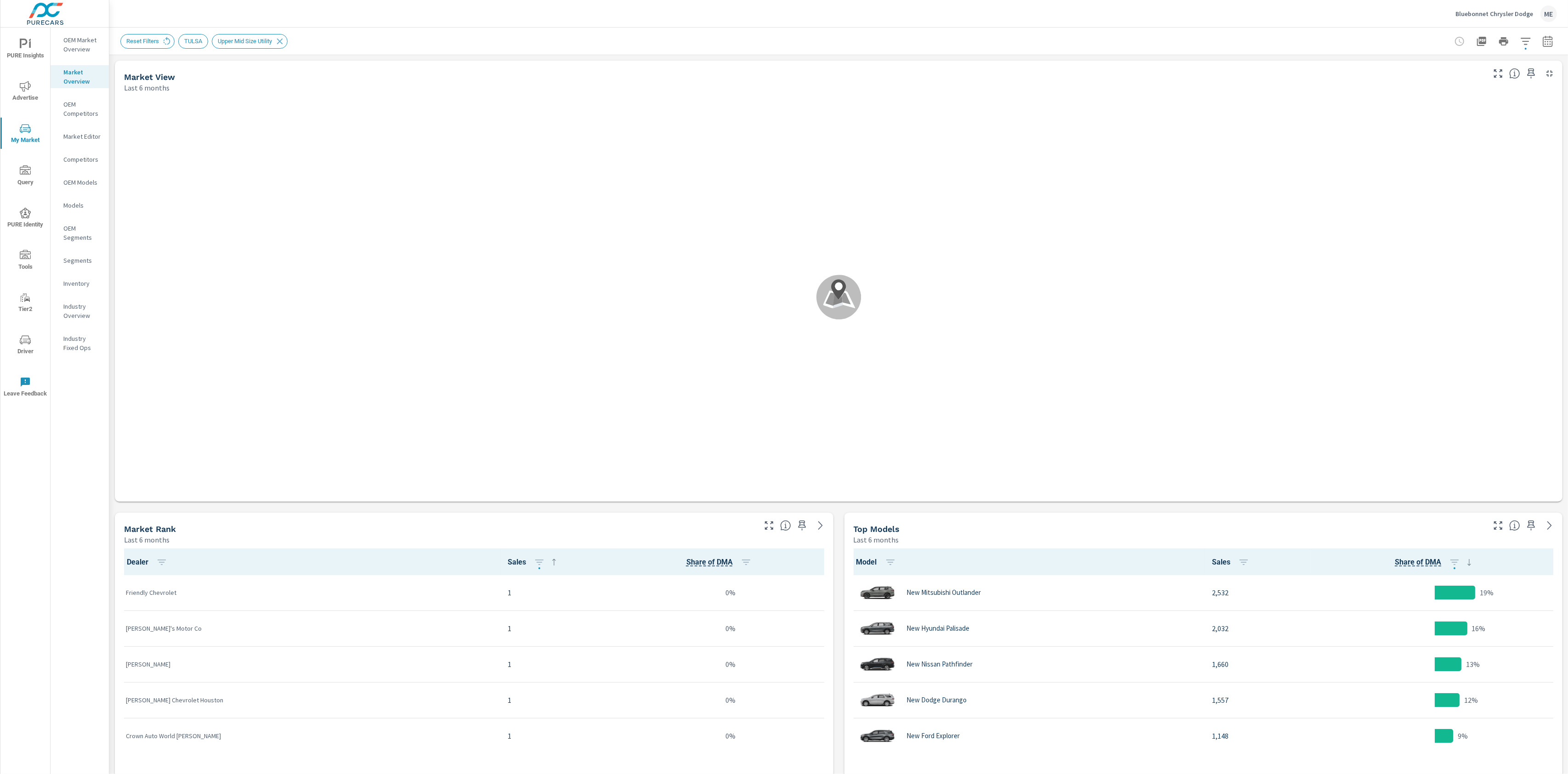
scroll to position [1, 0]
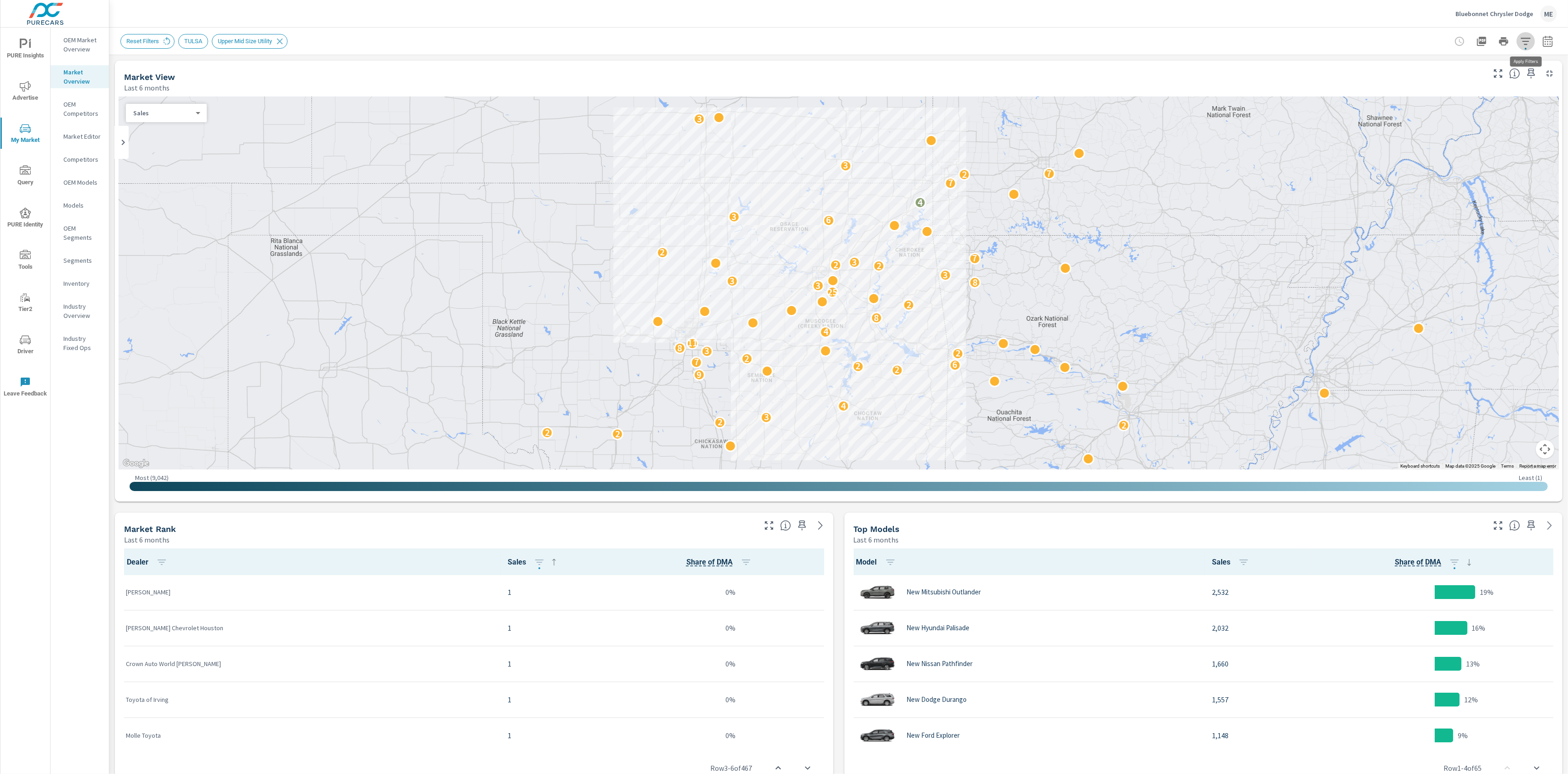
click at [1527, 38] on icon "button" at bounding box center [1525, 41] width 10 height 7
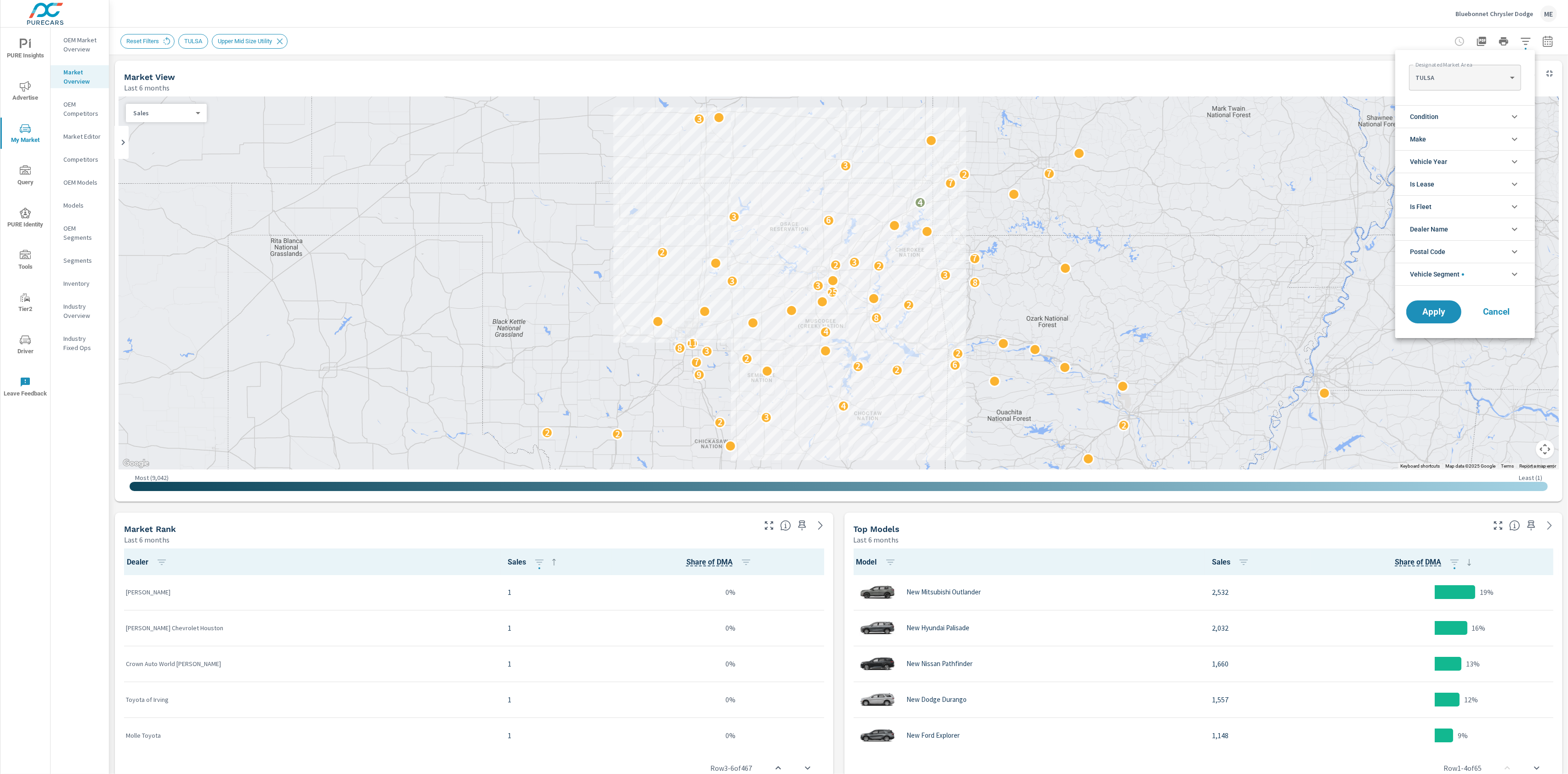
scroll to position [10, 0]
click at [1447, 115] on li "Condition" at bounding box center [1465, 116] width 139 height 23
click at [1436, 134] on span "New" at bounding box center [1475, 138] width 100 height 11
click at [1444, 358] on span "Apply" at bounding box center [1434, 354] width 38 height 9
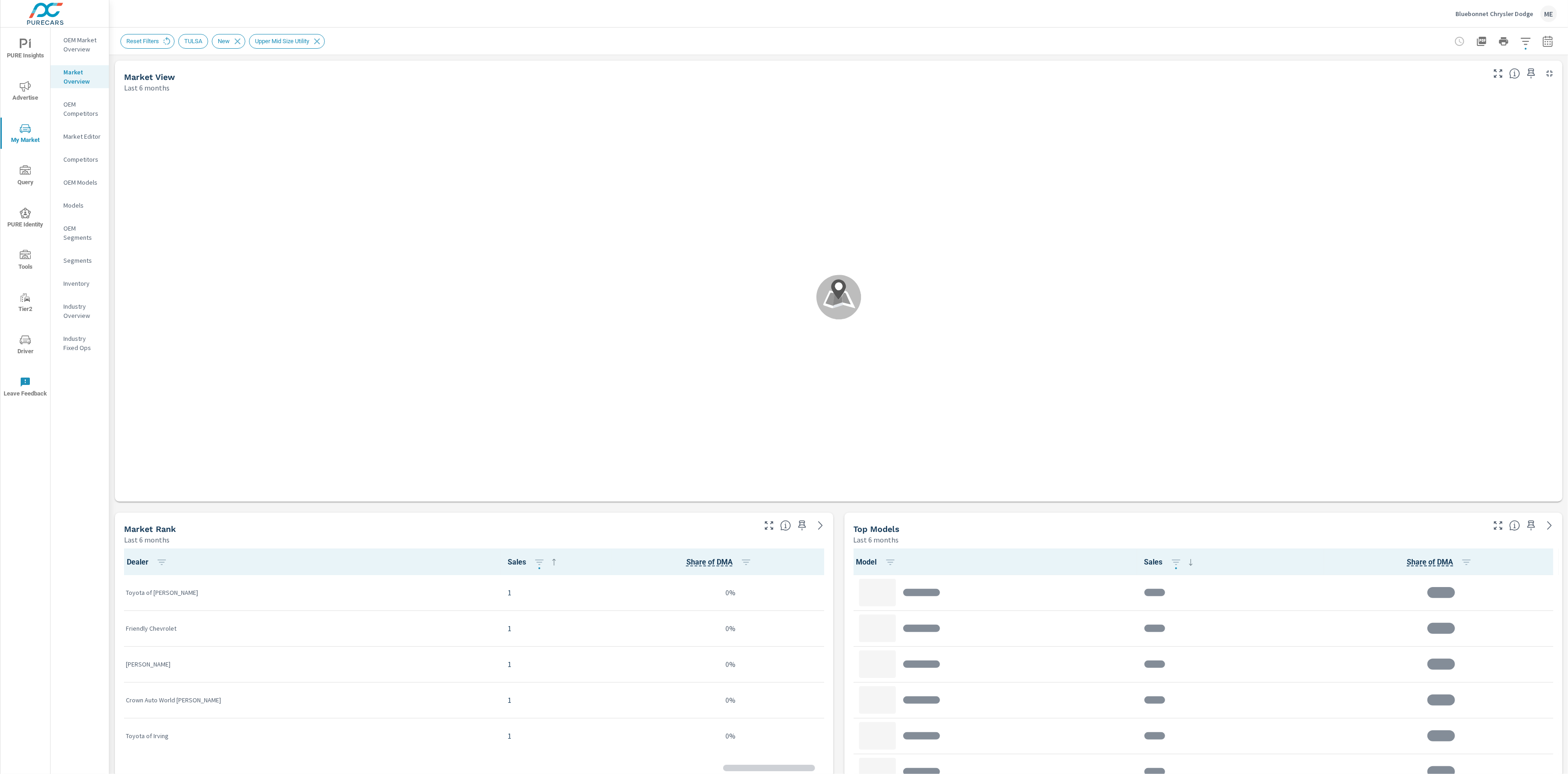
click at [840, 570] on div "Market View Last 6 months .map-bw_svg__st2{fill:#fdfefe}.map-bw_svg__st4{fill:#…" at bounding box center [839, 620] width 1458 height 1130
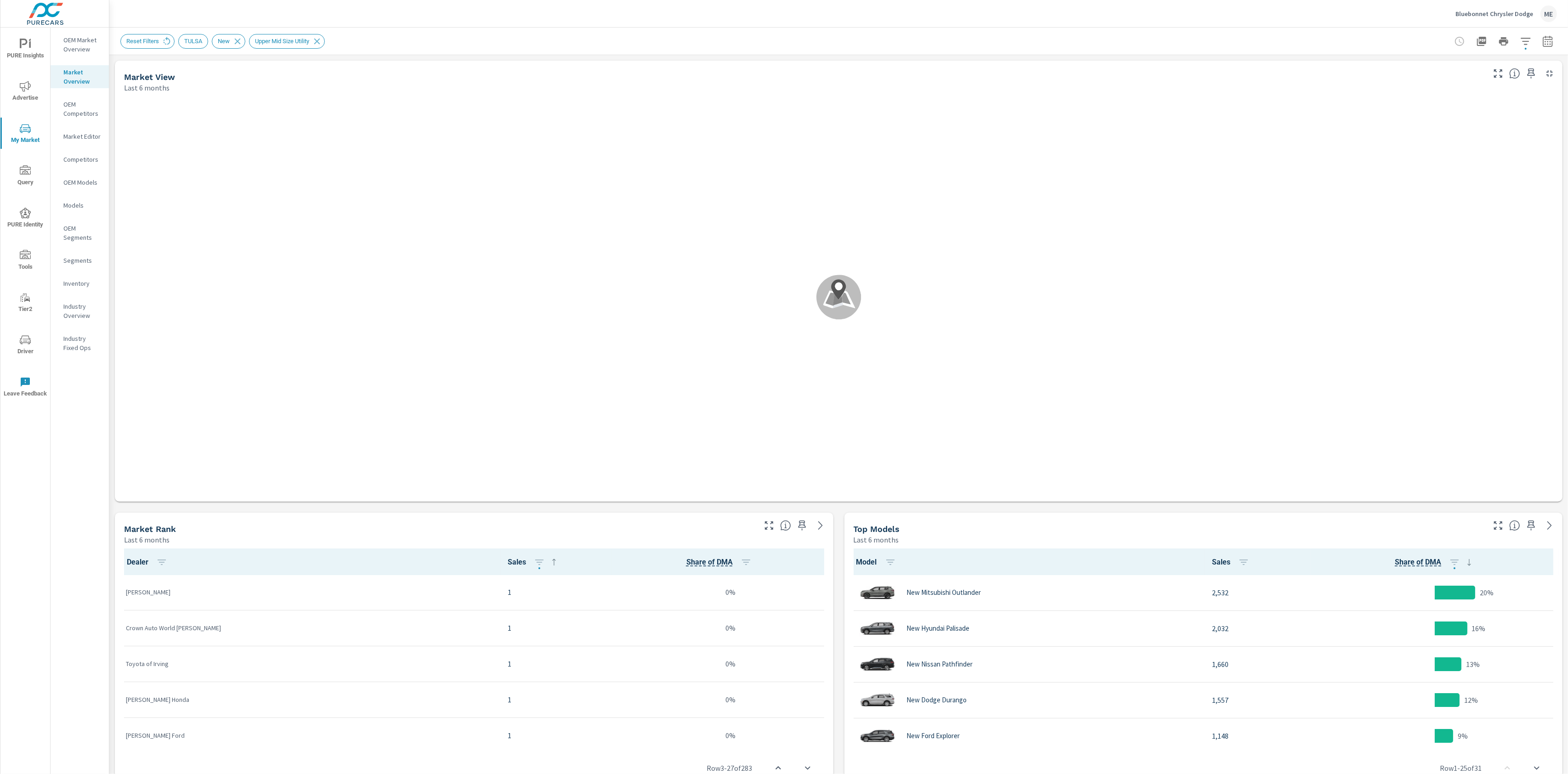
scroll to position [1, 0]
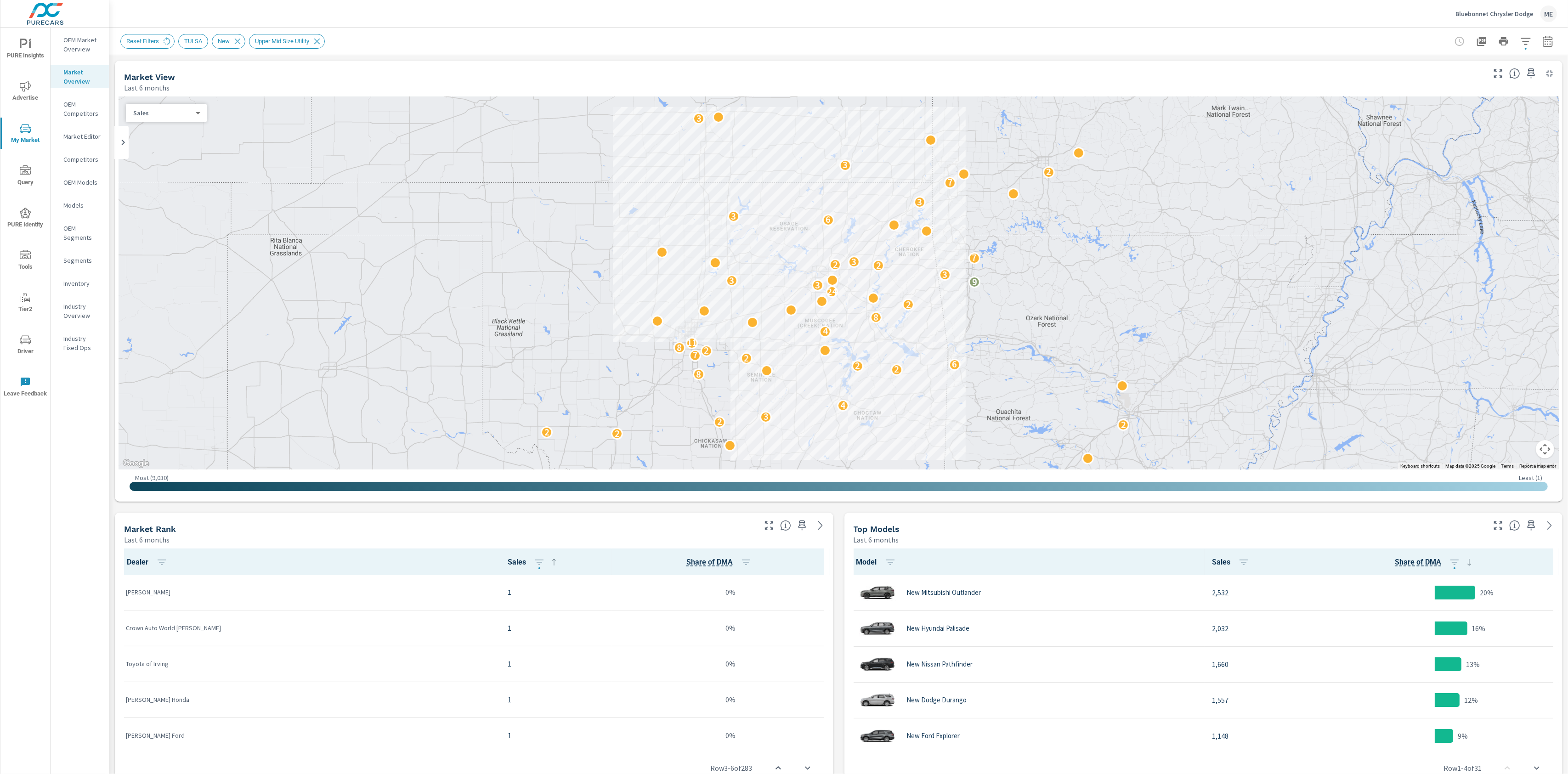
click at [1547, 46] on icon "button" at bounding box center [1547, 41] width 10 height 11
click at [1452, 123] on div "Apr" at bounding box center [1465, 131] width 35 height 22
click at [1536, 125] on div "Jun" at bounding box center [1526, 131] width 27 height 22
click at [1527, 61] on input "Apply comparison" at bounding box center [1523, 62] width 52 height 18
checkbox input "true"
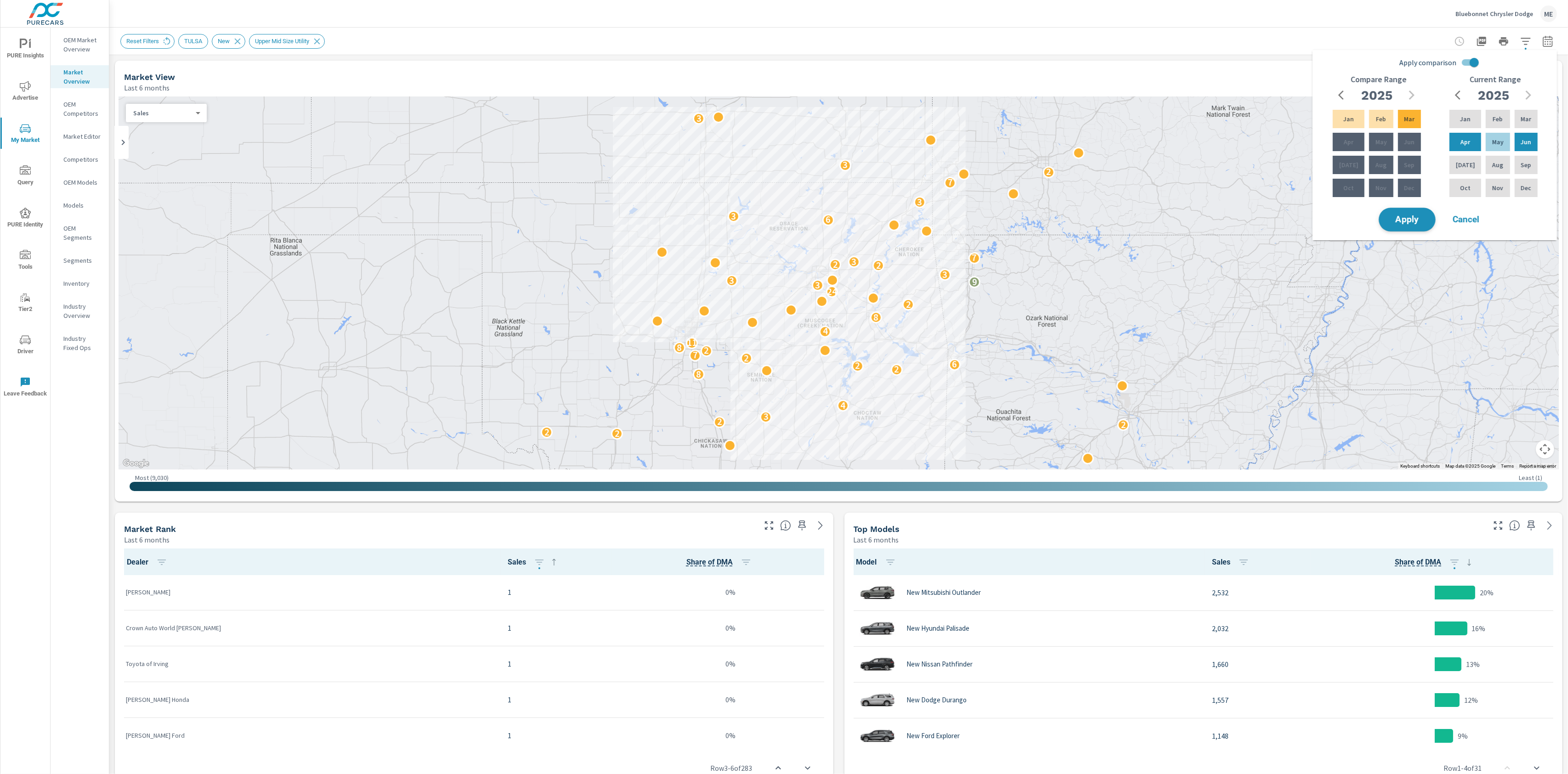
click at [1423, 214] on button "Apply" at bounding box center [1407, 219] width 57 height 24
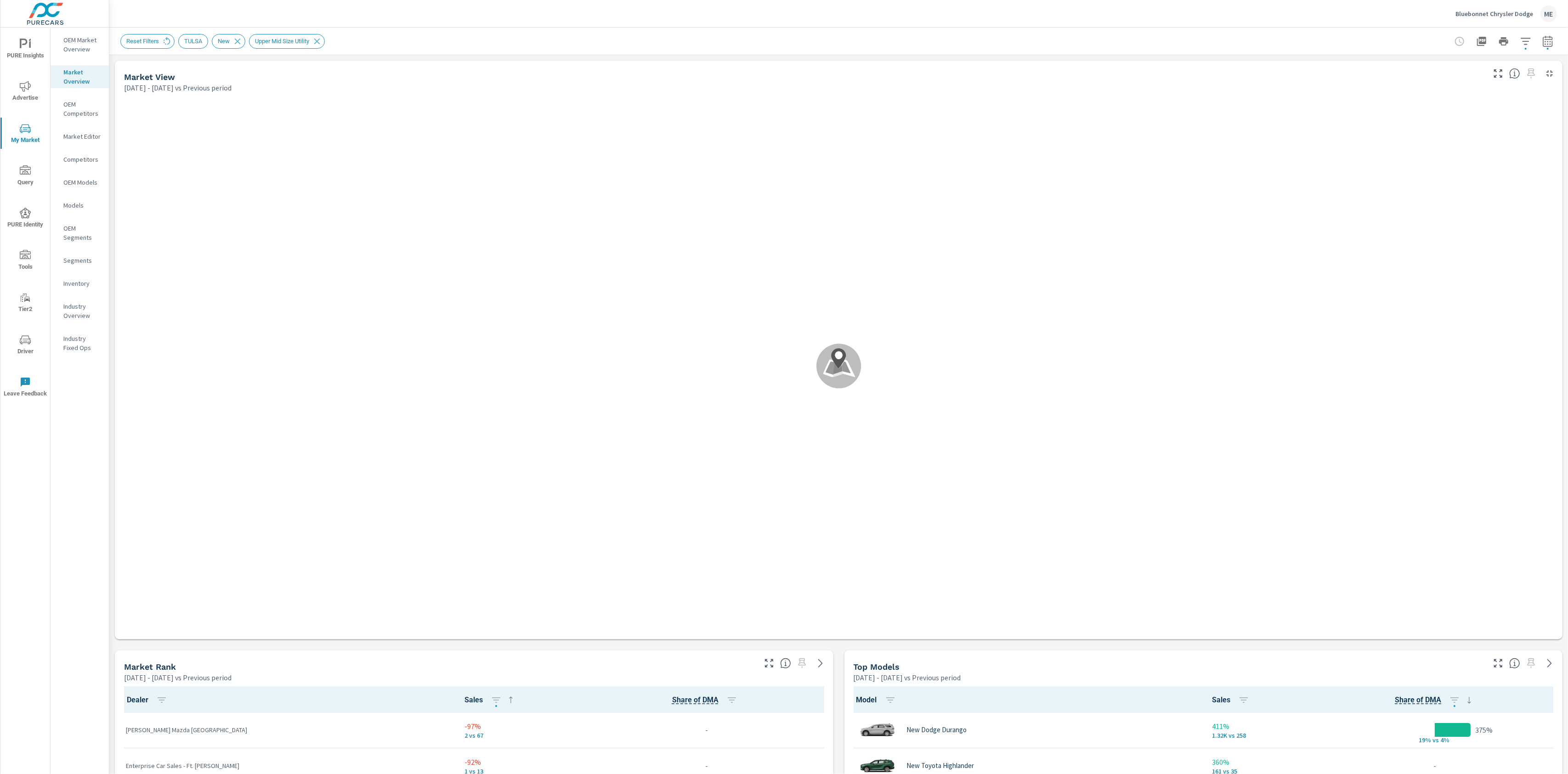
scroll to position [1, 0]
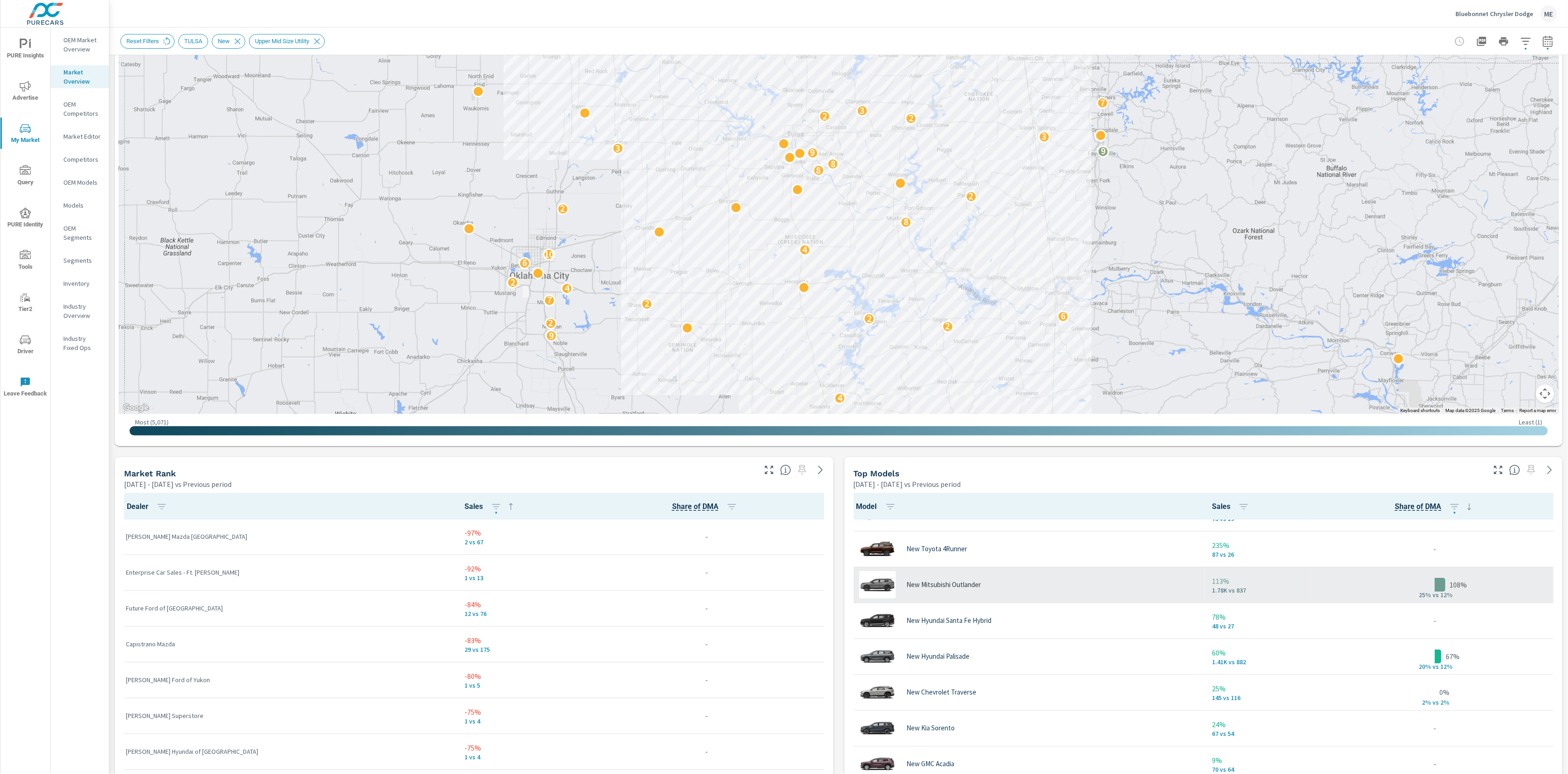
scroll to position [96, 0]
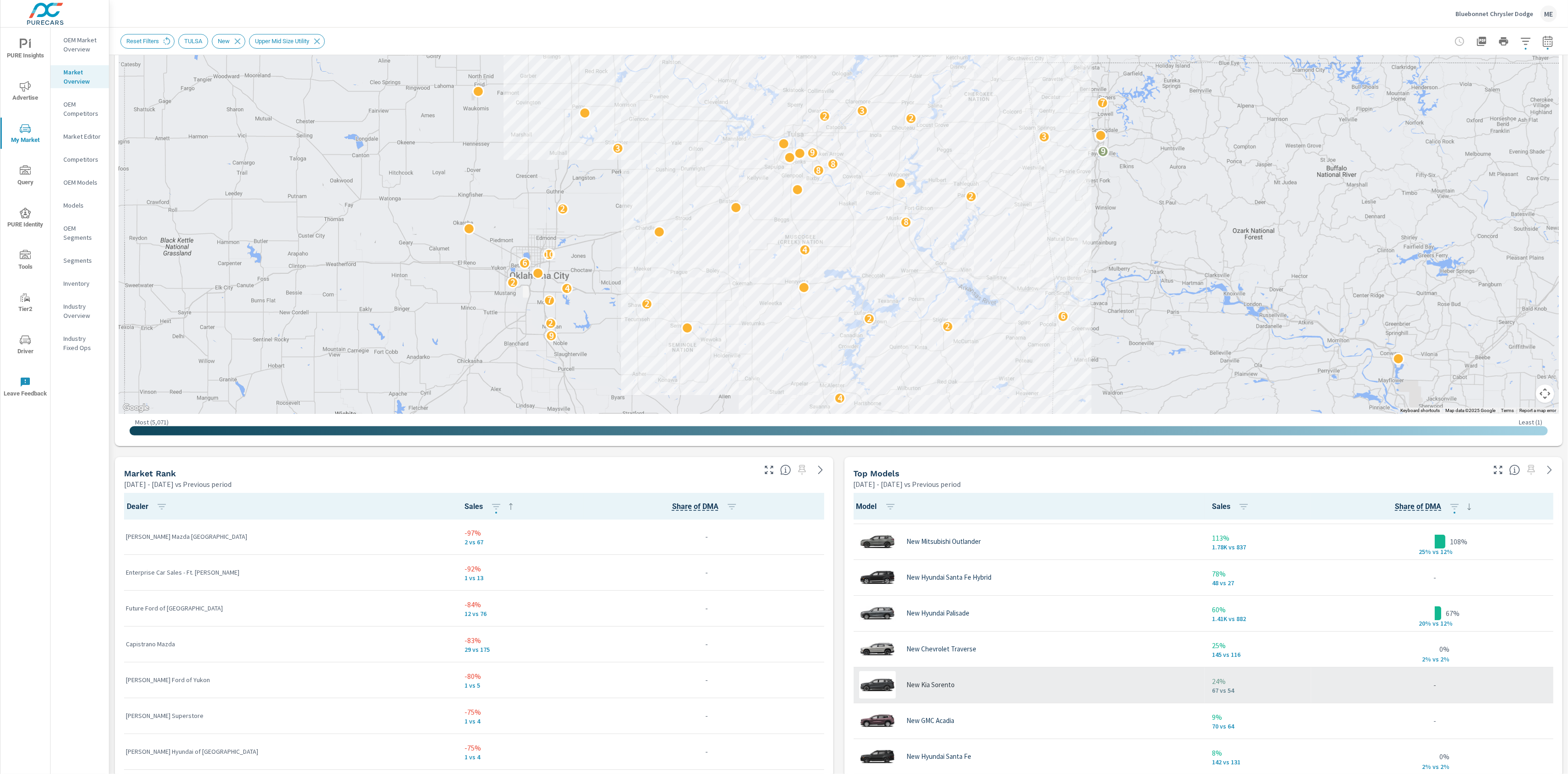
scroll to position [139, 0]
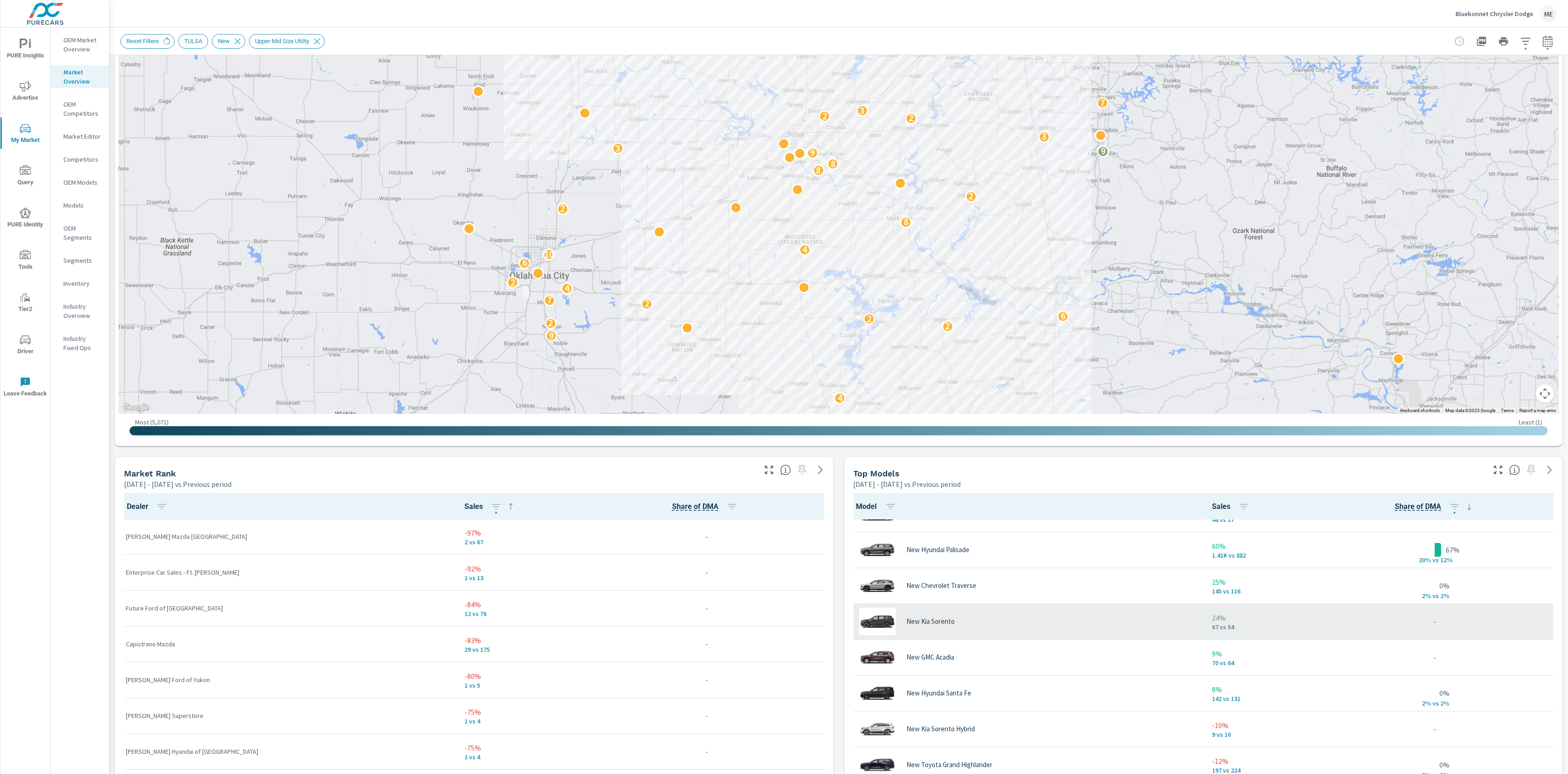
scroll to position [207, 0]
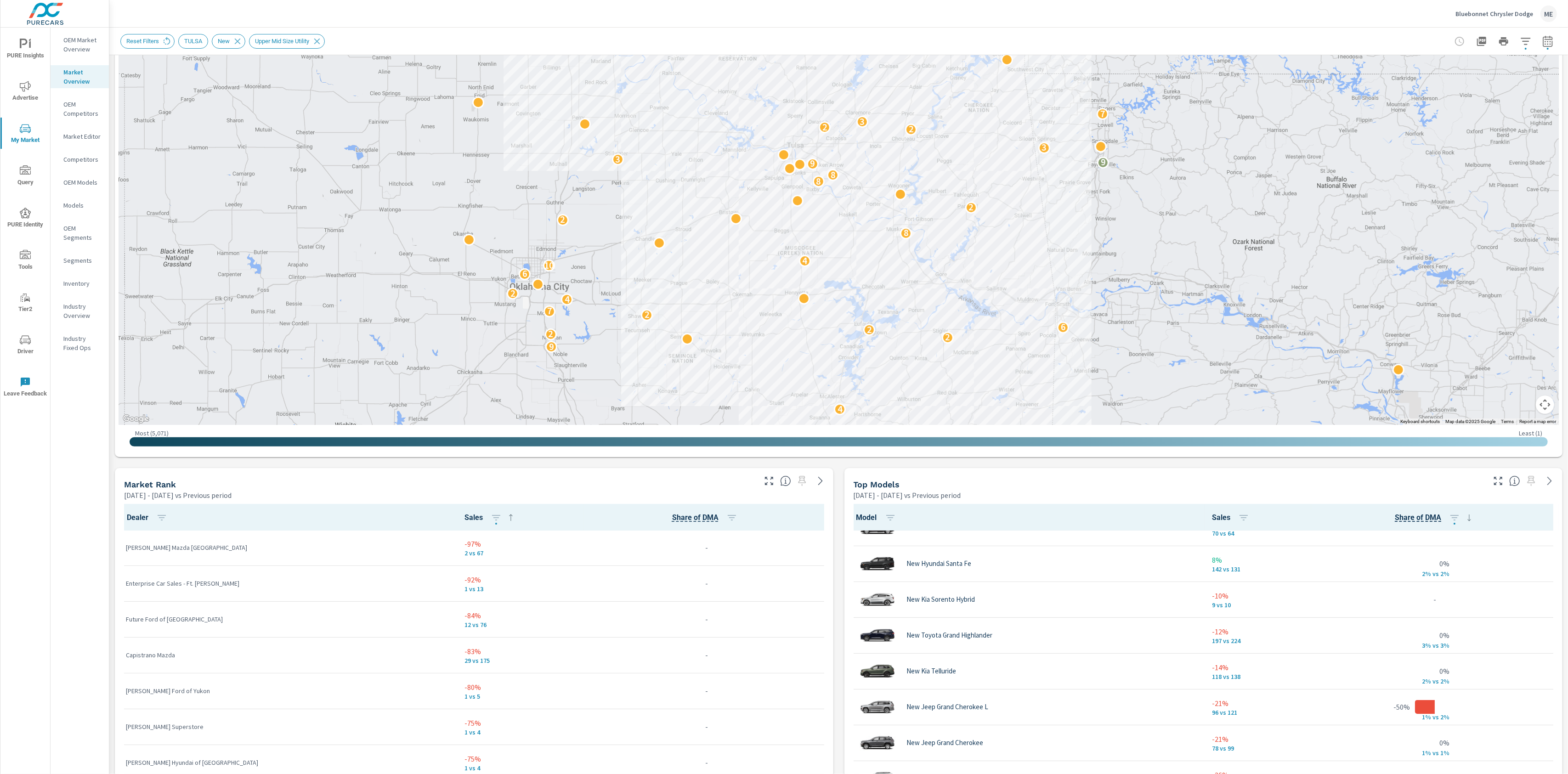
scroll to position [344, 0]
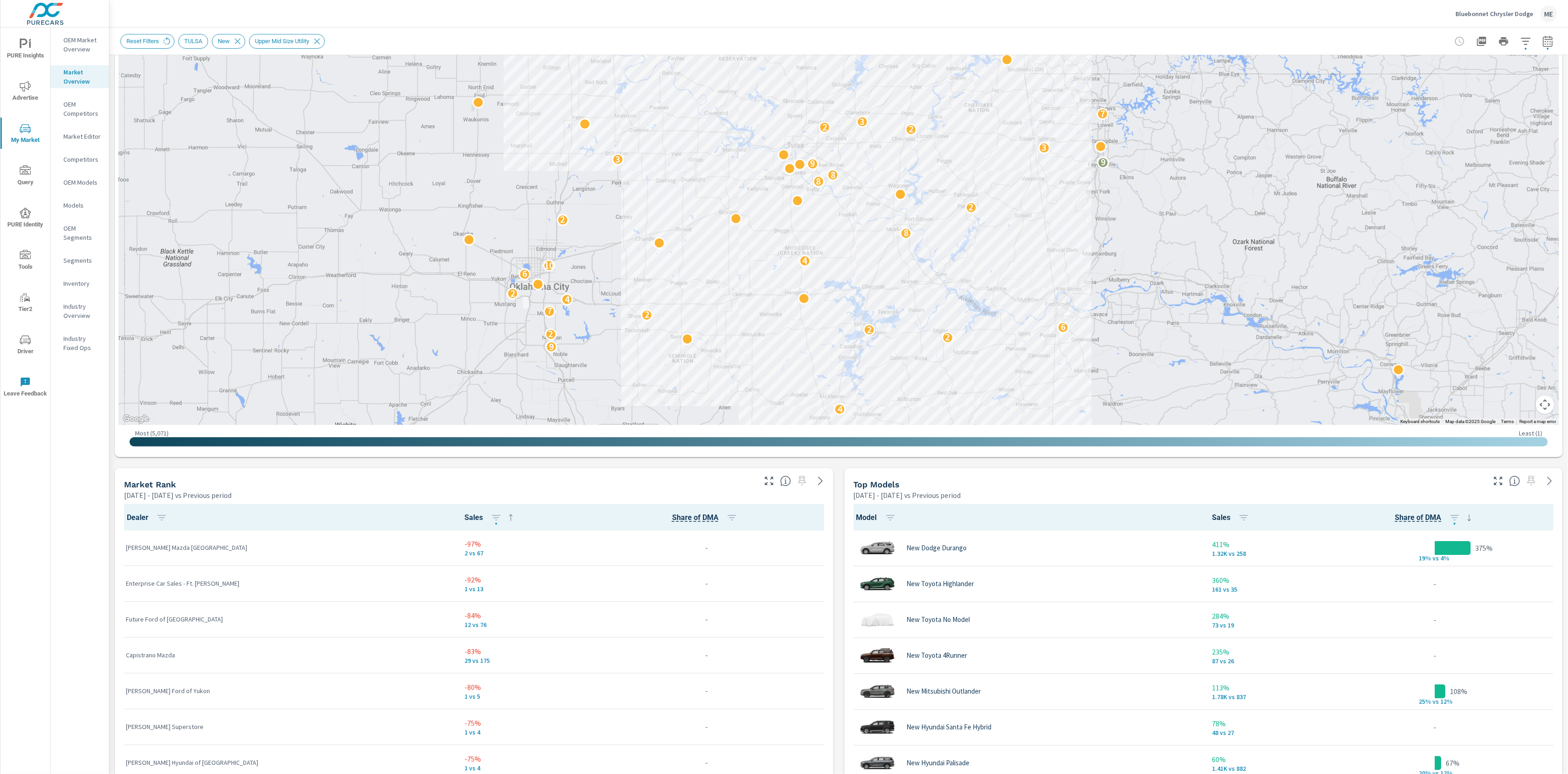
scroll to position [181, 0]
click at [840, 630] on div "Market View Apr 01, 2025 - Jun 30, 2025 vs Previous period ← Move left → Move r…" at bounding box center [839, 610] width 1458 height 1474
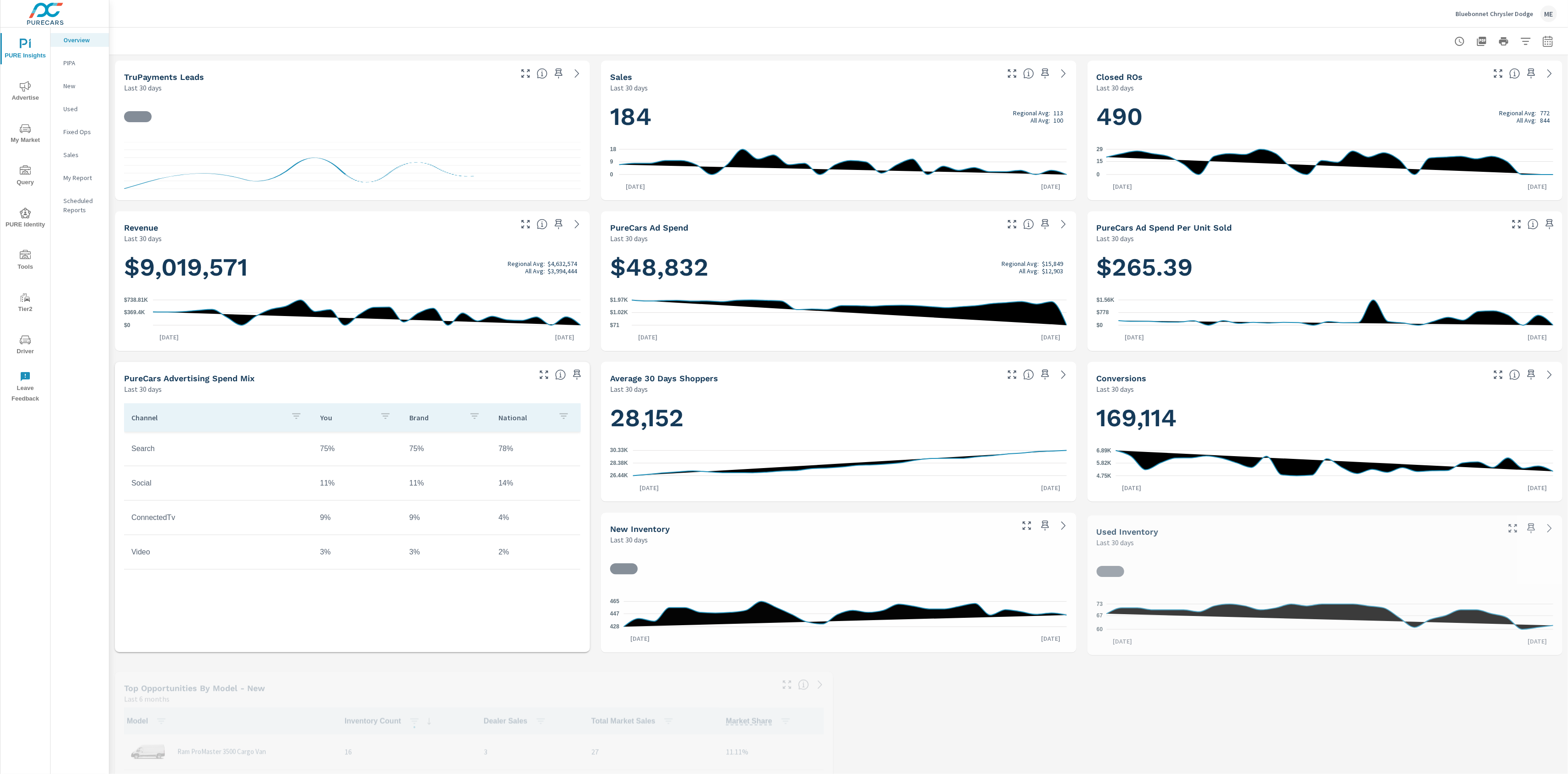
scroll to position [394, 0]
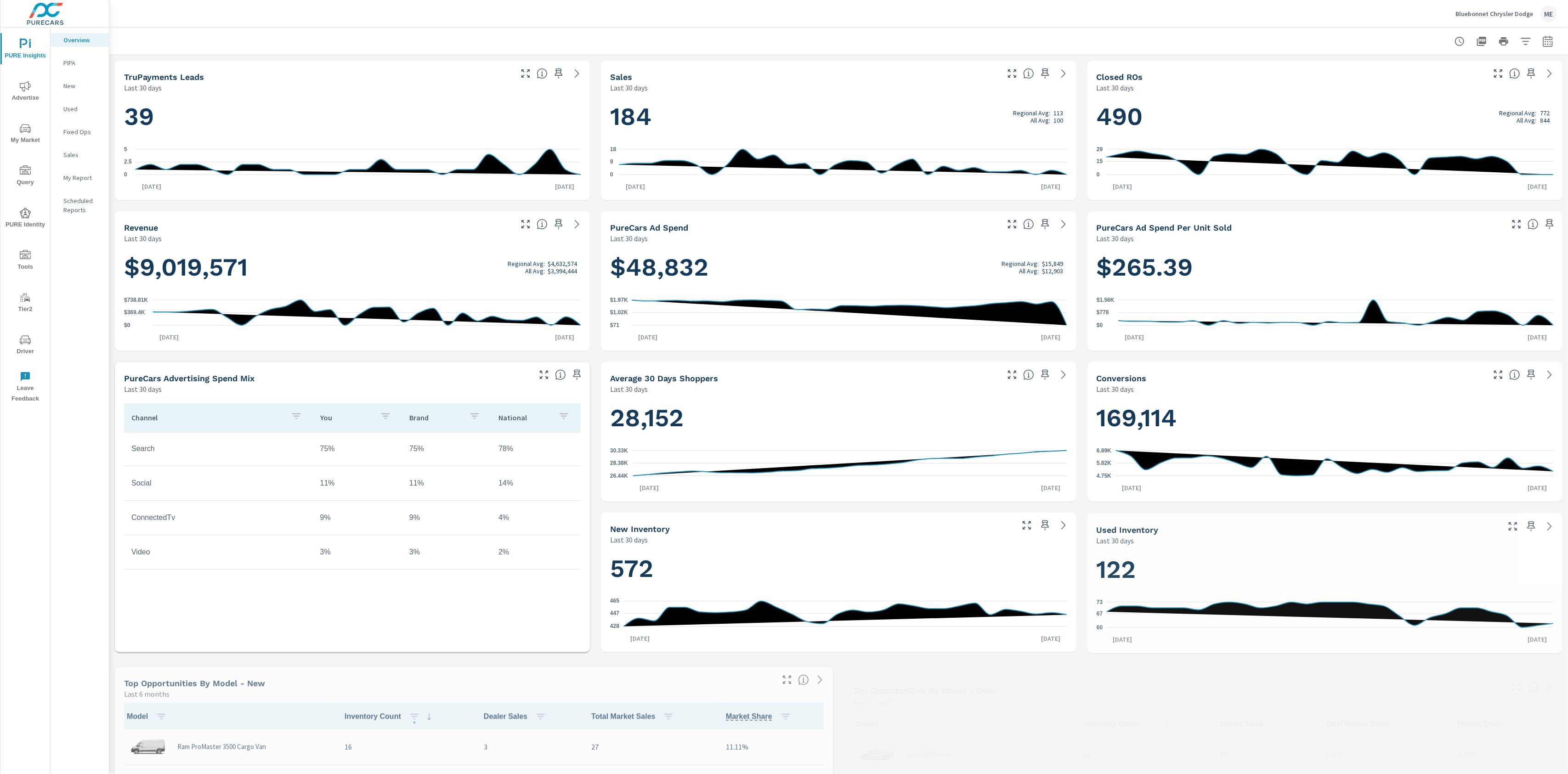
scroll to position [394, 0]
click at [30, 86] on icon "nav menu" at bounding box center [25, 86] width 11 height 11
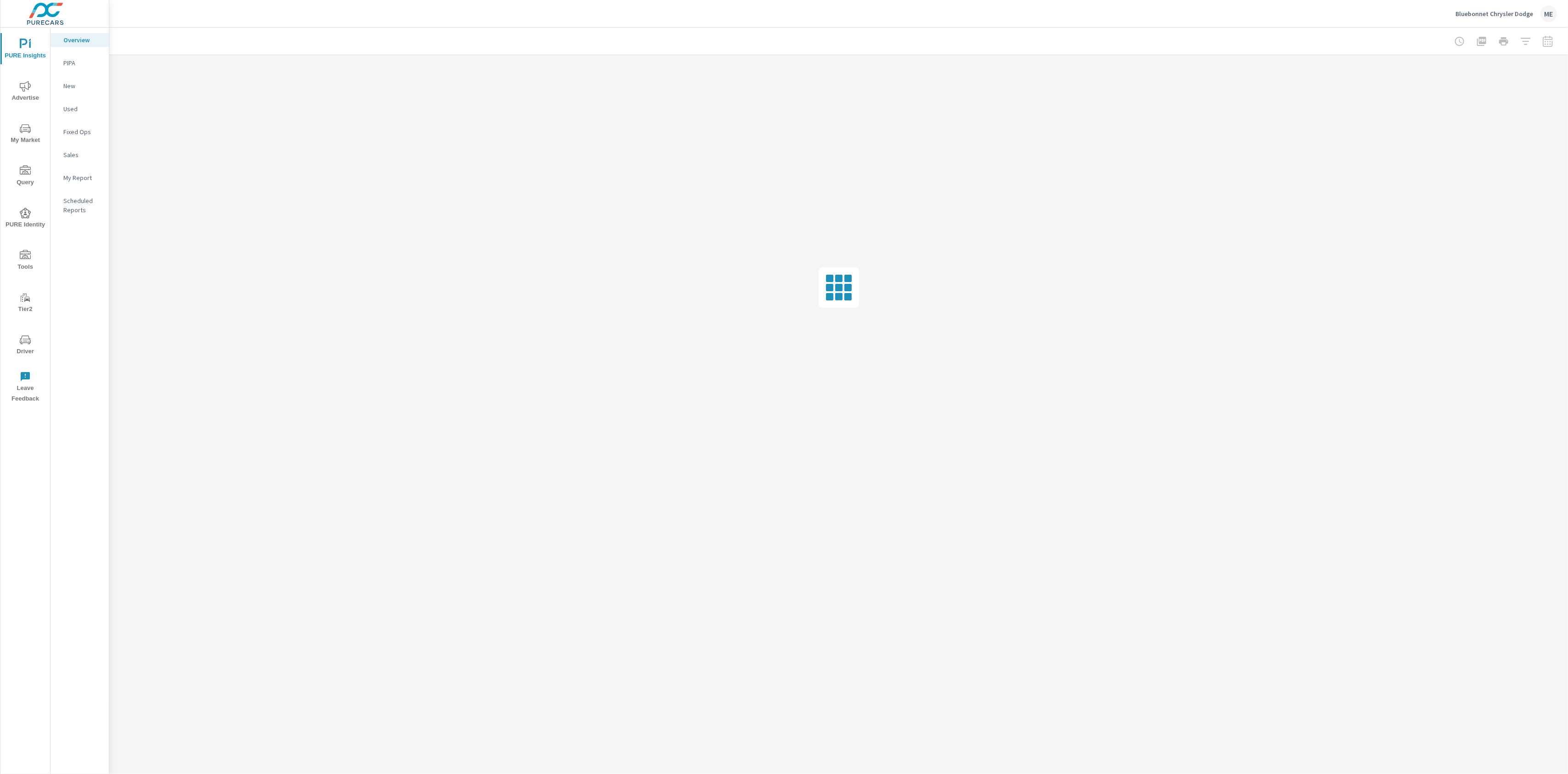
click at [23, 128] on icon "nav menu" at bounding box center [25, 128] width 11 height 11
click at [80, 282] on p "Inventory" at bounding box center [82, 283] width 38 height 9
click at [30, 259] on icon "nav menu" at bounding box center [25, 256] width 11 height 11
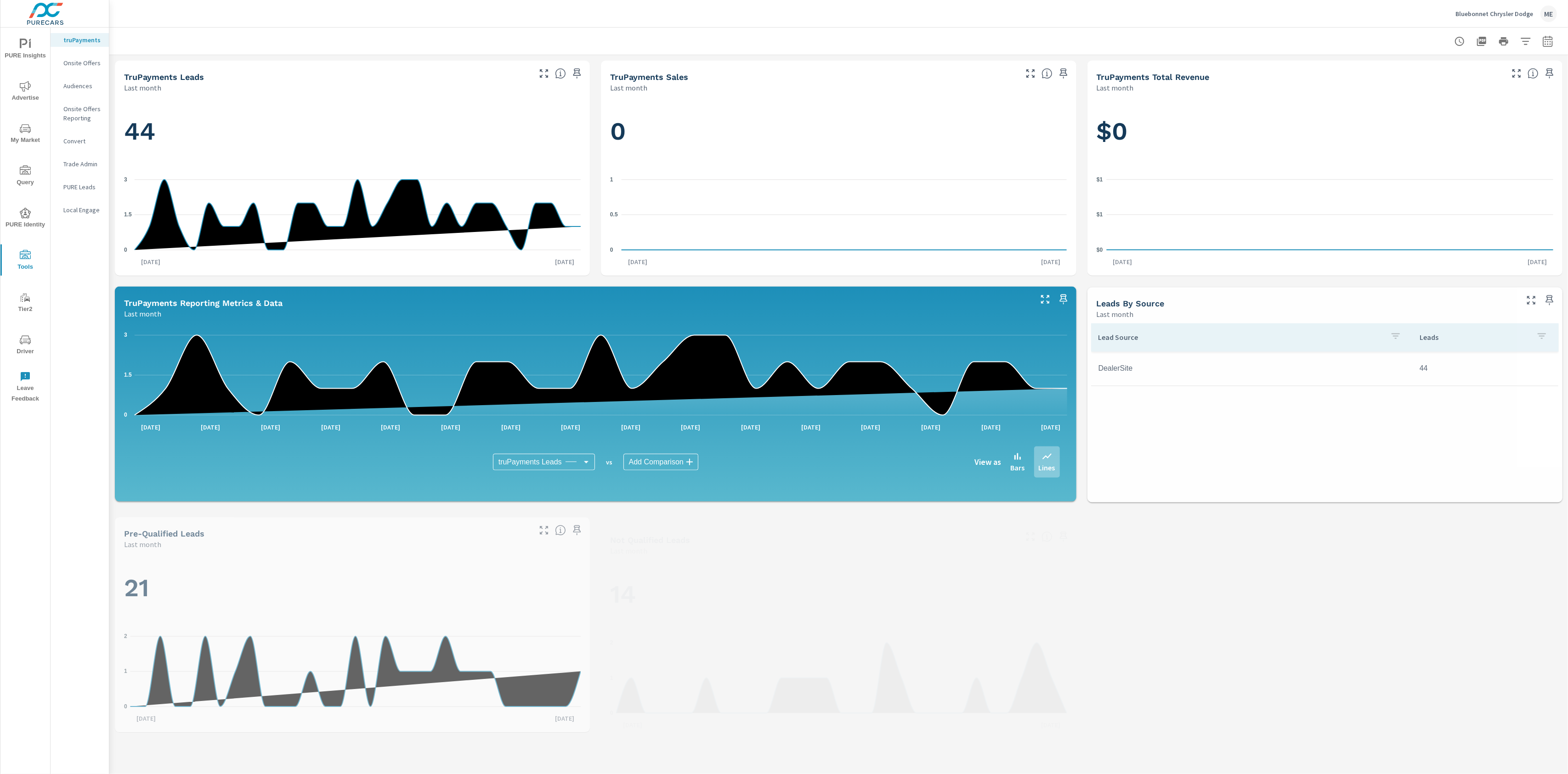
scroll to position [1, 0]
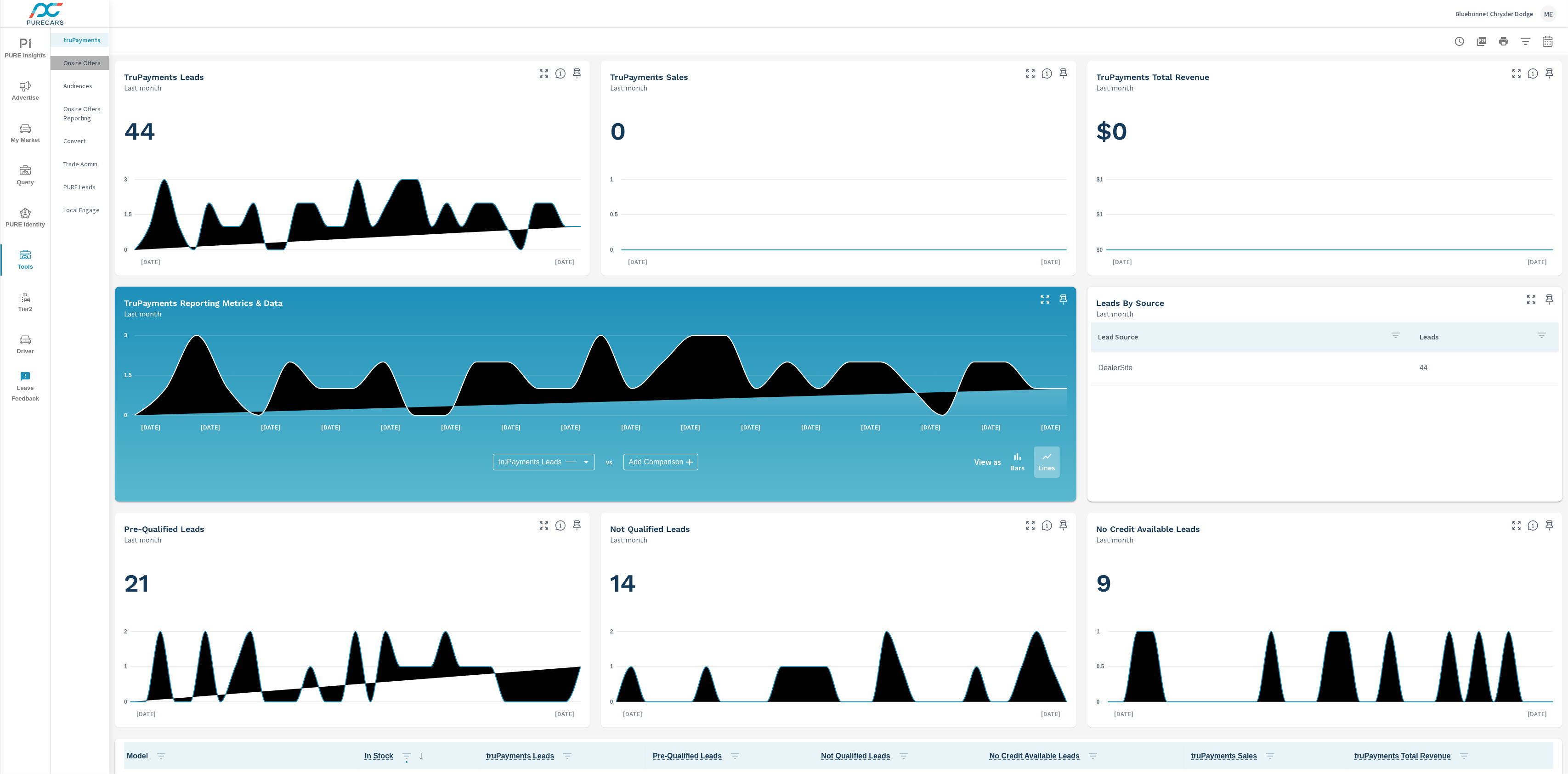
click at [79, 64] on p "Onsite Offers" at bounding box center [82, 63] width 38 height 9
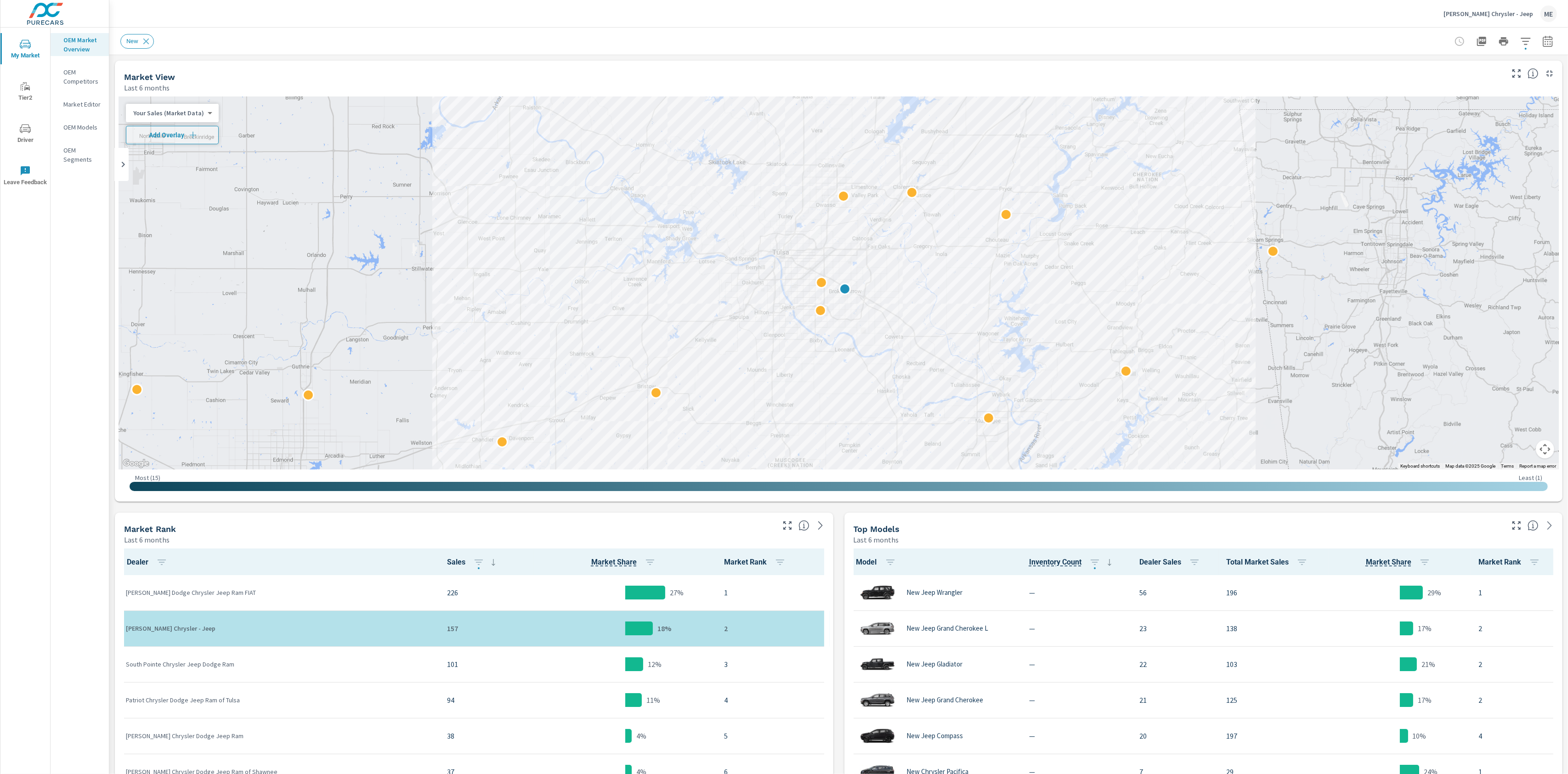
scroll to position [1, 0]
